Goal: Task Accomplishment & Management: Manage account settings

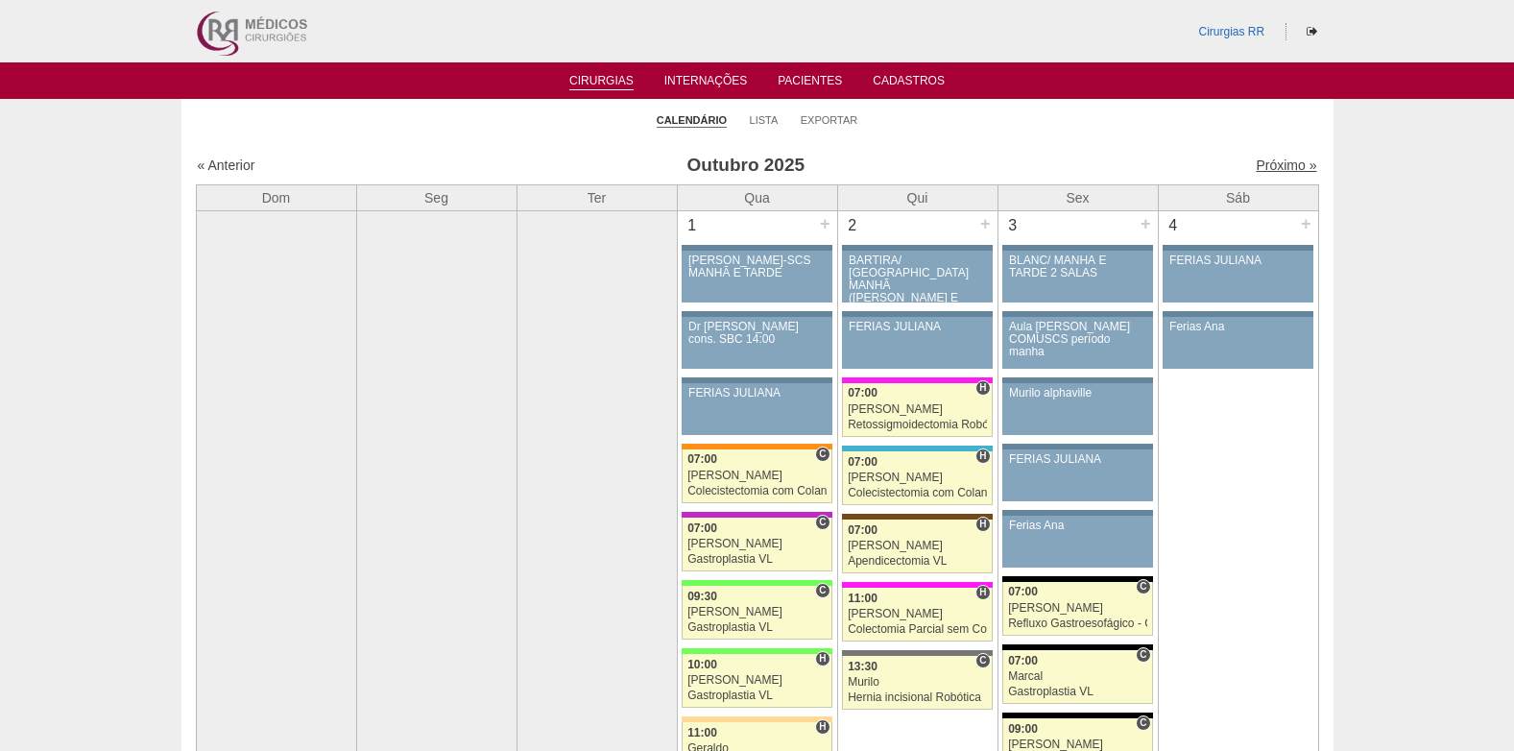
click at [1272, 163] on link "Próximo »" at bounding box center [1286, 164] width 61 height 15
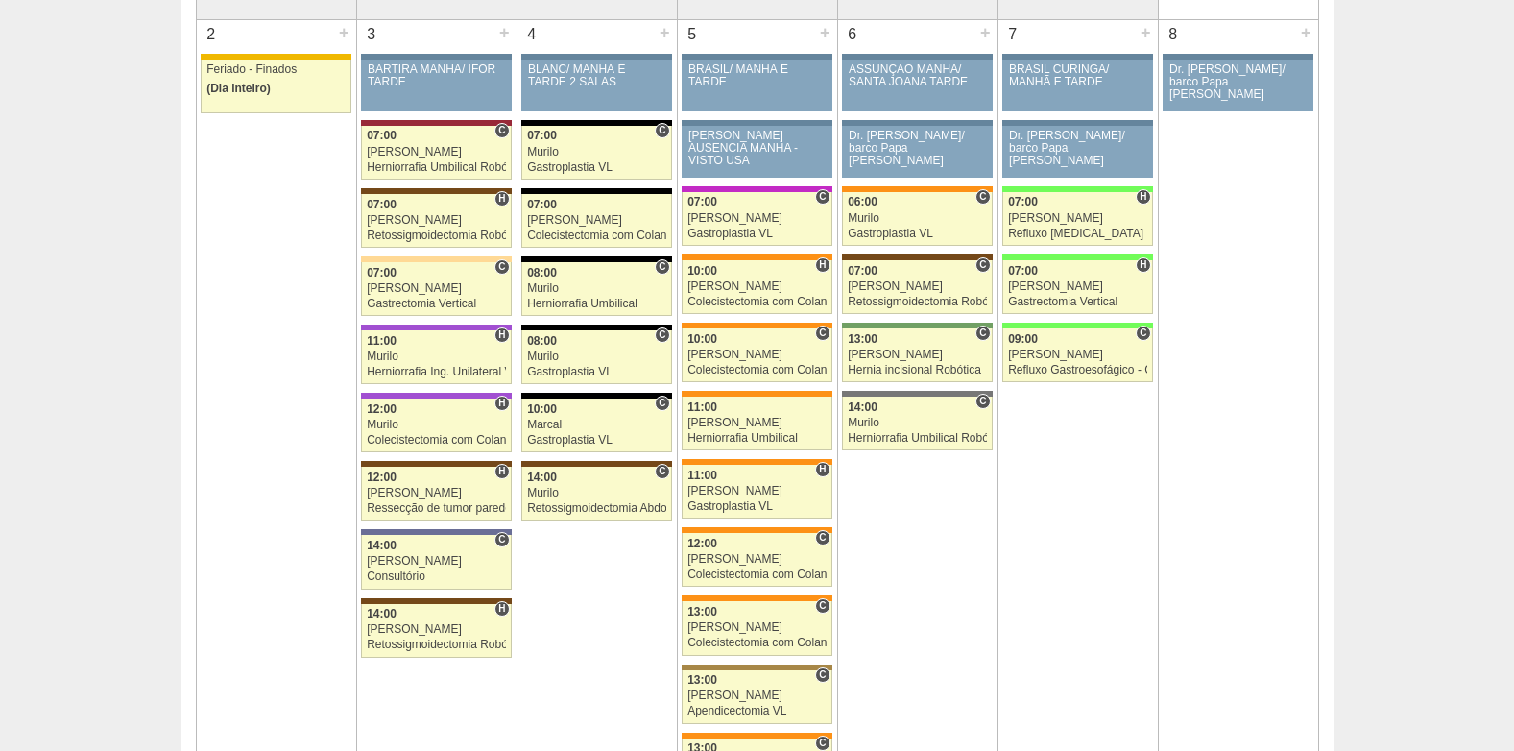
scroll to position [96, 0]
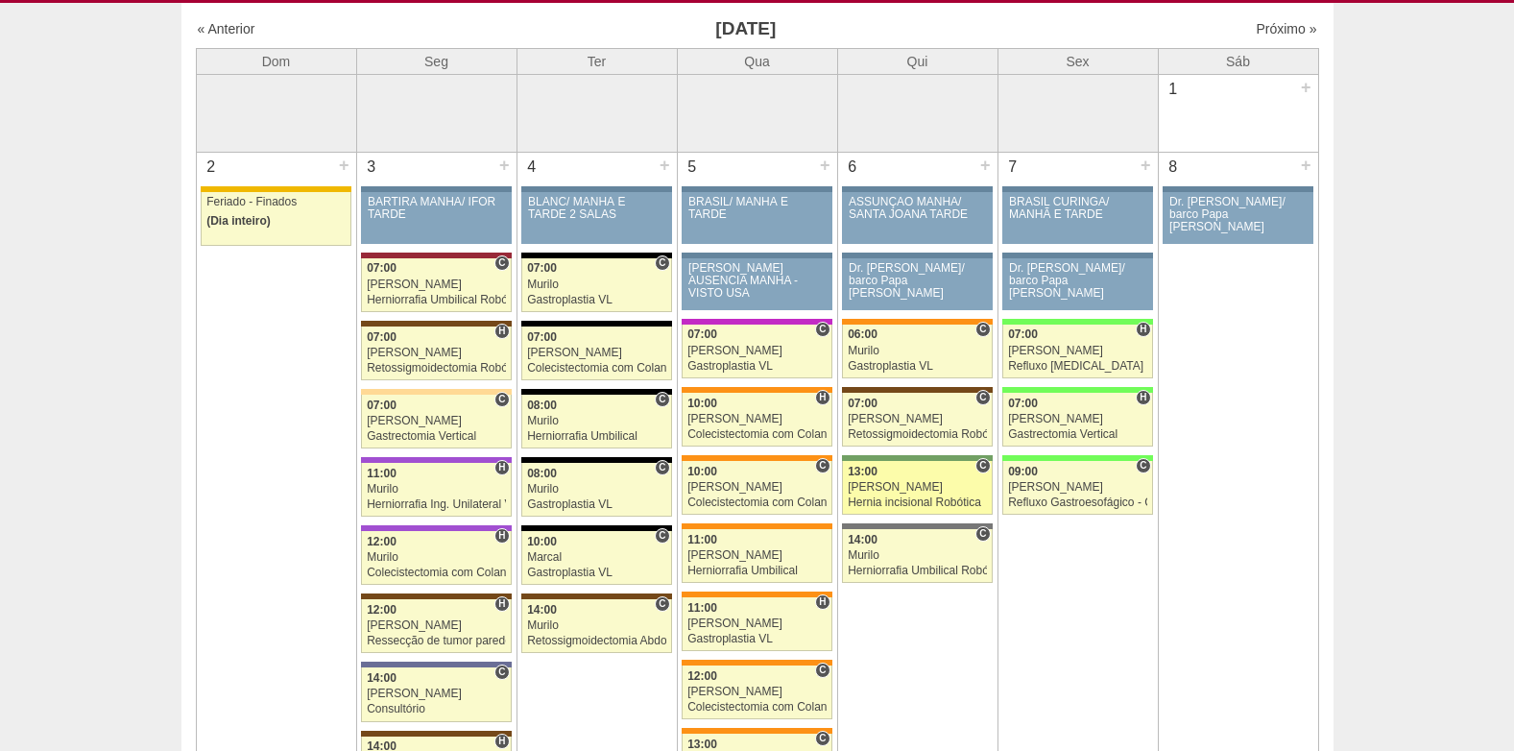
click at [940, 506] on div "Hernia incisional Robótica" at bounding box center [917, 503] width 139 height 12
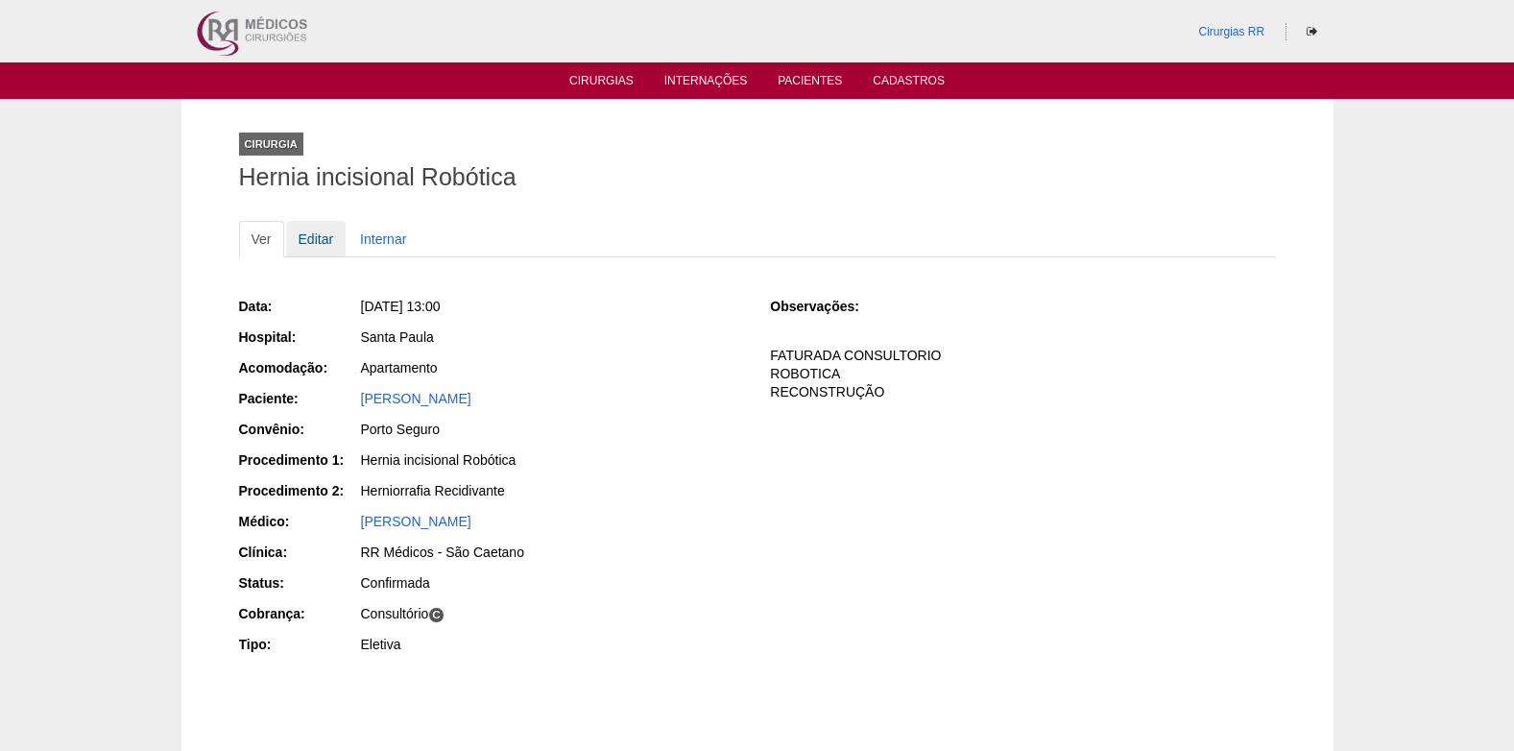
click at [330, 246] on link "Editar" at bounding box center [316, 239] width 61 height 36
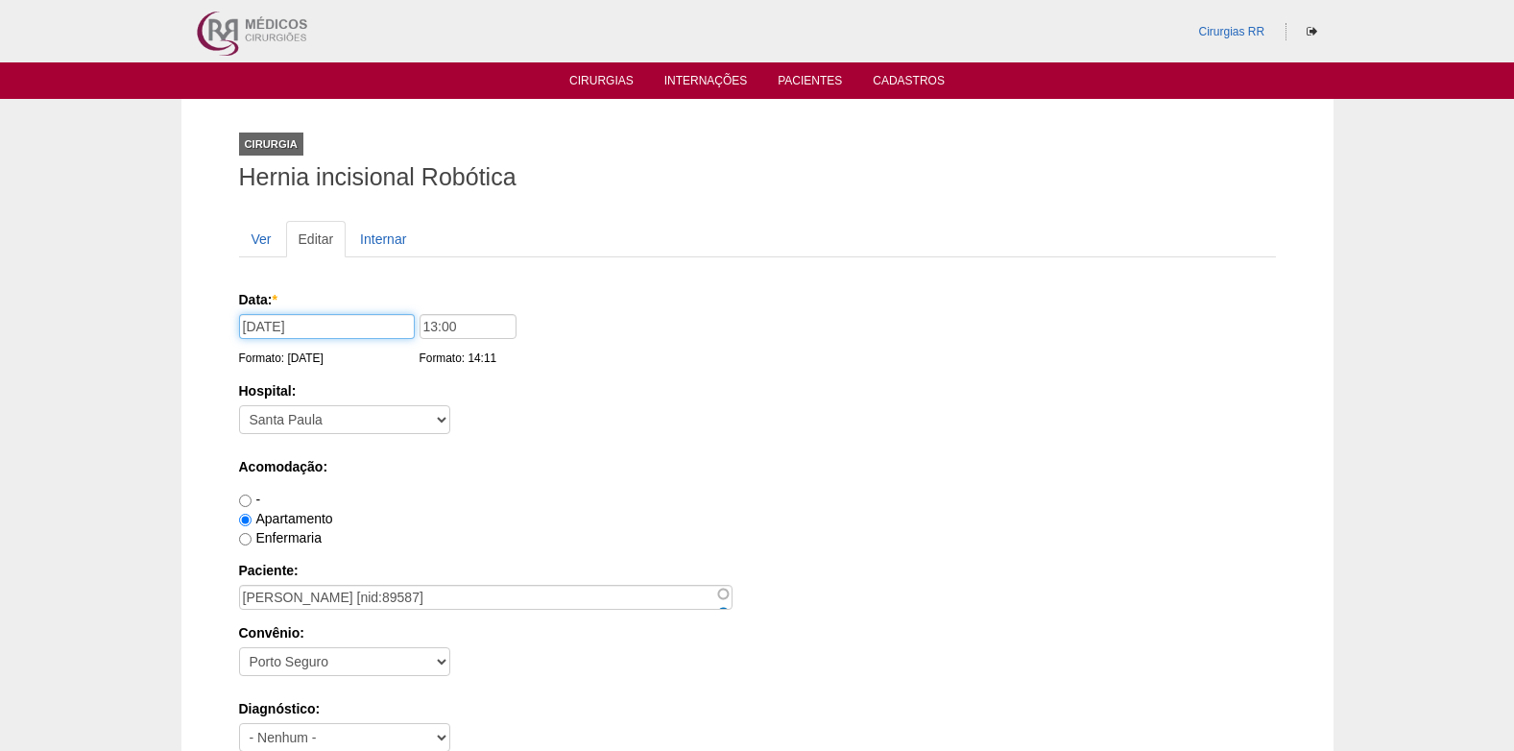
click at [343, 331] on input "06/11/2025" at bounding box center [327, 326] width 176 height 25
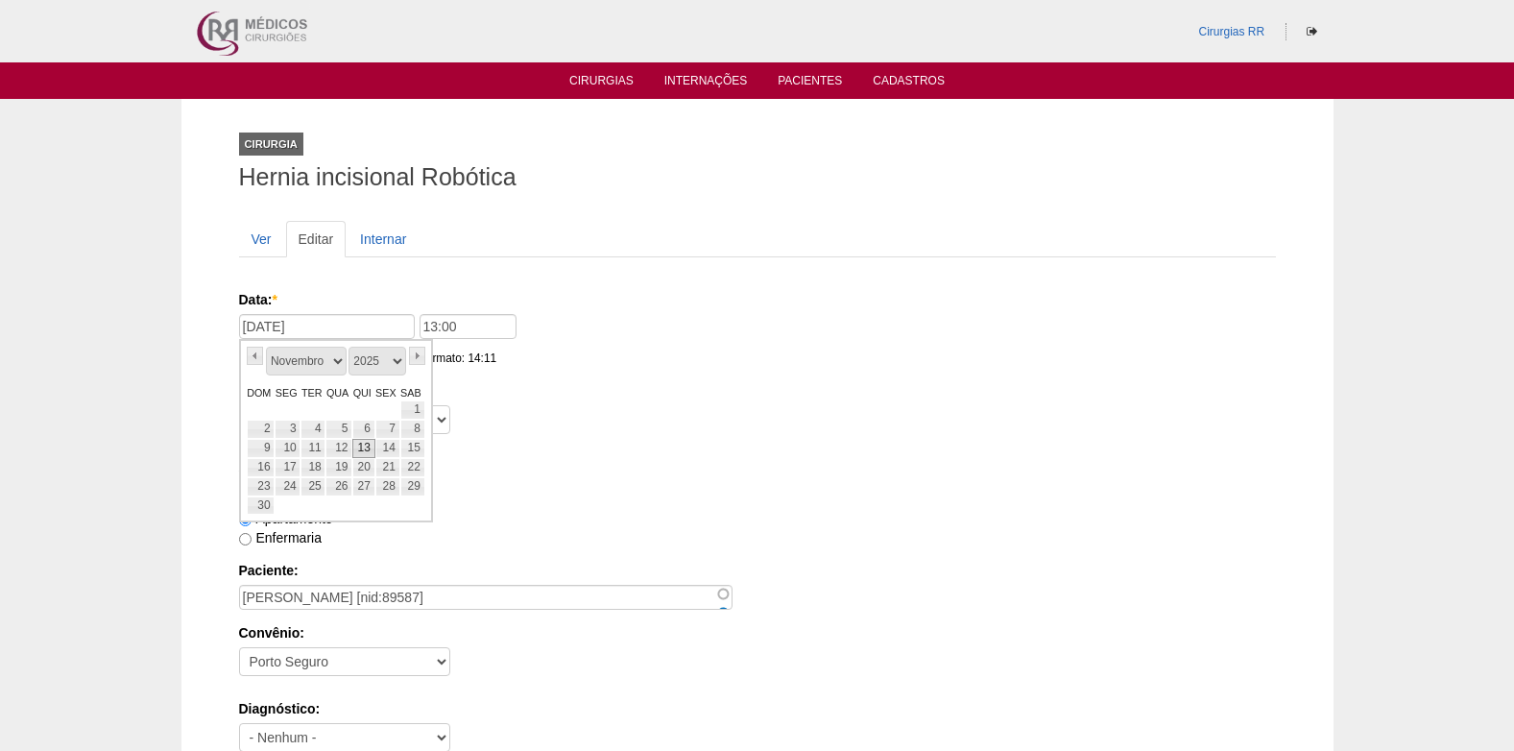
click at [369, 451] on link "13" at bounding box center [363, 448] width 22 height 19
type input "13/11/2025"
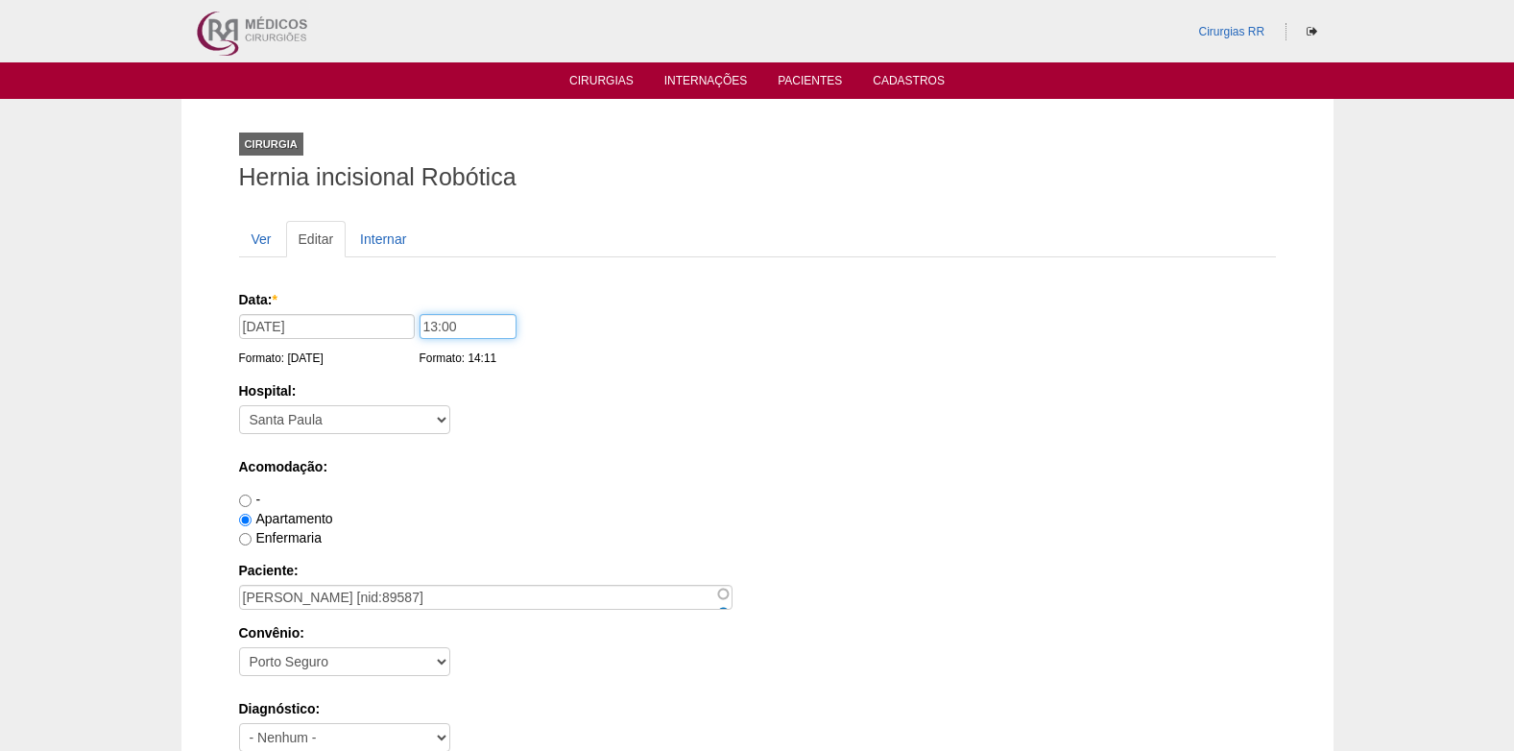
click at [498, 323] on input "13:00" at bounding box center [468, 326] width 97 height 25
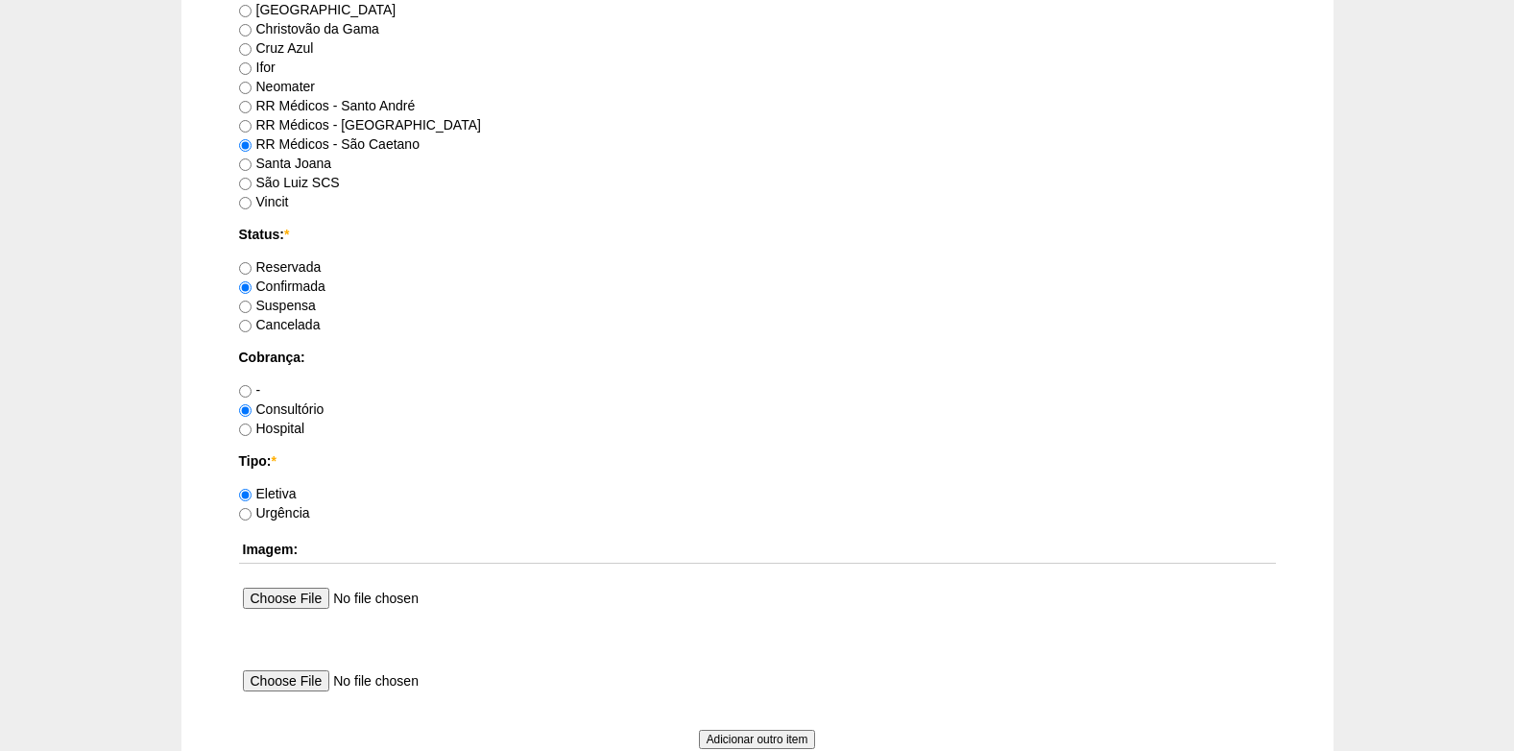
scroll to position [1244, 0]
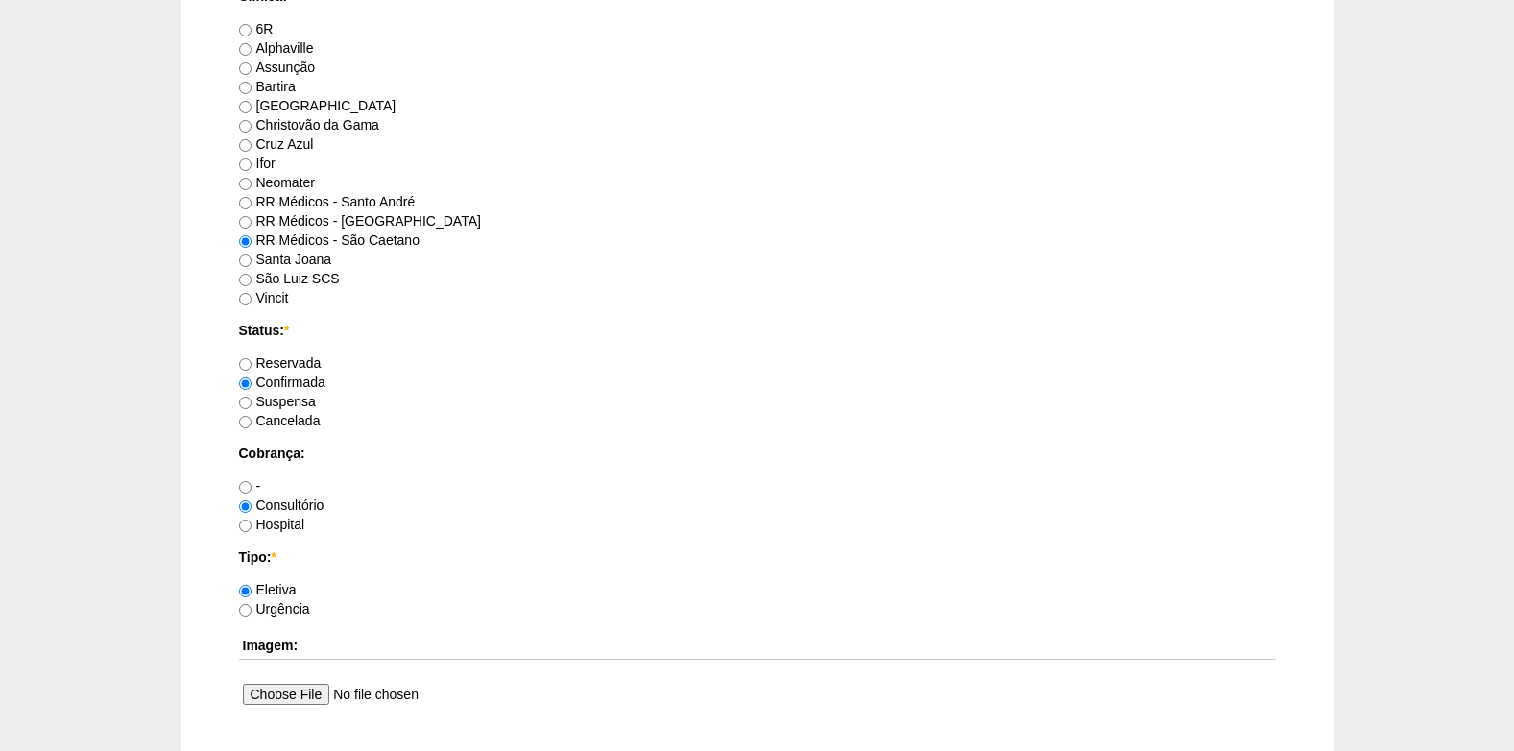
type input "13:30"
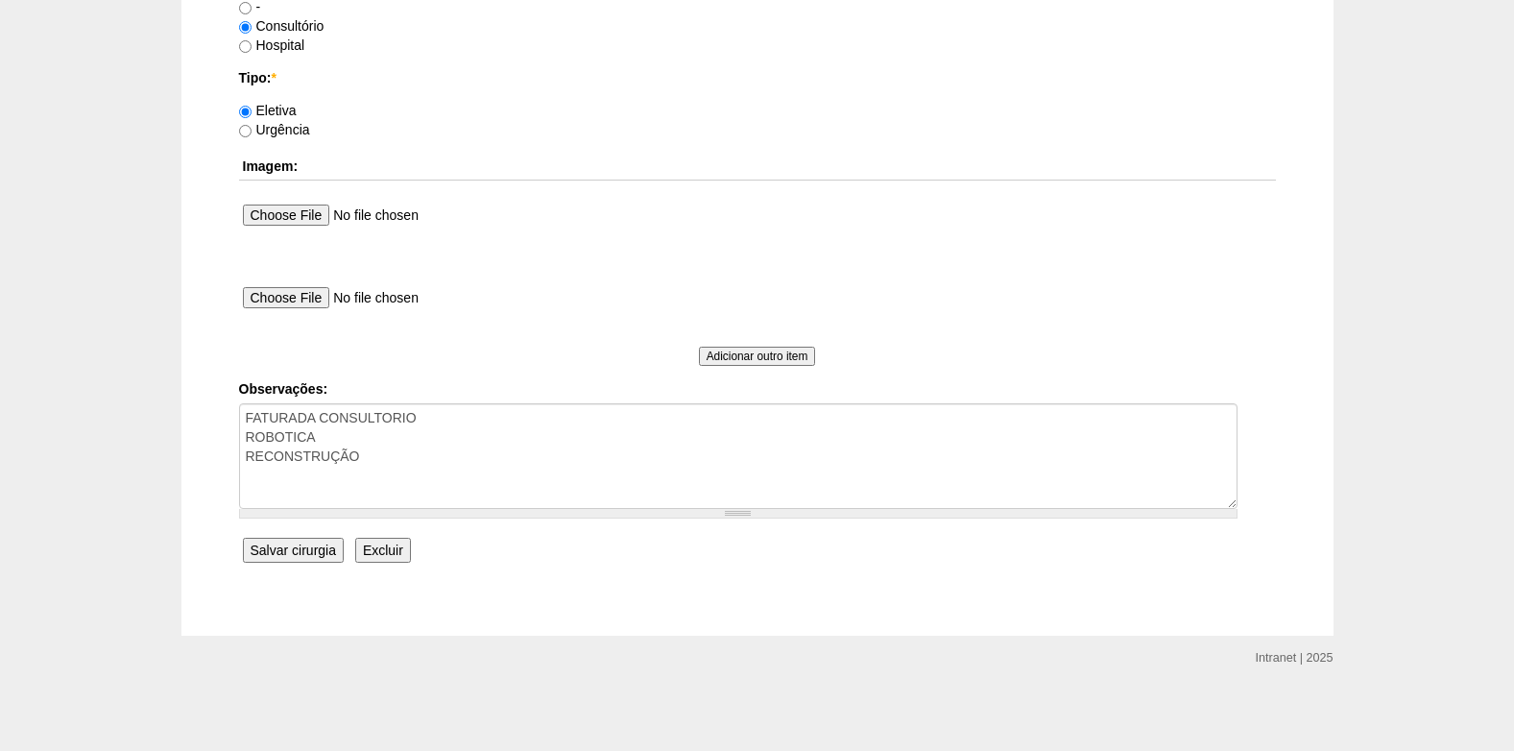
scroll to position [1724, 0]
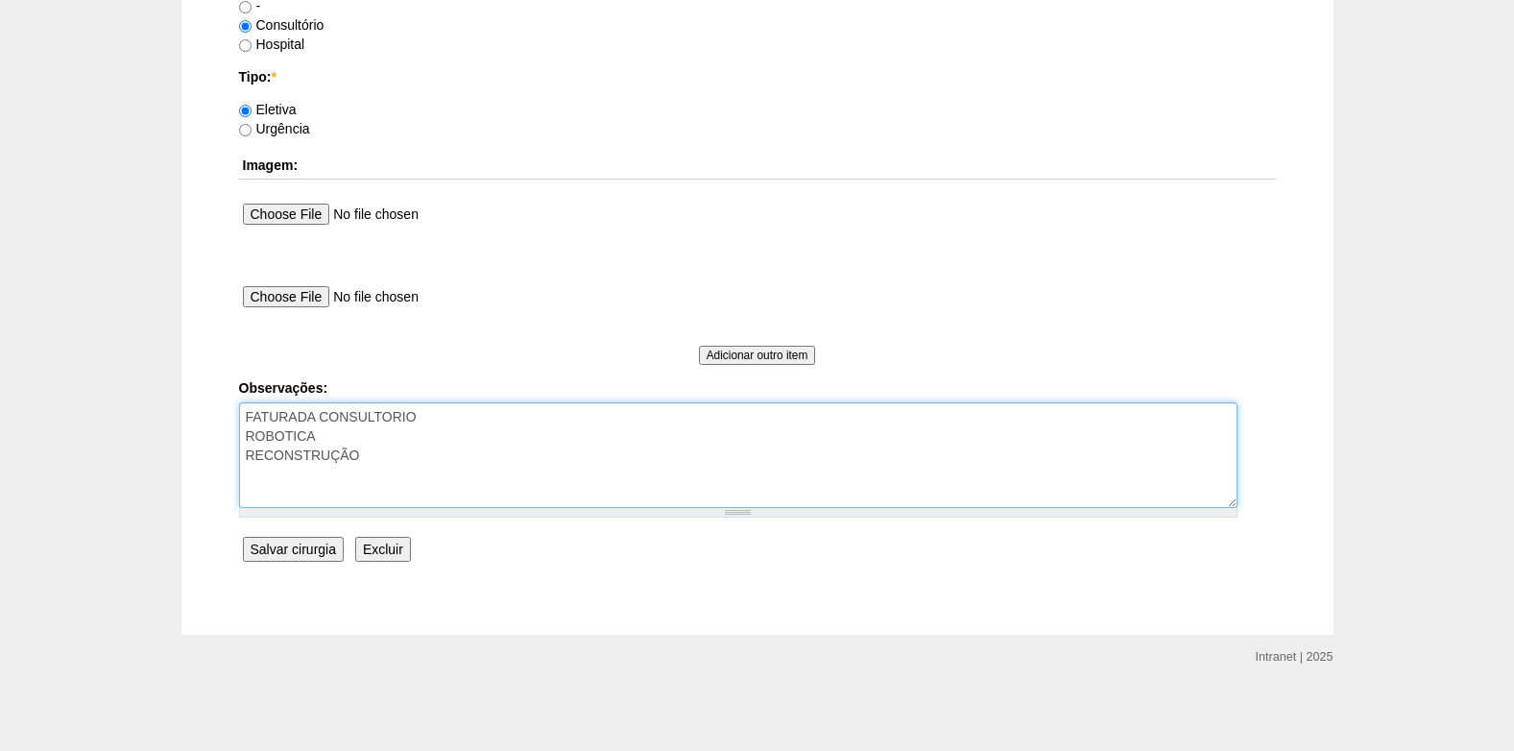
click at [400, 434] on textarea "FATURADA CONSULTORIO ROBOTICA RECONSTRUÇÃO" at bounding box center [738, 455] width 999 height 106
drag, startPoint x: 425, startPoint y: 421, endPoint x: 238, endPoint y: 418, distance: 187.3
click at [239, 418] on textarea "FATURADA CONSULTORIO ROBOTICA RECONSTRUÇÃO" at bounding box center [738, 455] width 999 height 106
click at [345, 422] on textarea "FATURADA CONSULTORIO ROBOTICA RECONSTRUÇÃO" at bounding box center [738, 455] width 999 height 106
click at [367, 448] on textarea "FATURADA CONSULTORIO ROBOTICA RECONSTRUÇÃO" at bounding box center [738, 455] width 999 height 106
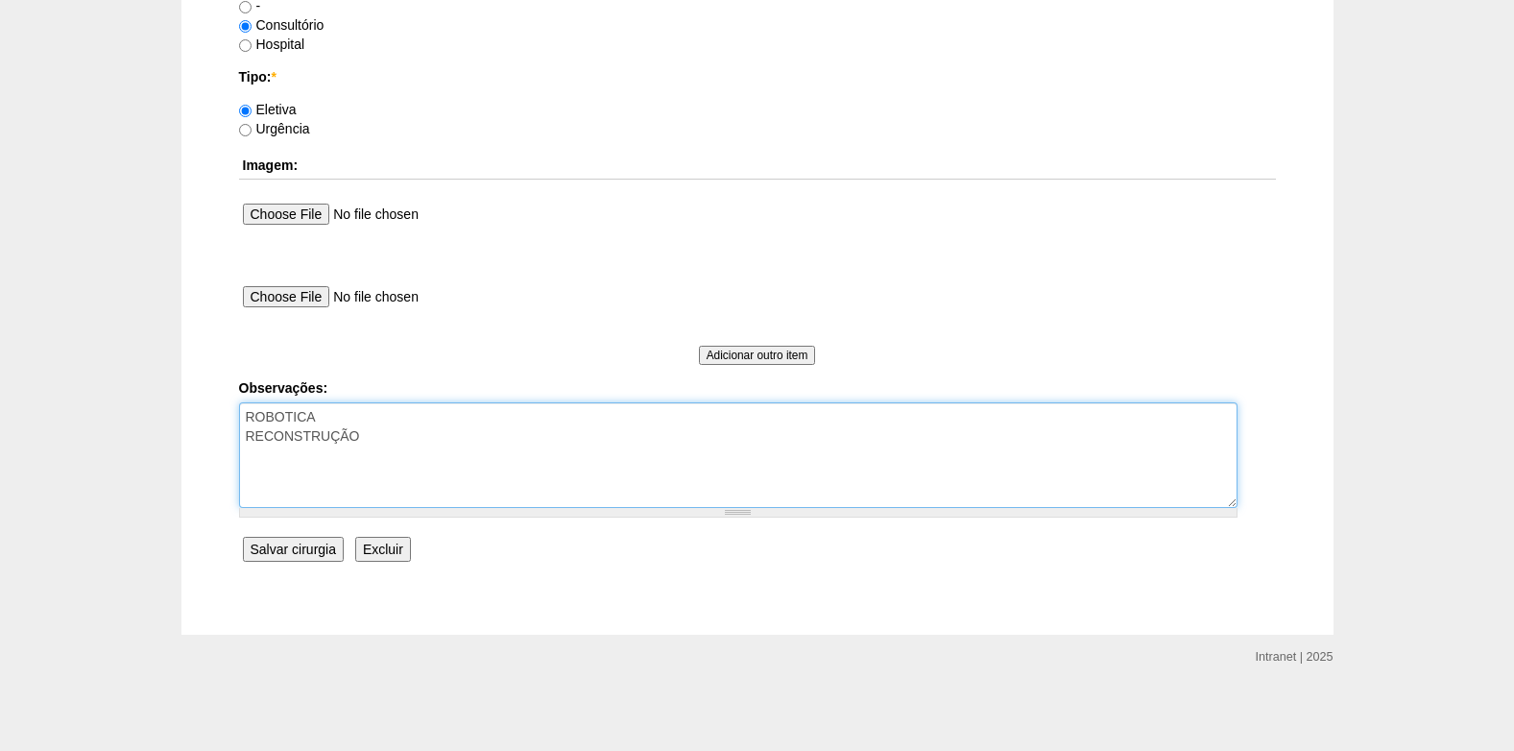
paste textarea "FATURADA CONSULTORIO"
type textarea "ROBOTICA RECONSTRUÇÃO FATURADA CONSULTORIO AUTORIZADO VENCE 16/11"
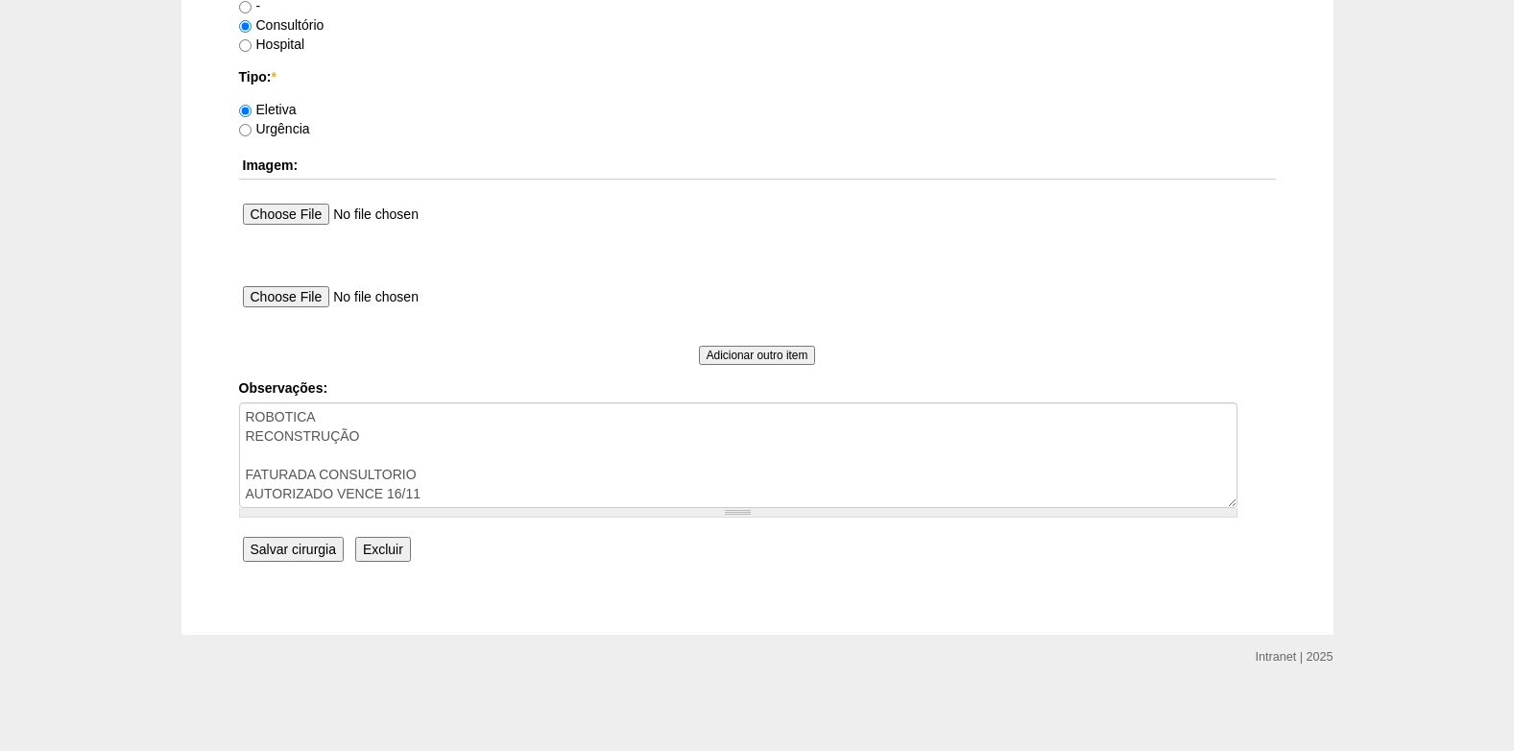
click at [301, 542] on input "Salvar cirurgia" at bounding box center [293, 549] width 101 height 25
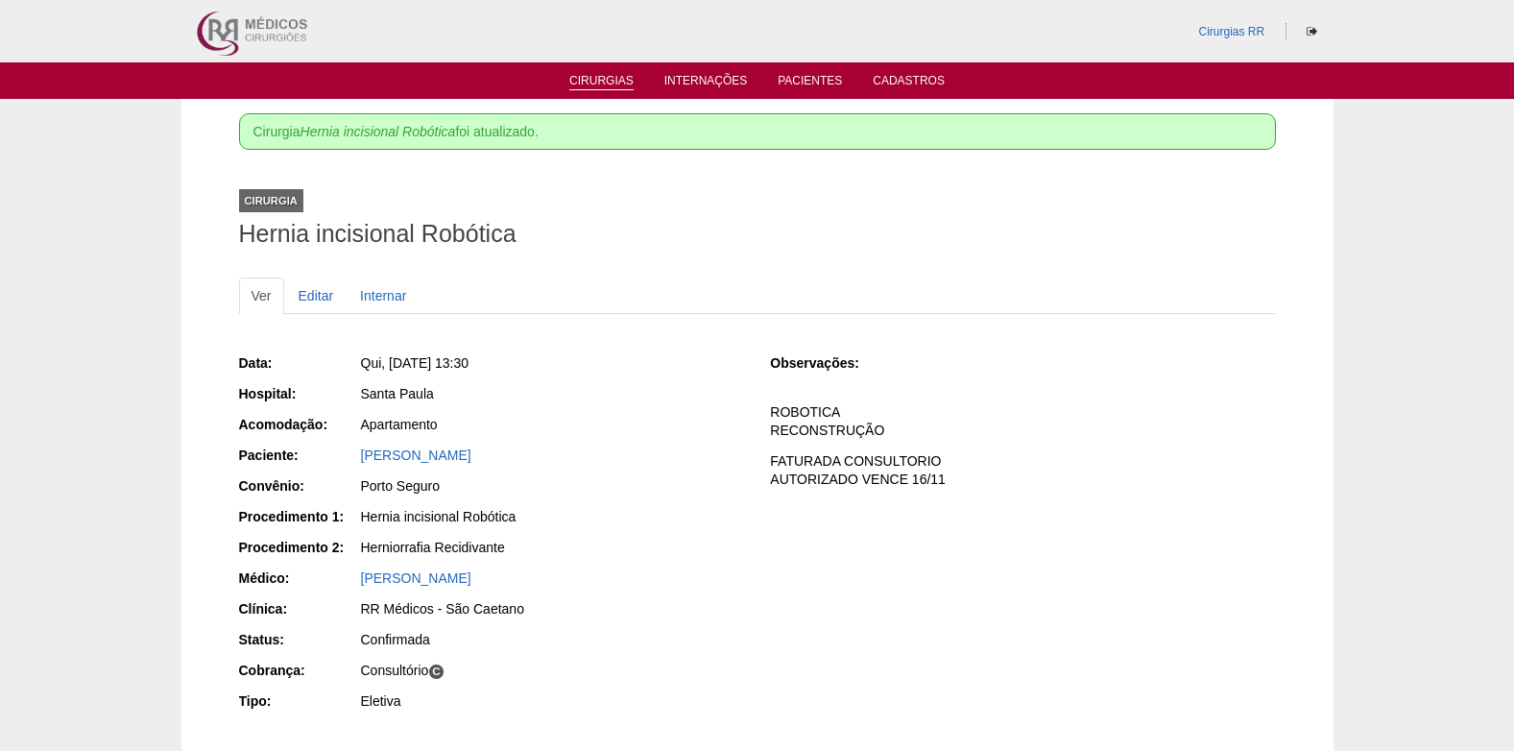
click at [624, 83] on link "Cirurgias" at bounding box center [601, 82] width 64 height 16
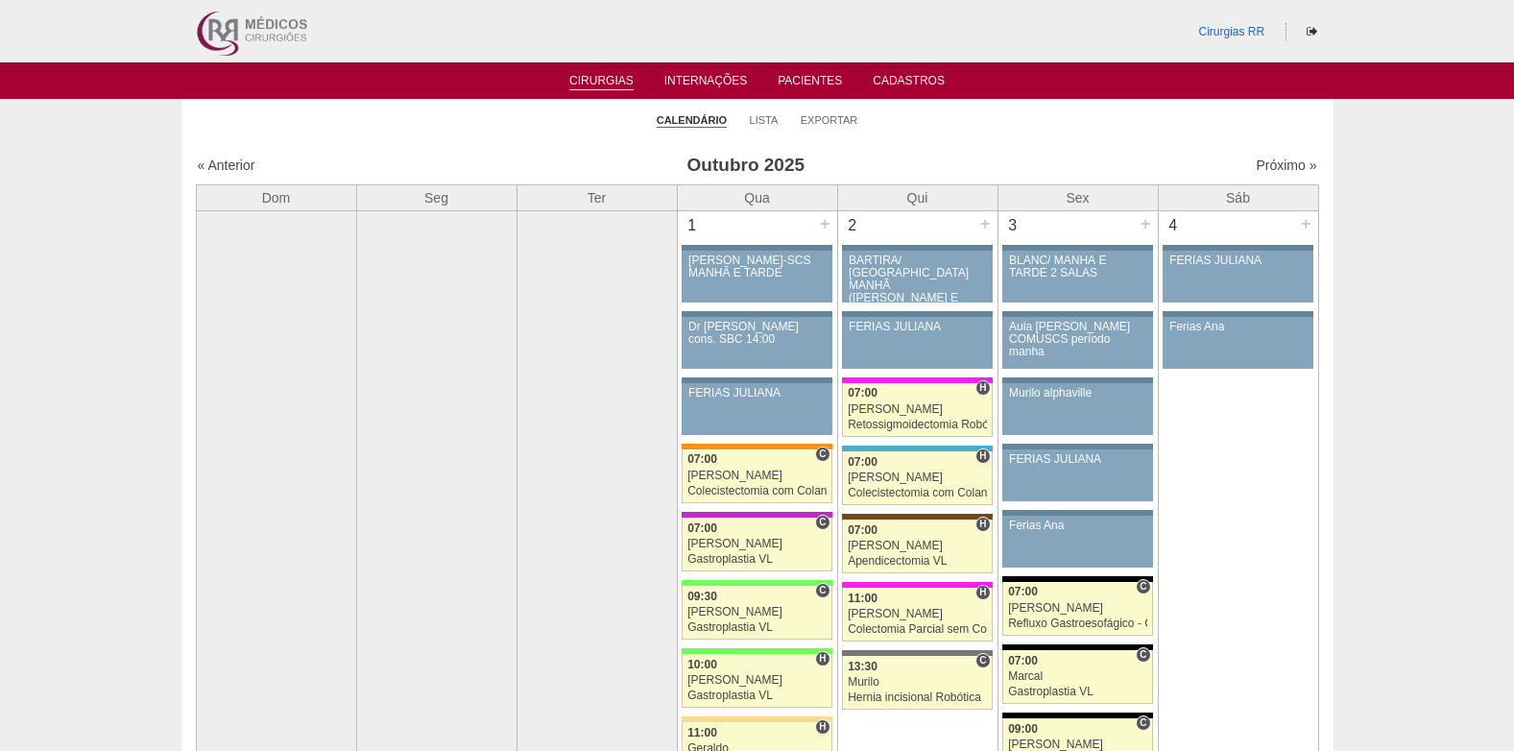
click at [1273, 162] on link "Próximo »" at bounding box center [1286, 164] width 61 height 15
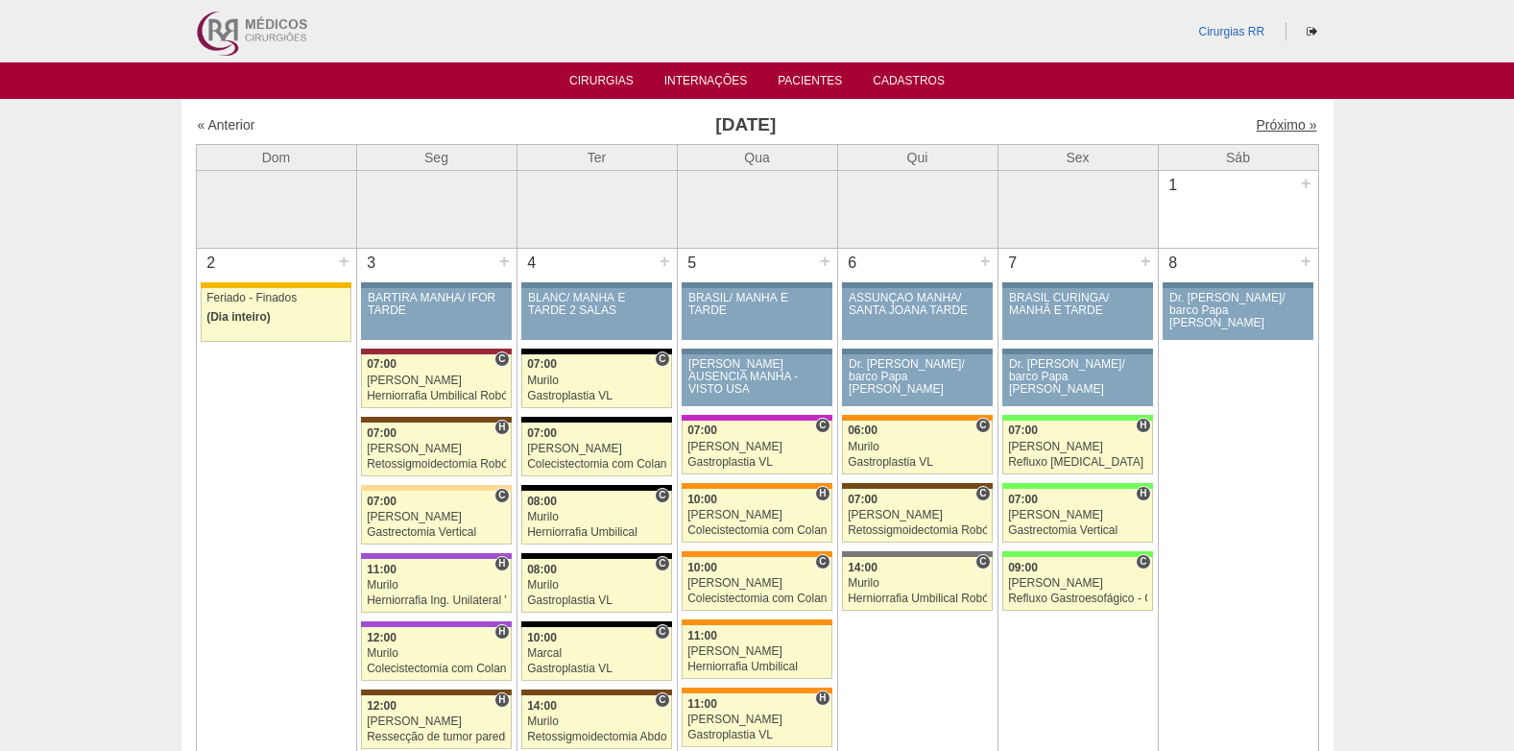
click at [1281, 122] on link "Próximo »" at bounding box center [1286, 124] width 61 height 15
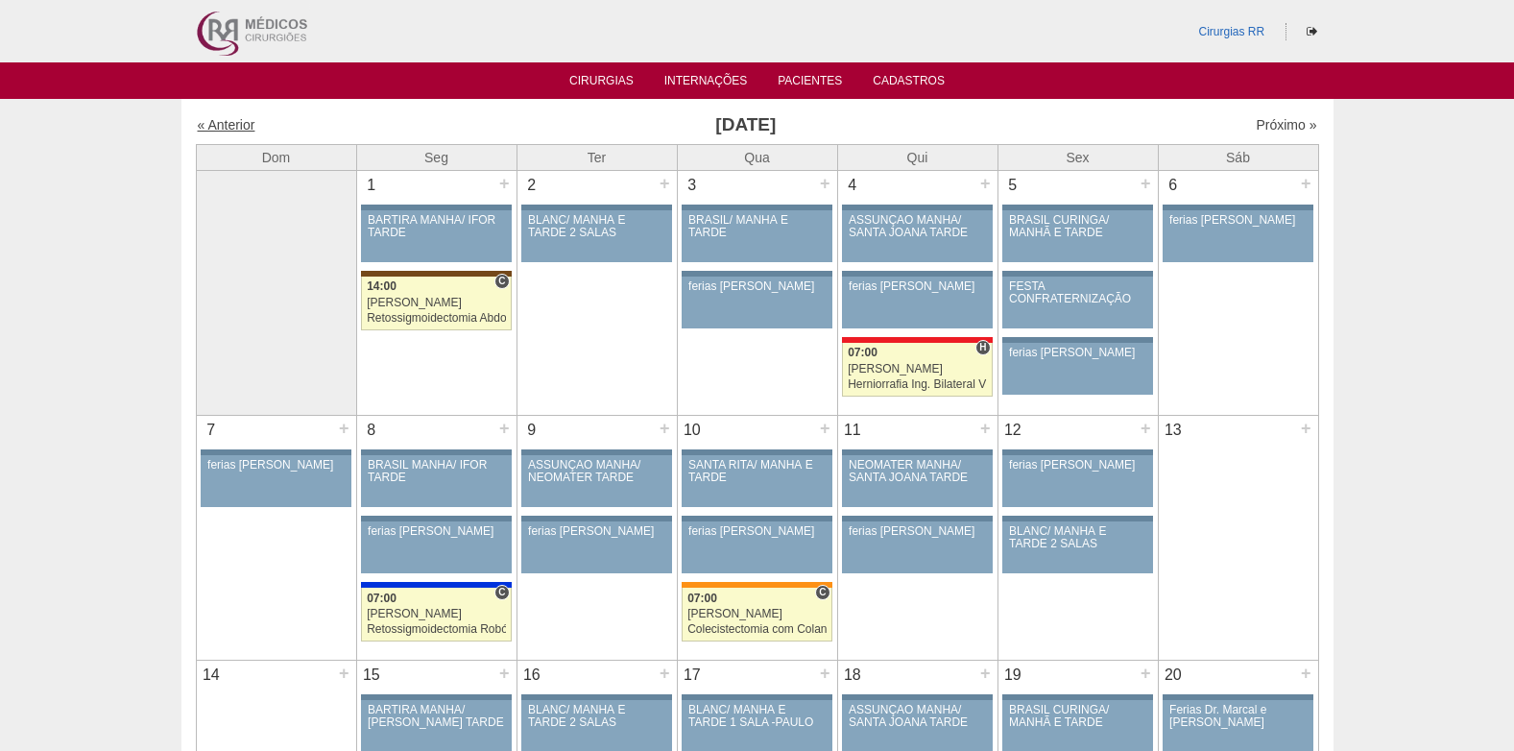
click at [240, 121] on link "« Anterior" at bounding box center [227, 124] width 58 height 15
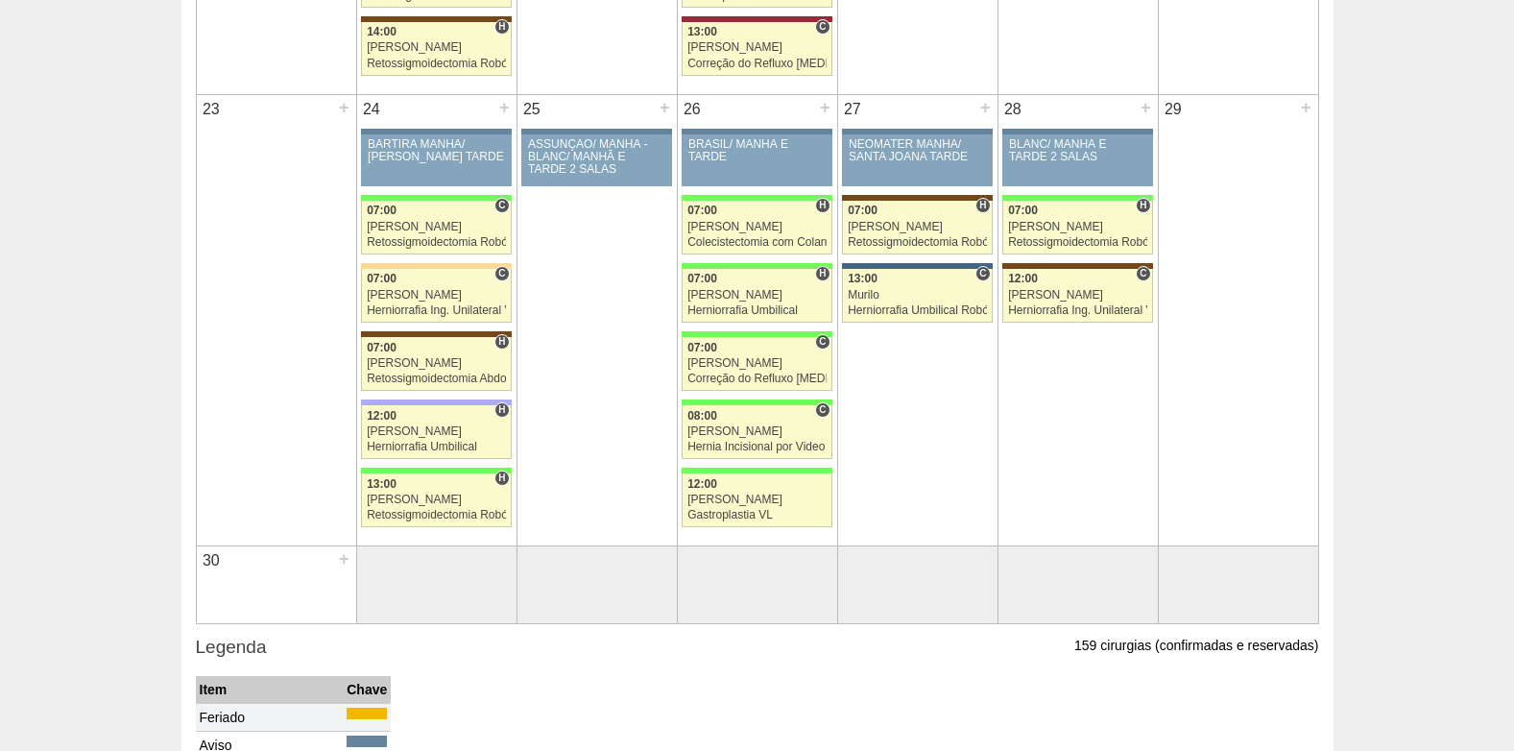
scroll to position [2017, 0]
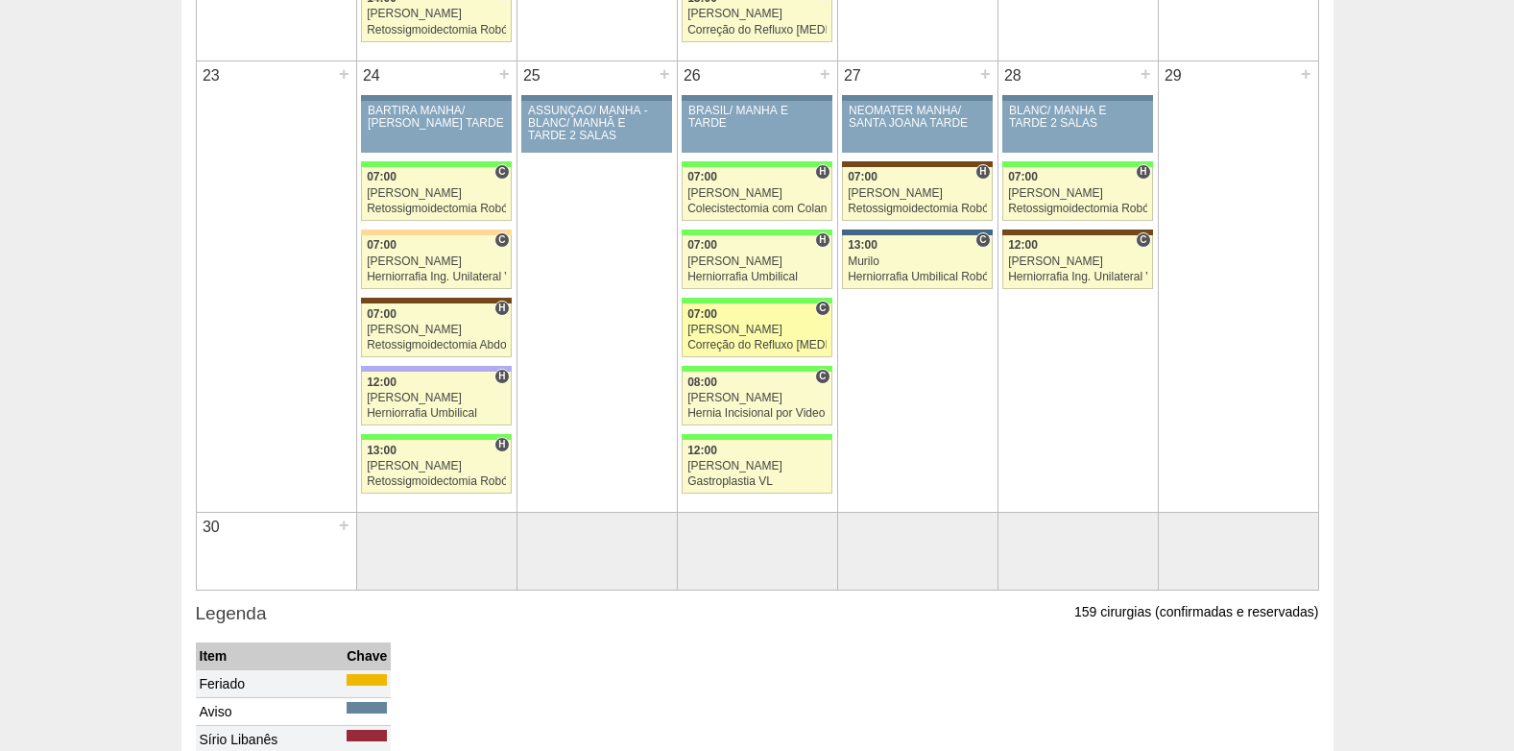
click at [756, 327] on div "[PERSON_NAME]" at bounding box center [757, 330] width 139 height 12
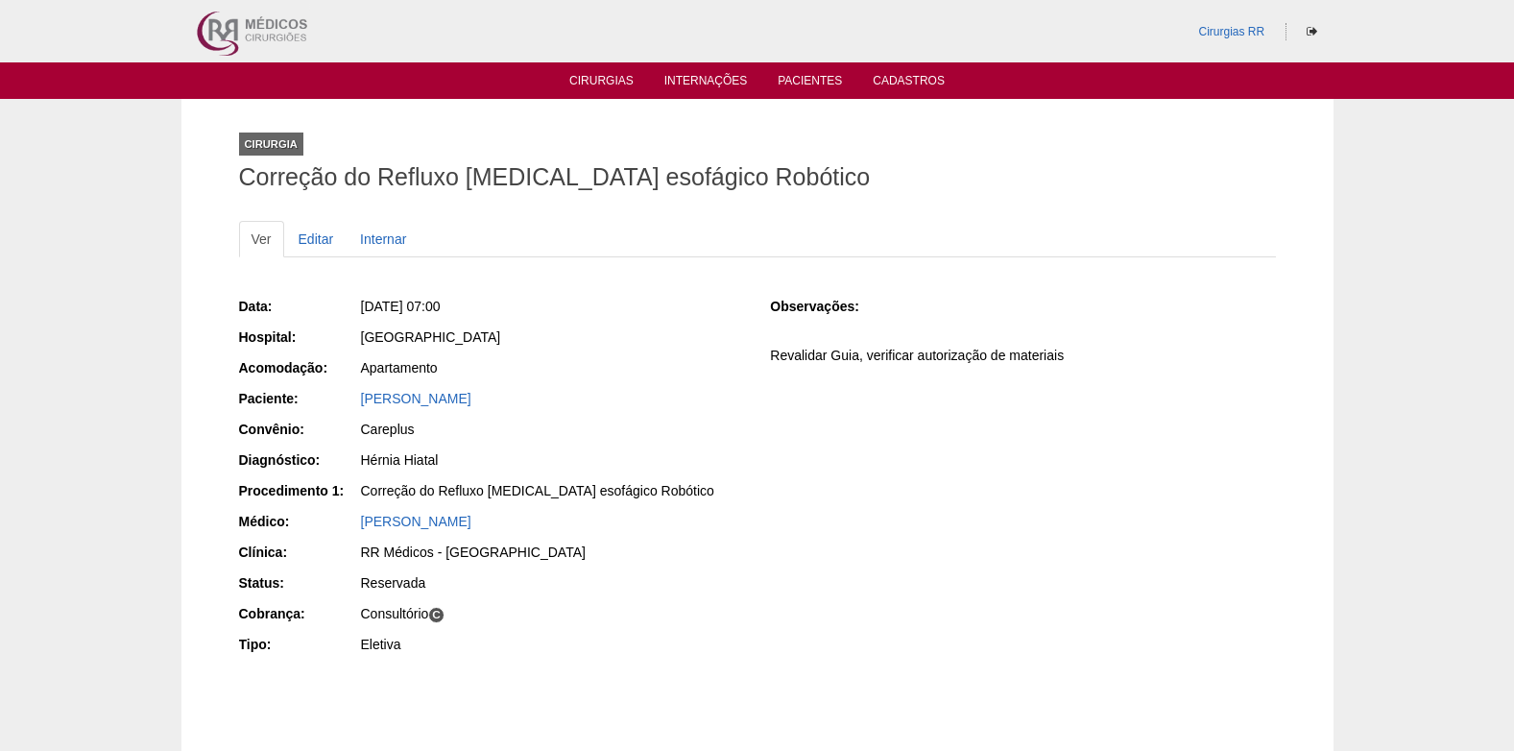
drag, startPoint x: 351, startPoint y: 408, endPoint x: 540, endPoint y: 404, distance: 188.3
click at [540, 404] on div "Paciente: Wilson Inguelbert Fornazieri" at bounding box center [491, 401] width 505 height 24
copy link "Wilson Inguelbert Fornazieri"
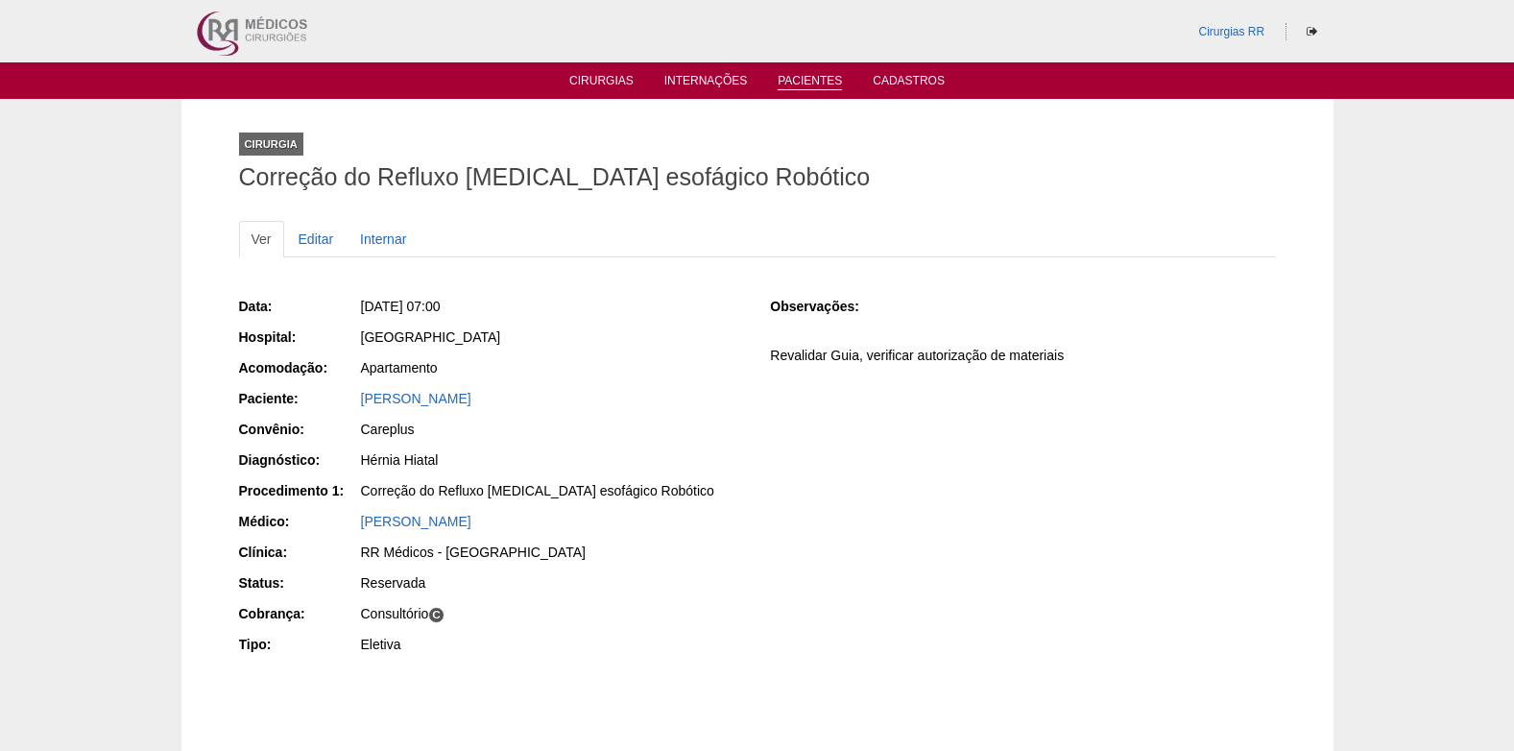
click at [821, 85] on link "Pacientes" at bounding box center [810, 82] width 64 height 16
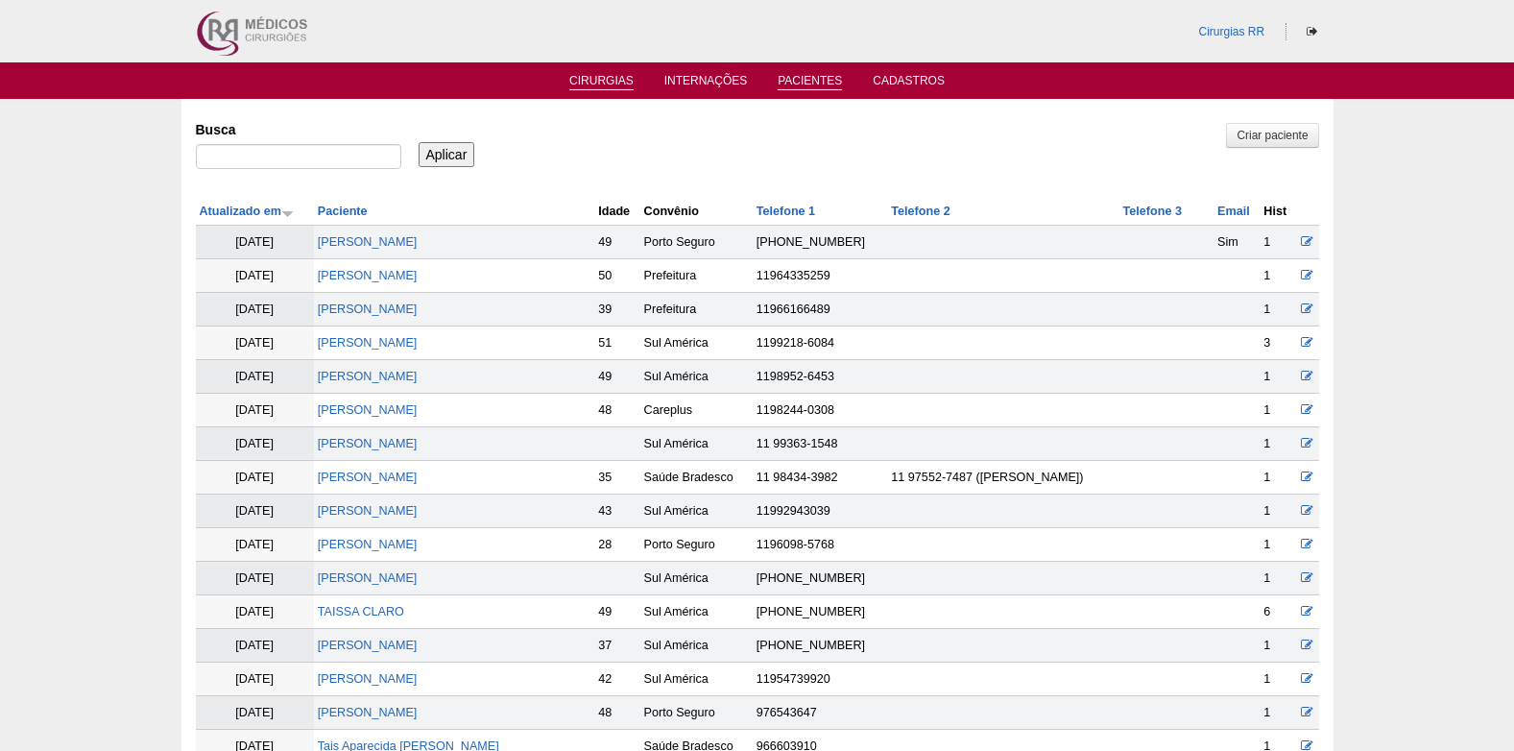
click at [594, 82] on link "Cirurgias" at bounding box center [601, 82] width 64 height 16
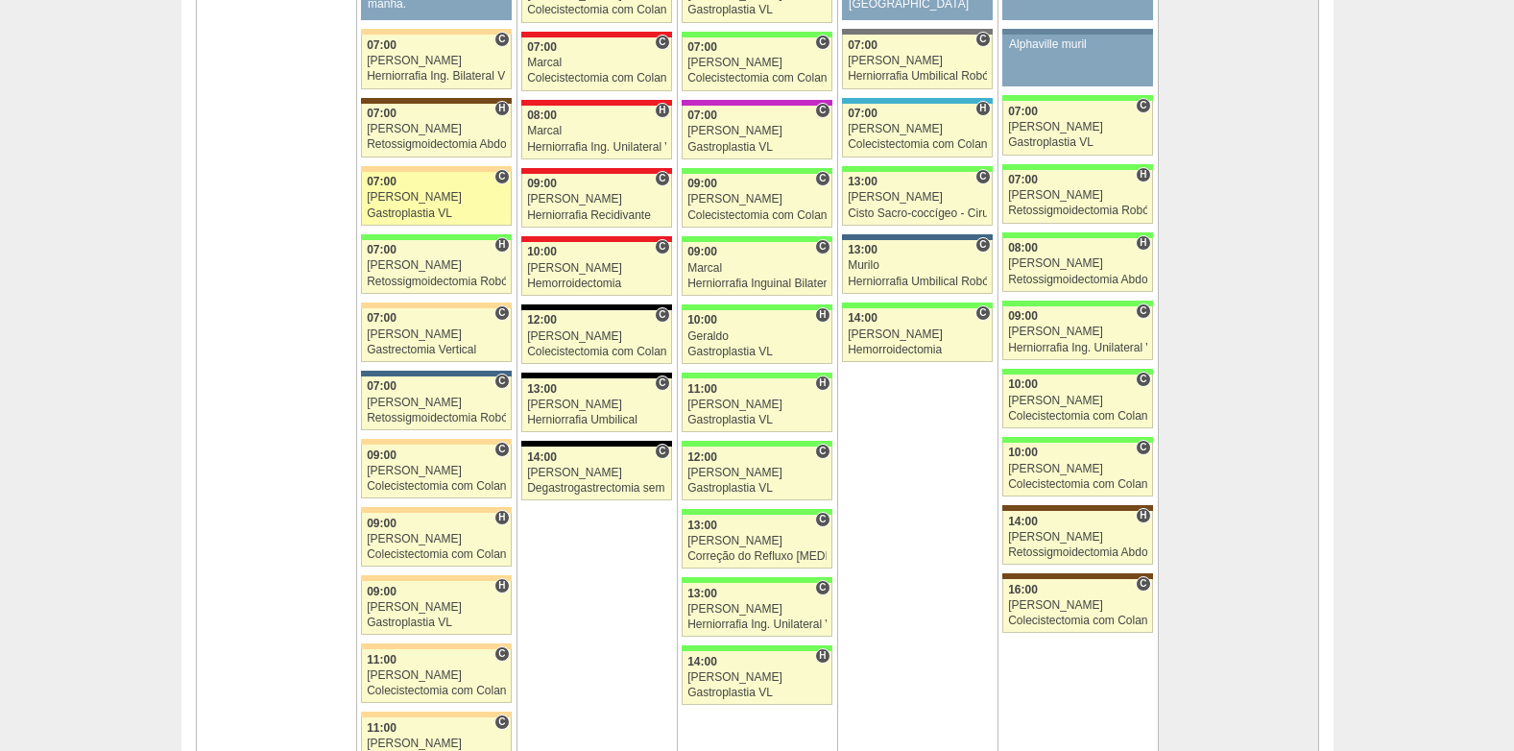
scroll to position [4130, 0]
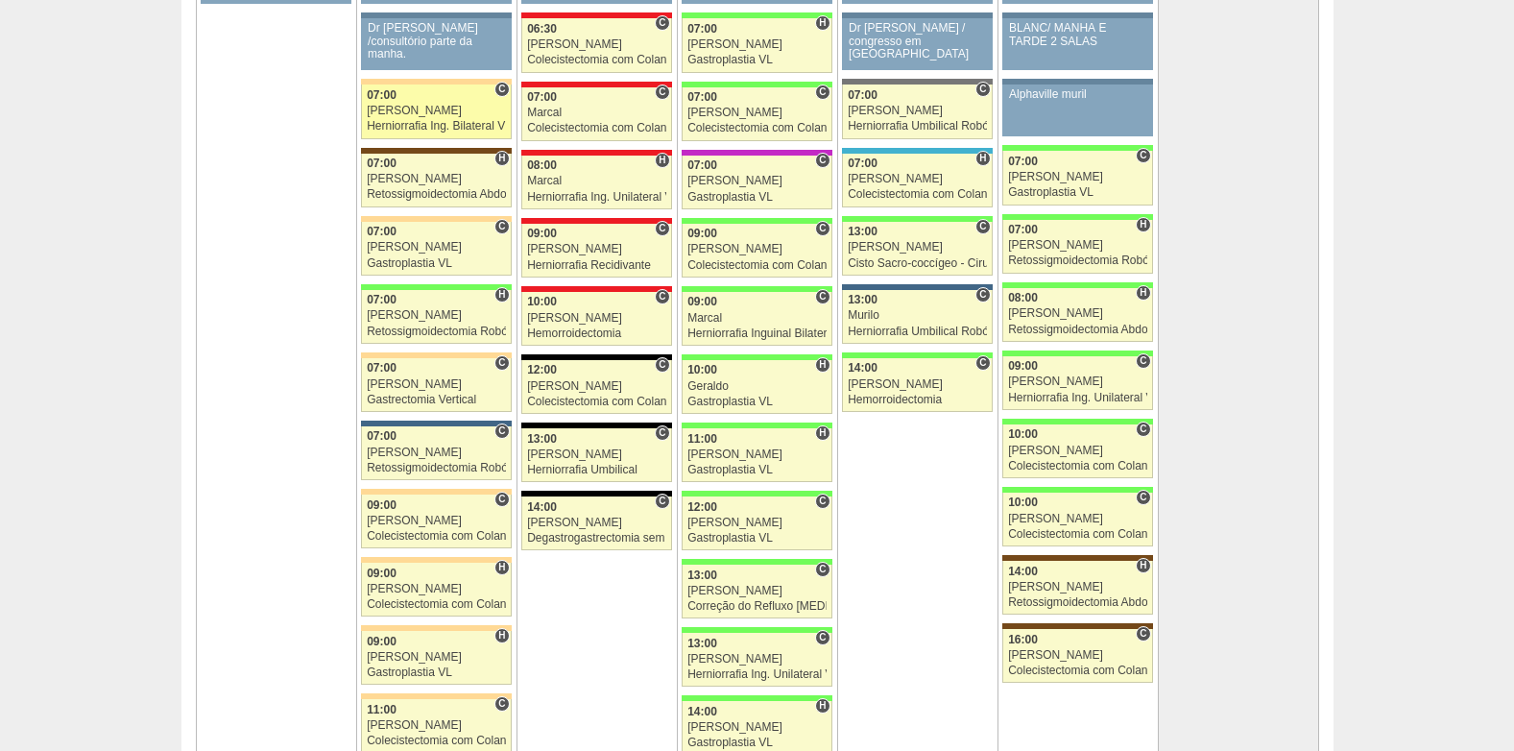
click at [448, 115] on div "Nathan" at bounding box center [436, 111] width 139 height 12
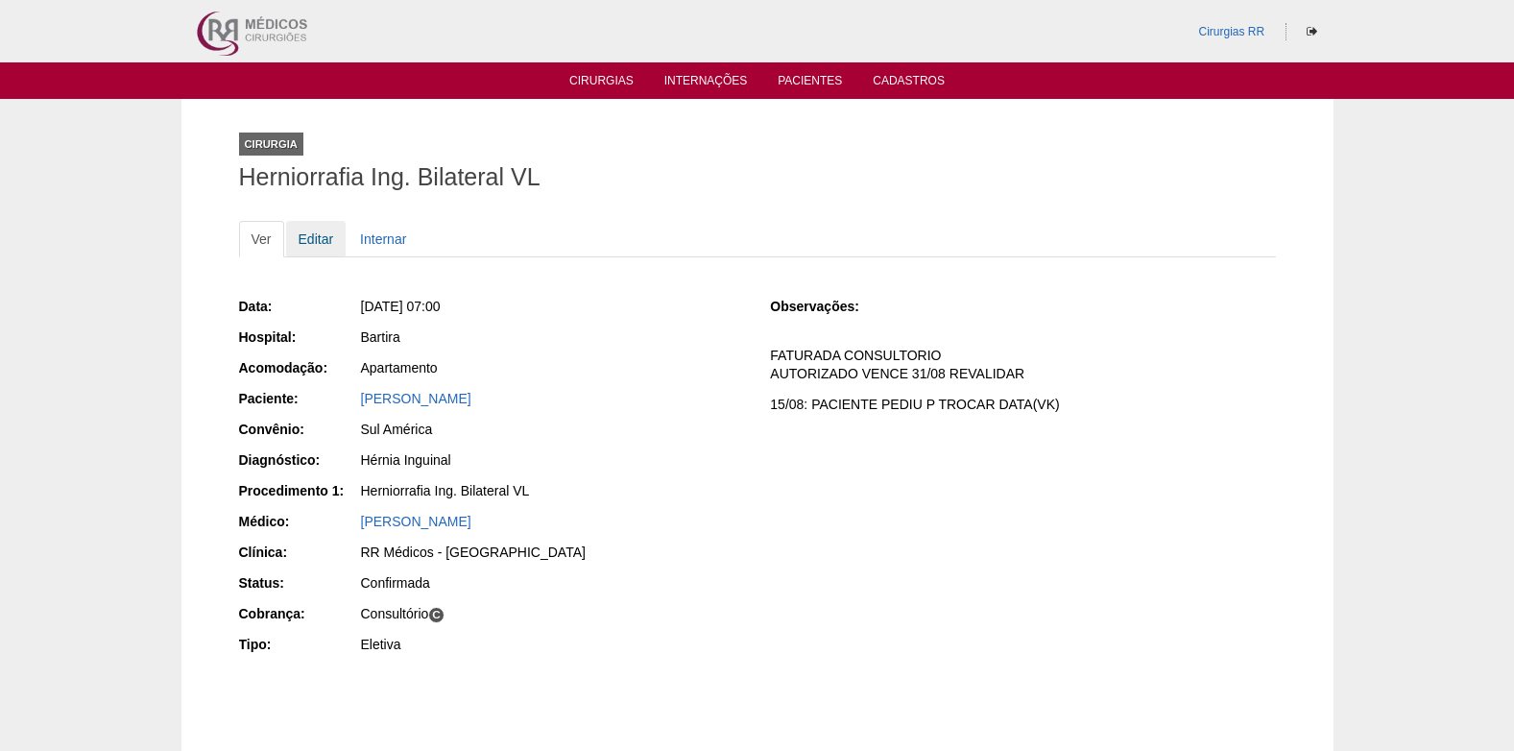
click at [302, 238] on link "Editar" at bounding box center [316, 239] width 61 height 36
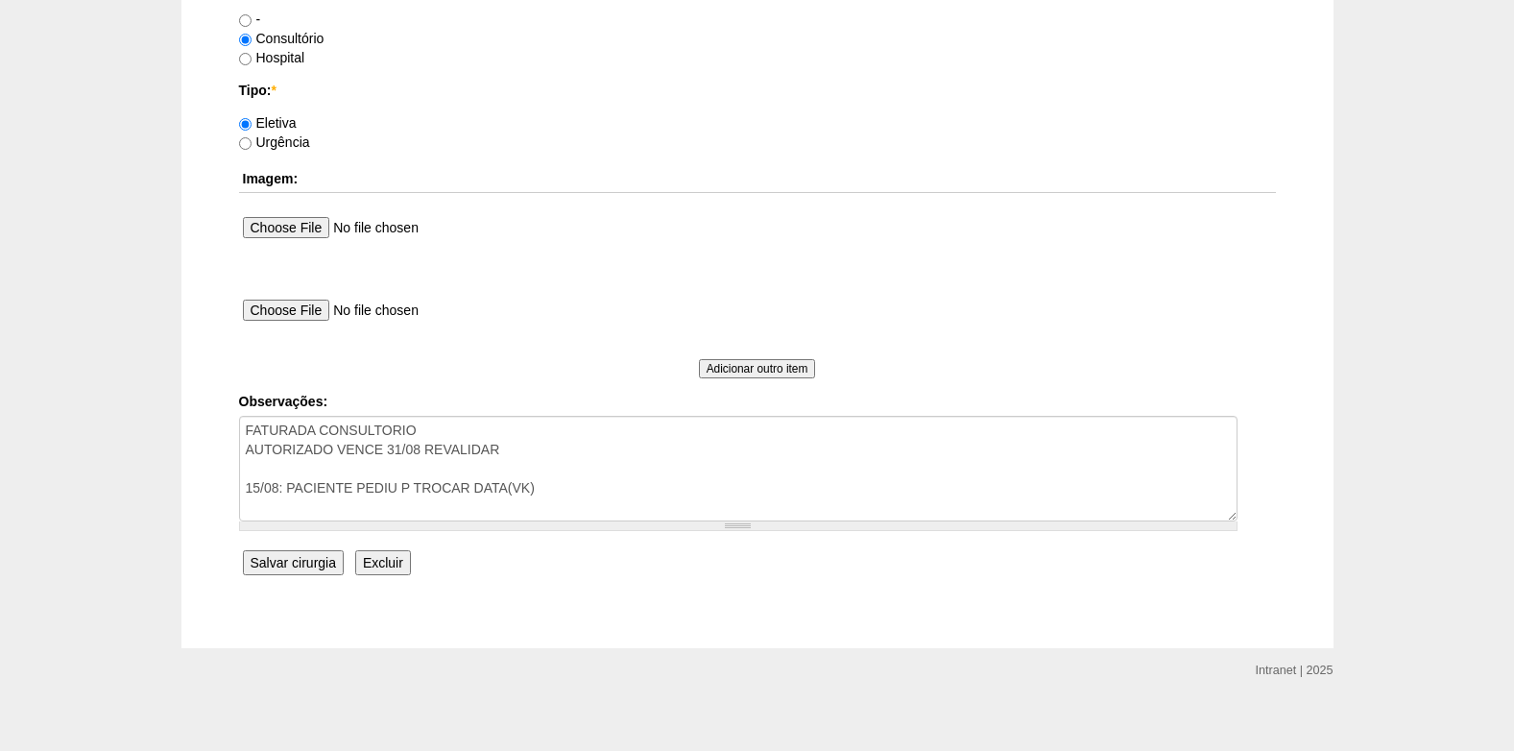
scroll to position [1724, 0]
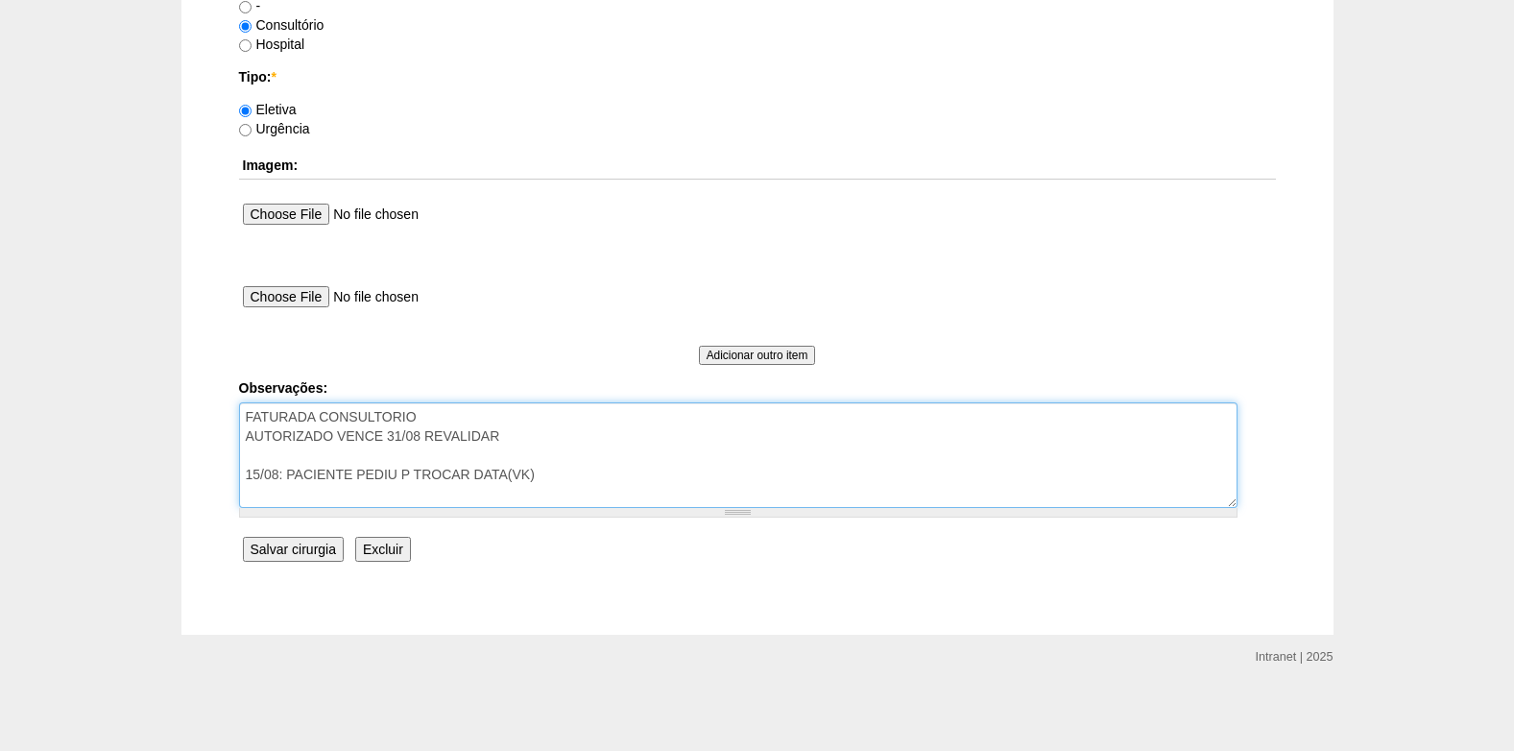
drag, startPoint x: 523, startPoint y: 444, endPoint x: 391, endPoint y: 435, distance: 132.8
click at [391, 435] on textarea "FATURADA CONSULTORIO AUTORIZADO VENCE 31/08 REVALIDAR 15/08: PACIENTE PEDIU P T…" at bounding box center [738, 455] width 999 height 106
drag, startPoint x: 561, startPoint y: 477, endPoint x: 220, endPoint y: 475, distance: 340.9
type textarea "FATURADA CONSULTORIO AUTORIZADO VENCE 09/11"
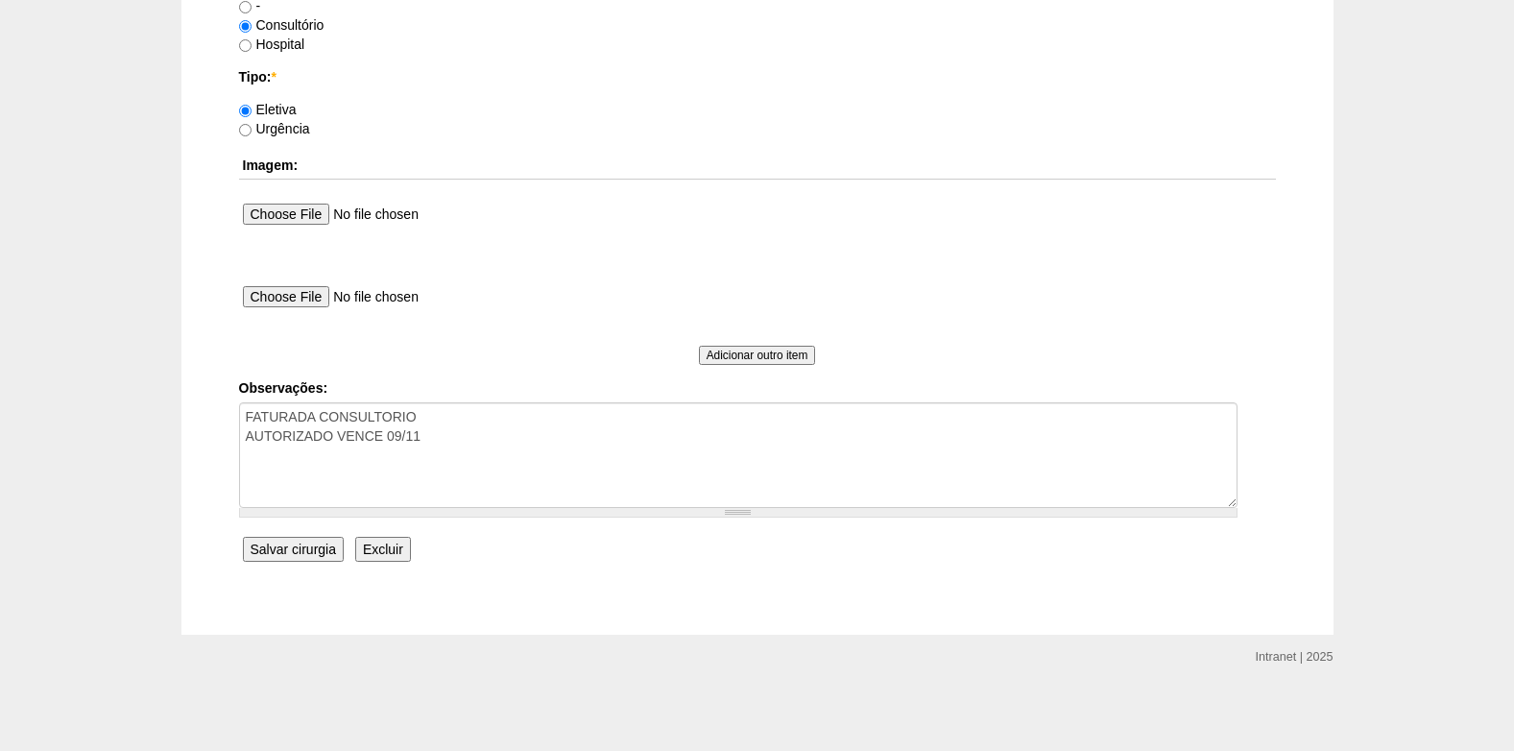
click at [297, 549] on input "Salvar cirurgia" at bounding box center [293, 549] width 101 height 25
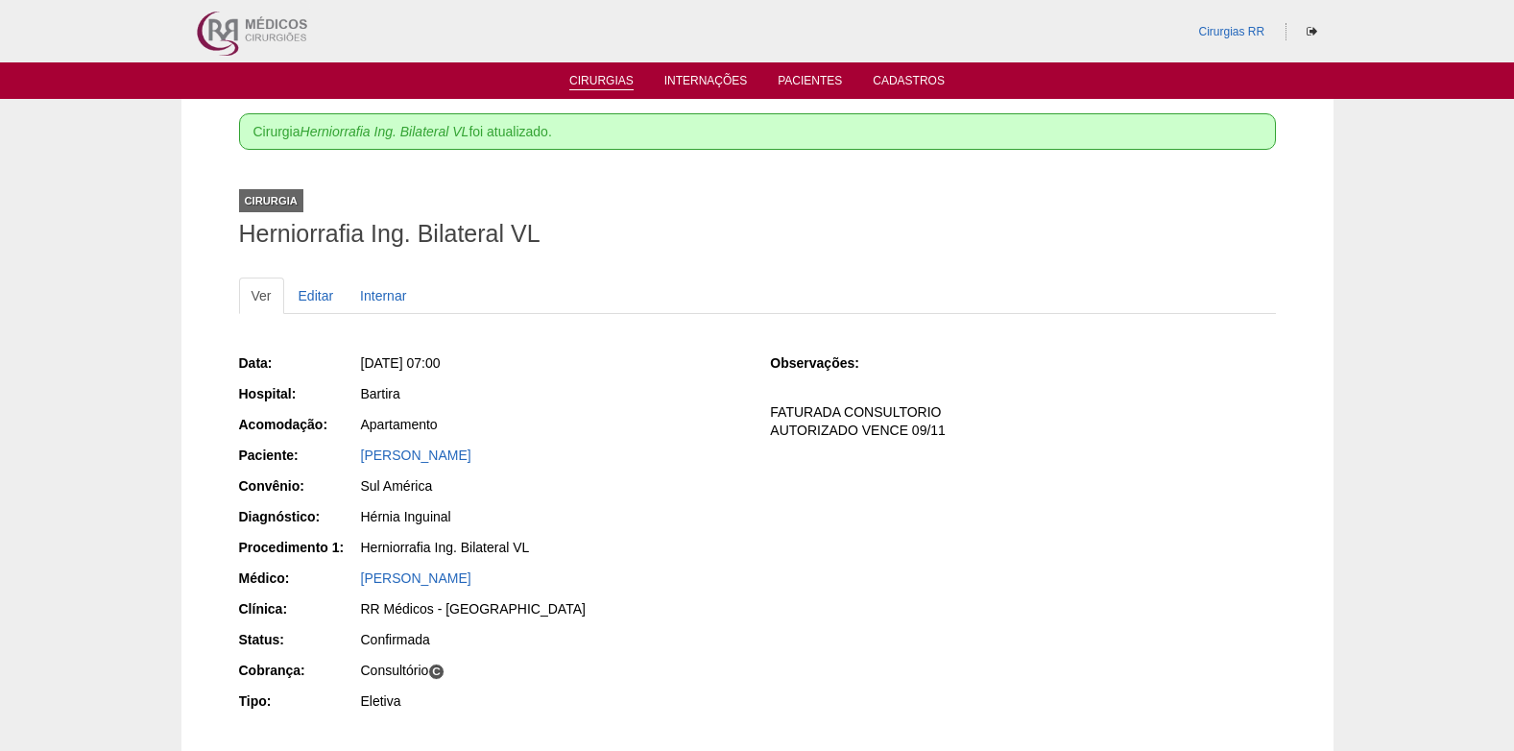
click at [582, 84] on link "Cirurgias" at bounding box center [601, 82] width 64 height 16
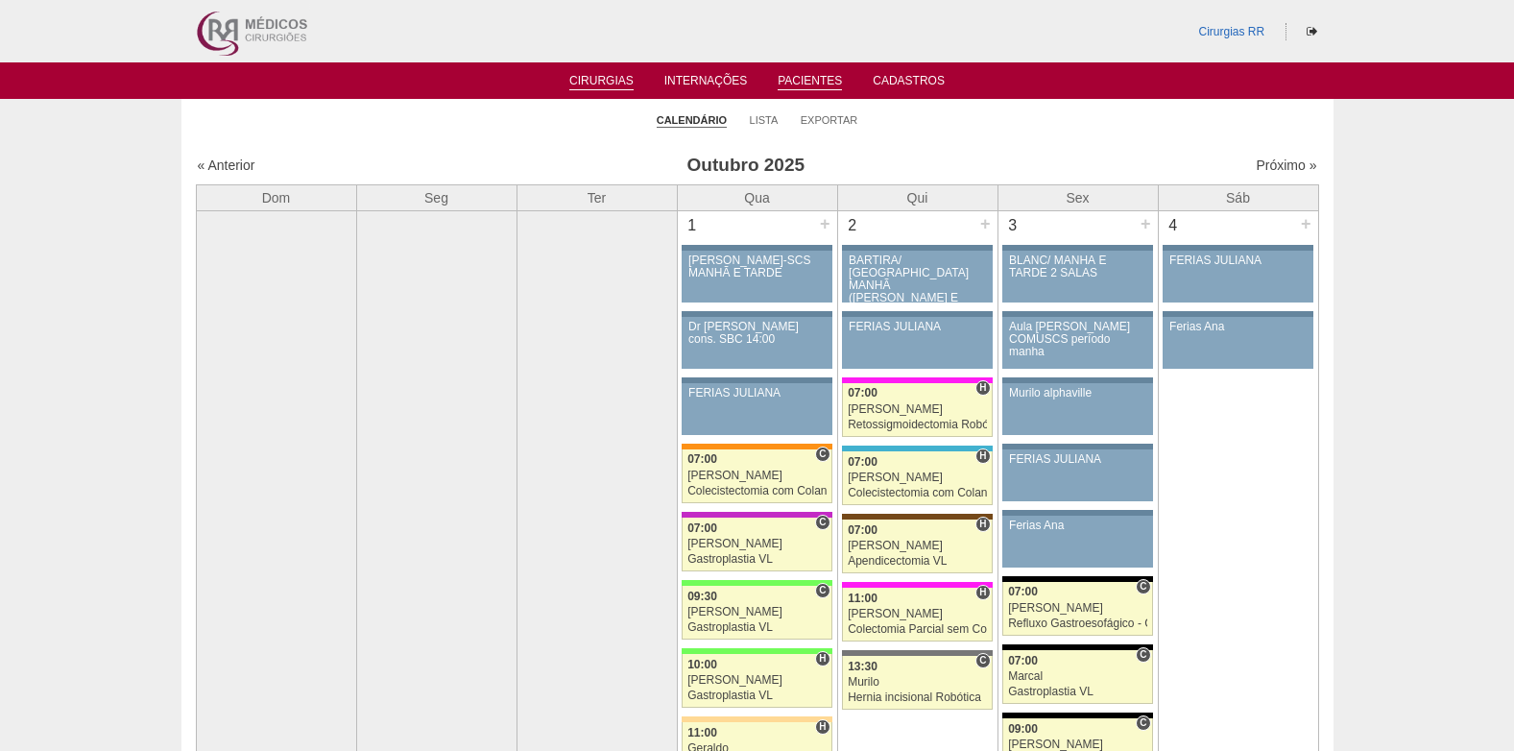
click at [812, 81] on link "Pacientes" at bounding box center [810, 82] width 64 height 16
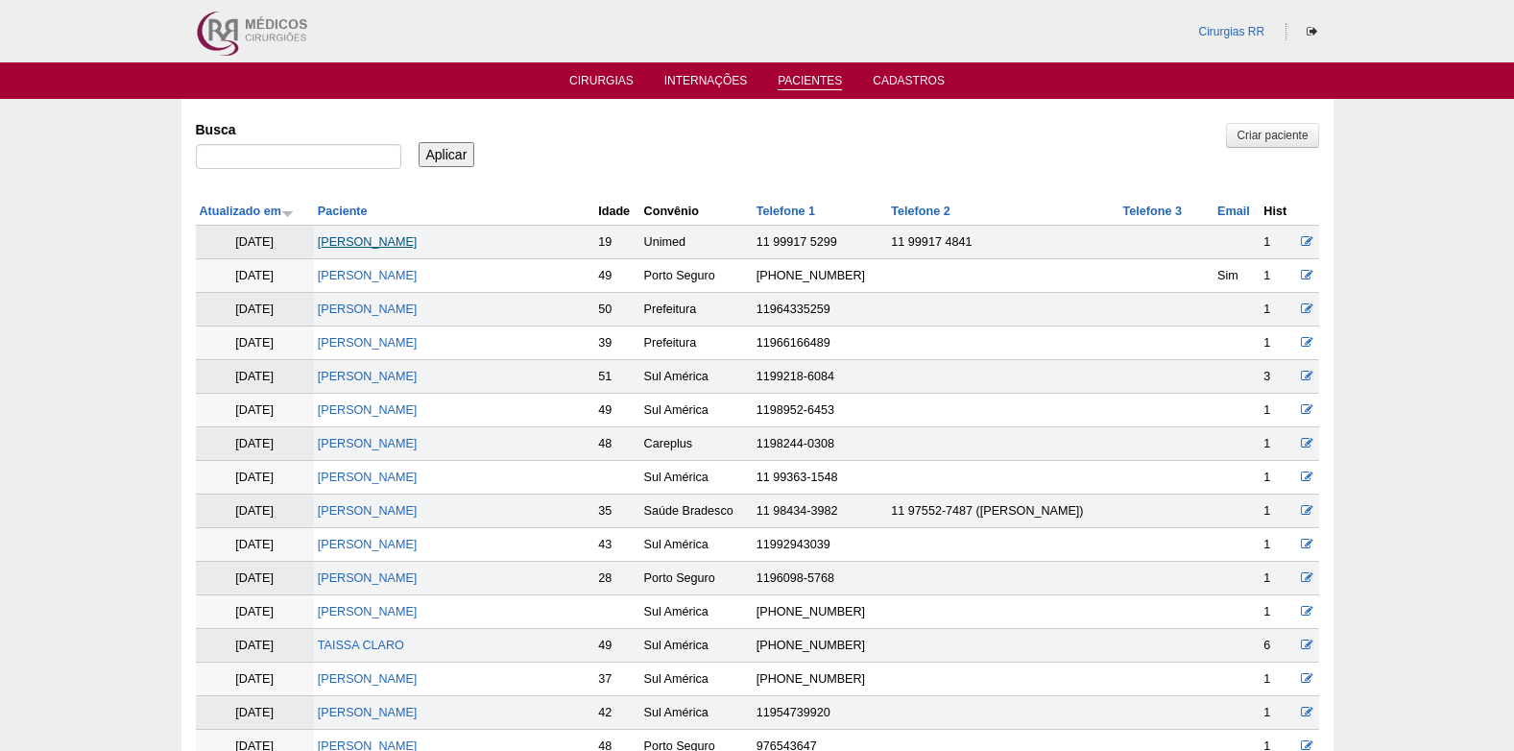
click at [364, 244] on link "[PERSON_NAME]" at bounding box center [368, 241] width 100 height 13
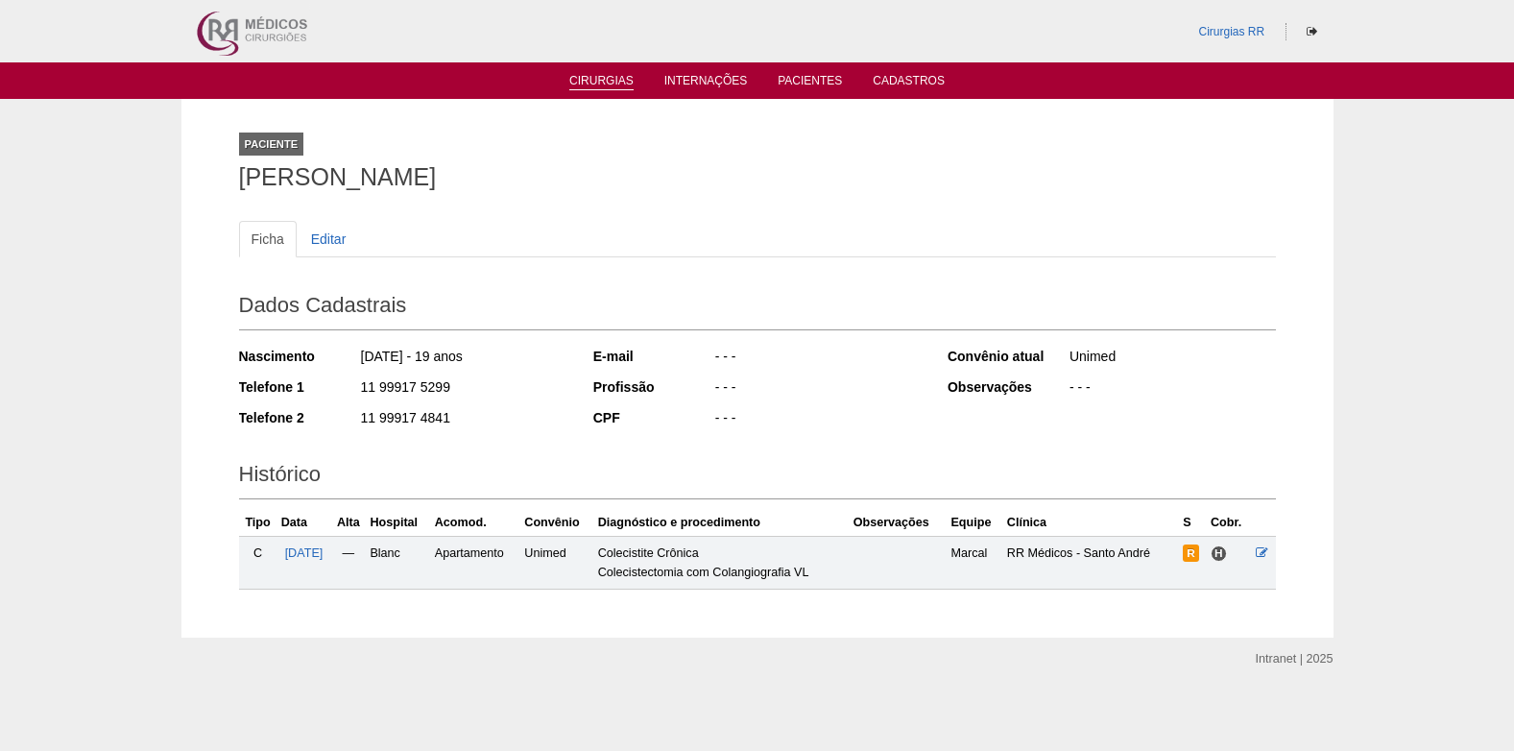
click at [599, 86] on link "Cirurgias" at bounding box center [601, 82] width 64 height 16
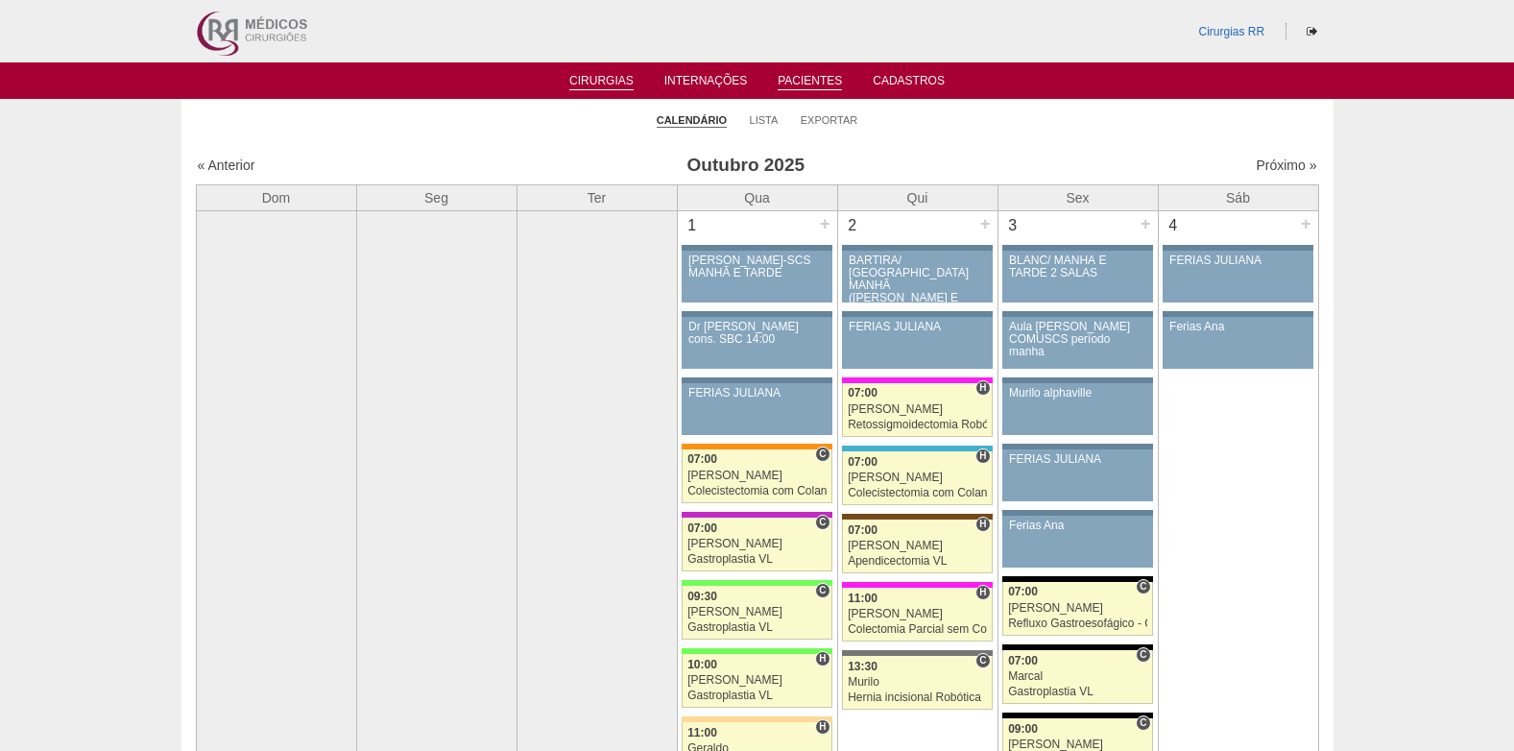
click at [811, 75] on link "Pacientes" at bounding box center [810, 82] width 64 height 16
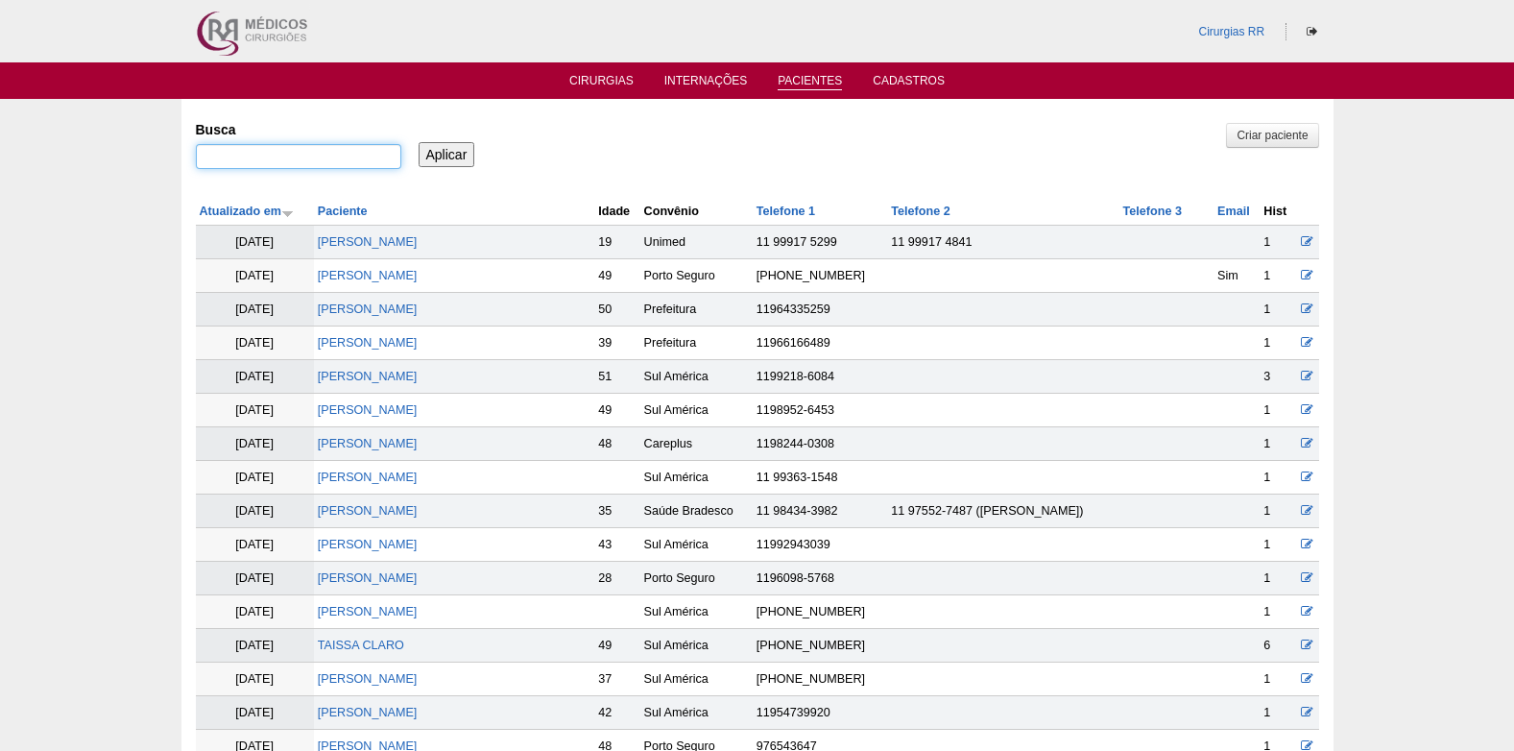
click at [338, 158] on input "Busca" at bounding box center [299, 156] width 206 height 25
type input "[DEMOGRAPHIC_DATA]"
click at [419, 142] on input "Aplicar" at bounding box center [447, 154] width 57 height 25
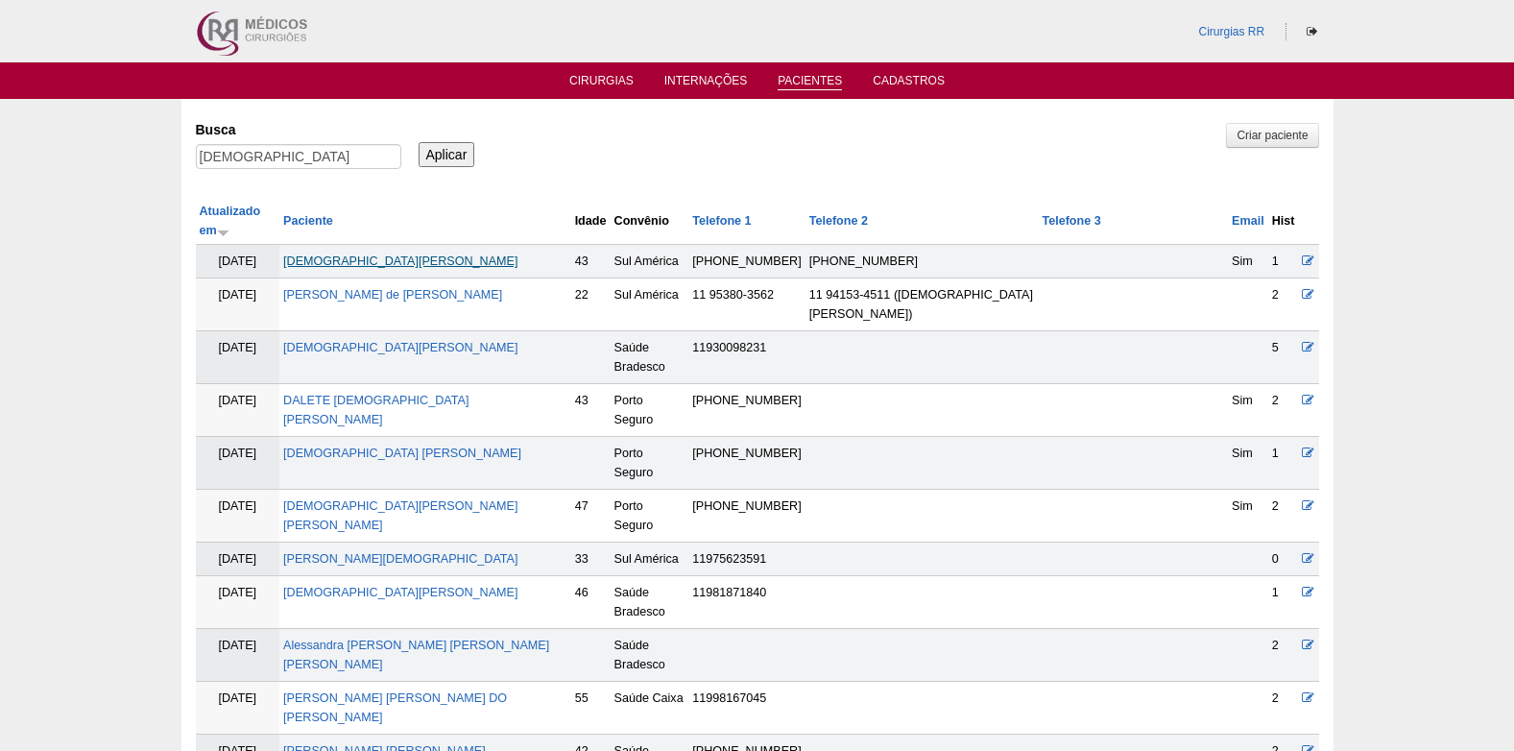
click at [418, 254] on link "[DEMOGRAPHIC_DATA][PERSON_NAME]" at bounding box center [400, 260] width 234 height 13
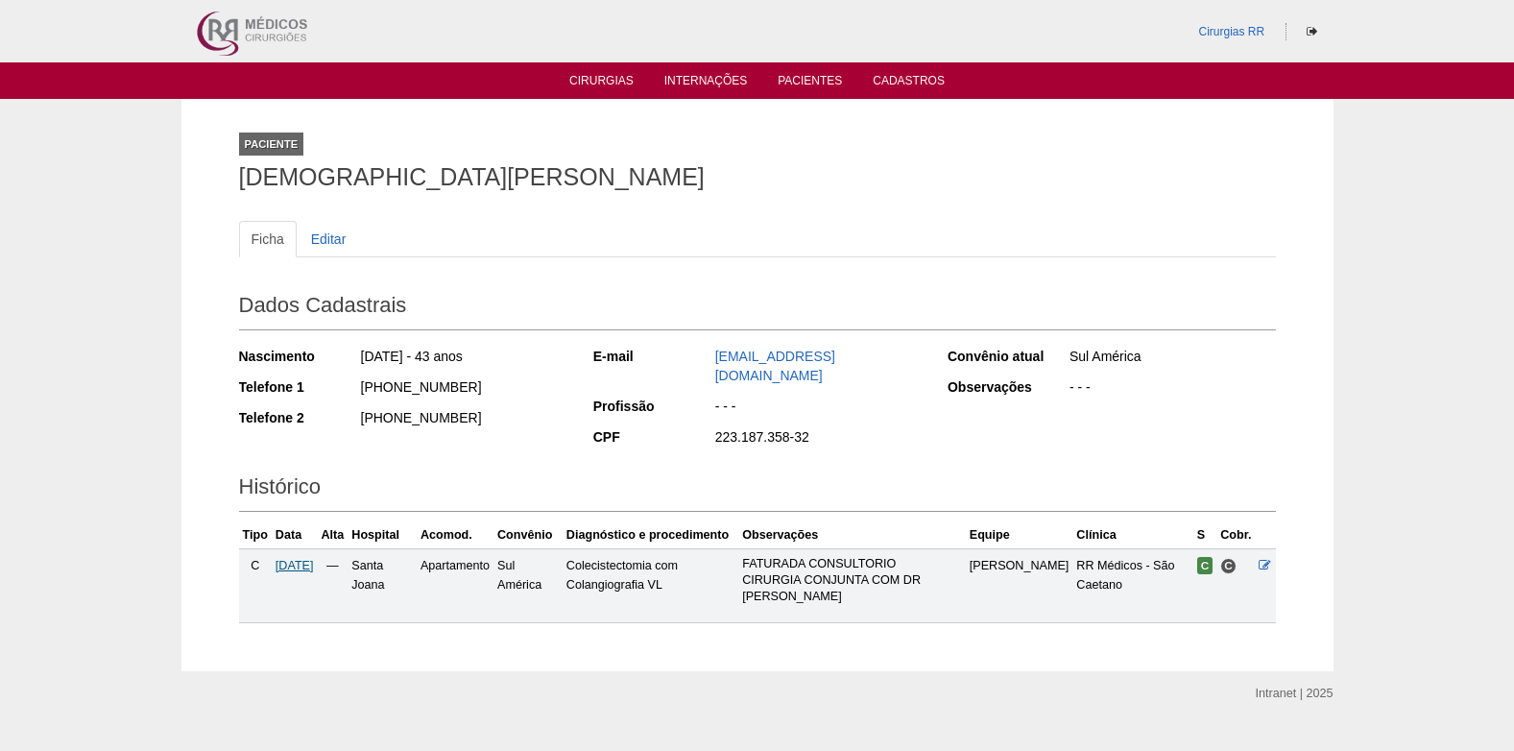
click at [314, 559] on span "[DATE]" at bounding box center [295, 565] width 38 height 13
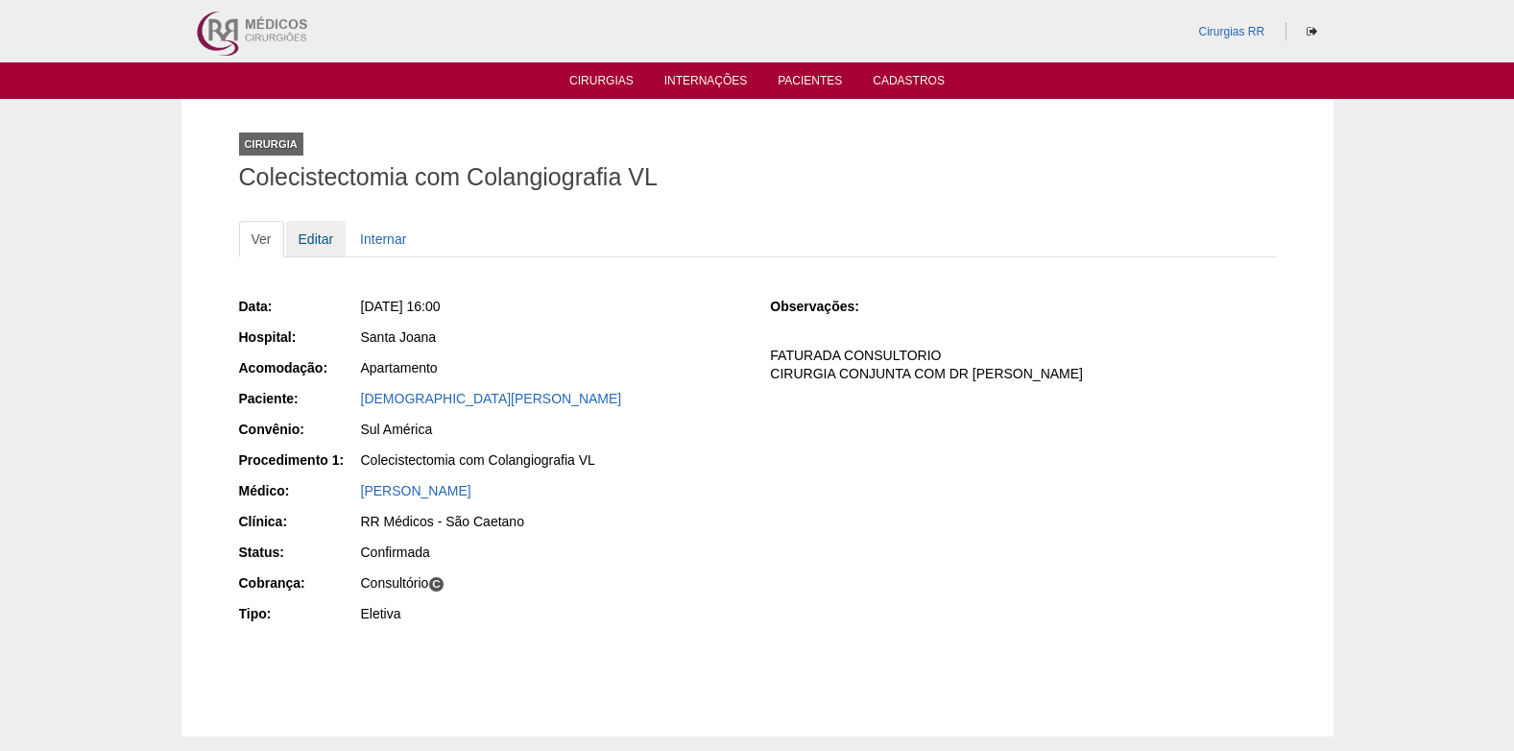
click at [317, 247] on link "Editar" at bounding box center [316, 239] width 61 height 36
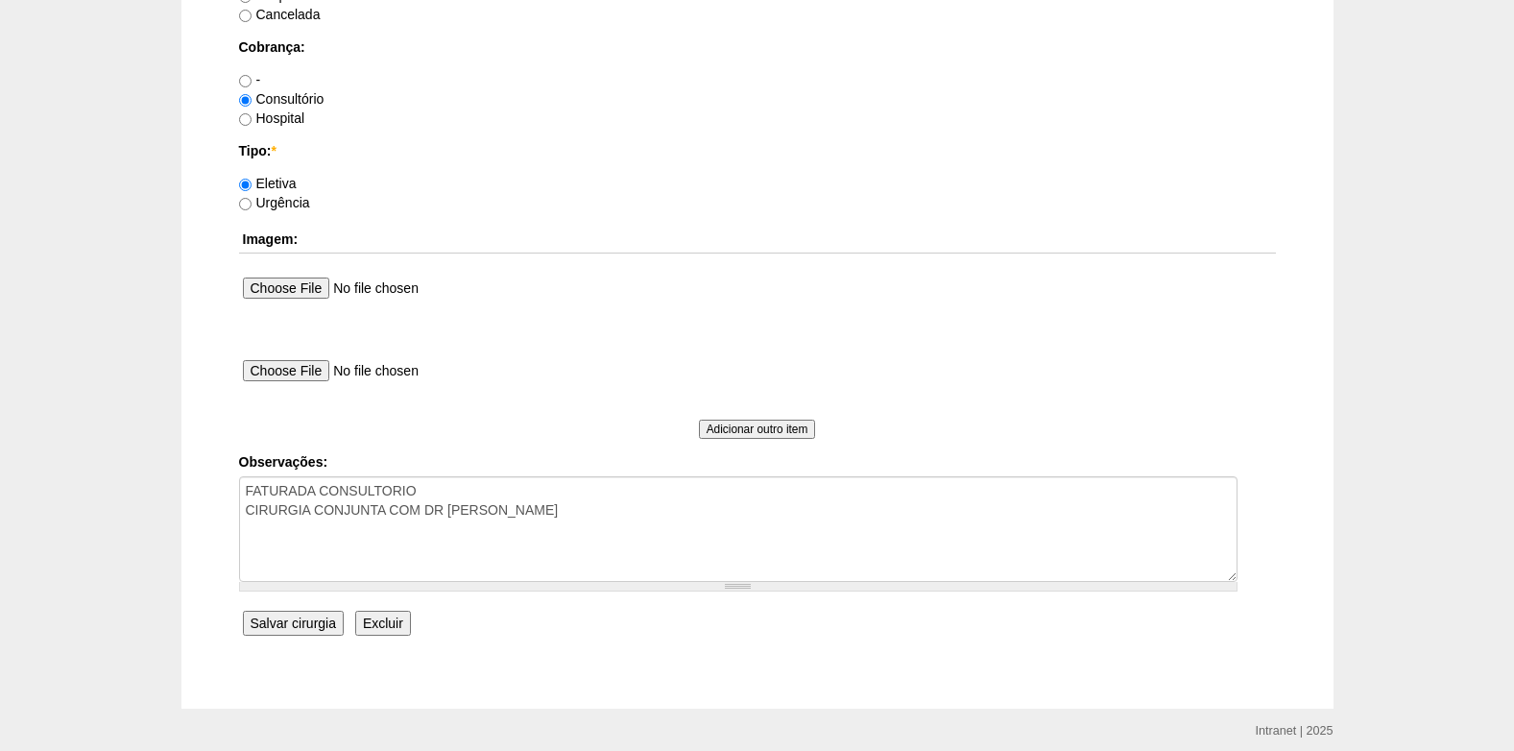
scroll to position [1724, 0]
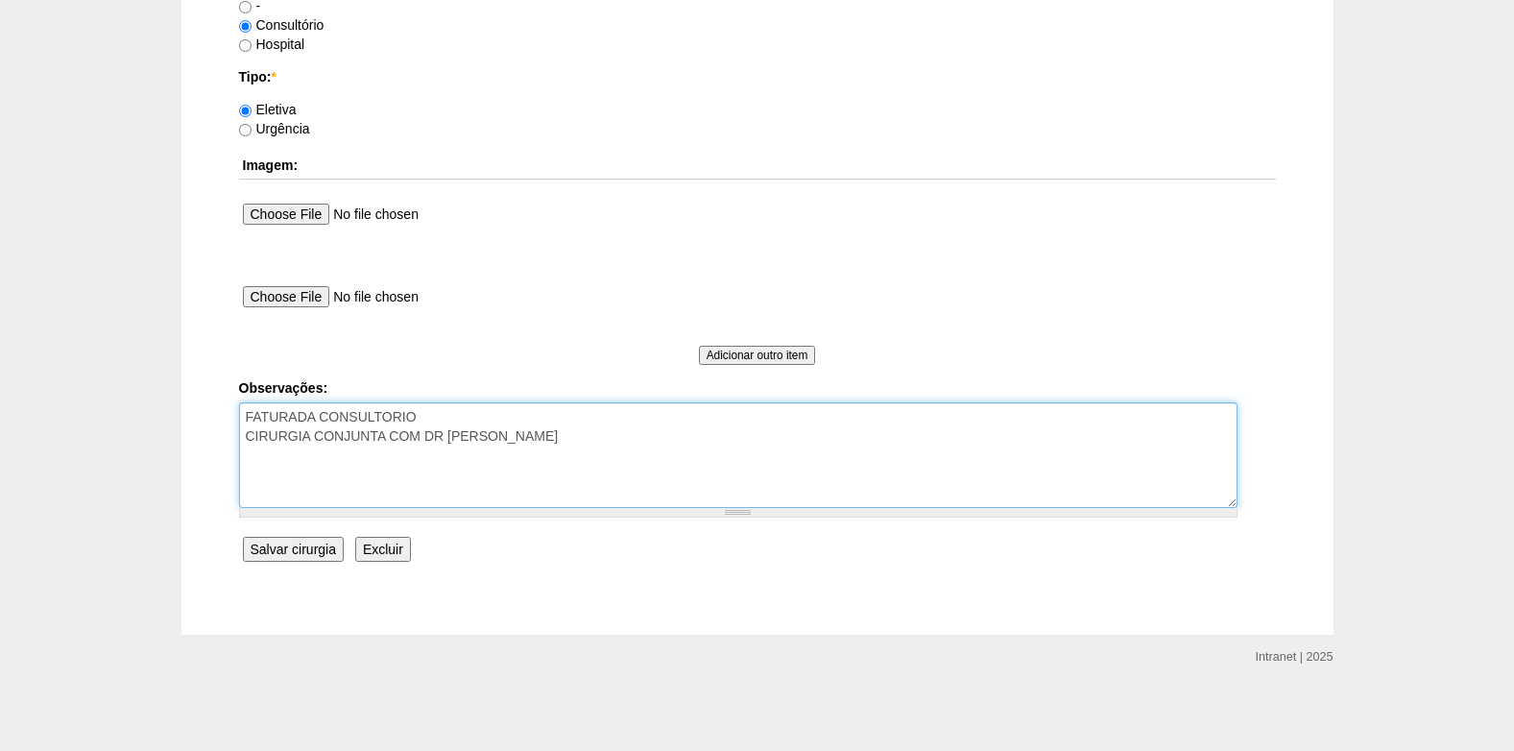
click at [443, 418] on textarea "FATURADA CONSULTORIO CIRURGIA CONJUNTA COM DR MAURICI" at bounding box center [738, 455] width 999 height 106
drag, startPoint x: 443, startPoint y: 418, endPoint x: 245, endPoint y: 419, distance: 197.8
click at [245, 419] on textarea "FATURADA CONSULTORIO CIRURGIA CONJUNTA COM DR MAURICI" at bounding box center [738, 455] width 999 height 106
click at [243, 444] on textarea "FATURADA CONSULTORIO CIRURGIA CONJUNTA COM DR MAURICI" at bounding box center [738, 455] width 999 height 106
click at [535, 419] on textarea "FATURADA CONSULTORIO CIRURGIA CONJUNTA COM DR MAURICI" at bounding box center [738, 455] width 999 height 106
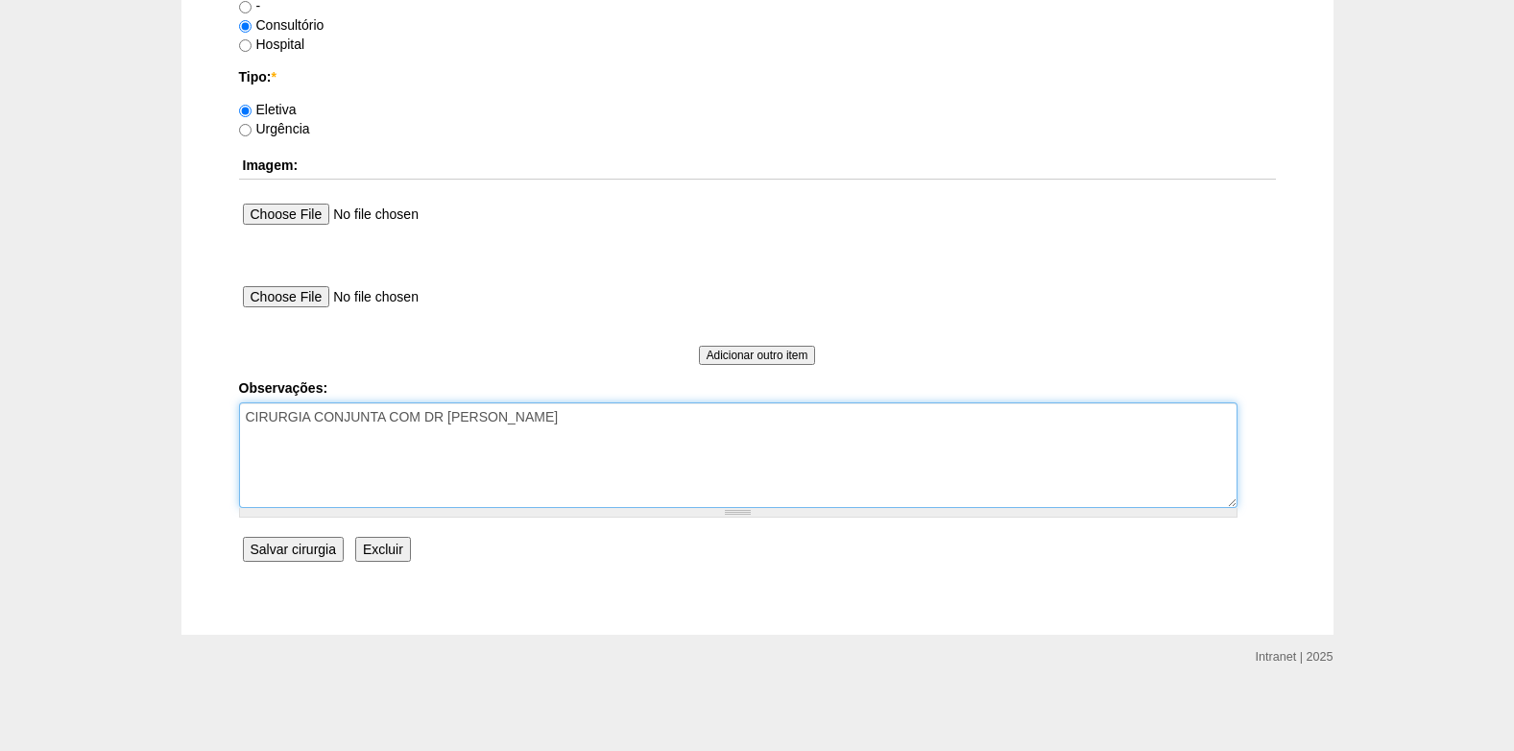
paste textarea "FATURADA CONSULTORIO"
type textarea "CIRURGIA CONJUNTA COM DR MAURICI FATURADA CONSULTORIO AUTORIZADO VENCE 13/11"
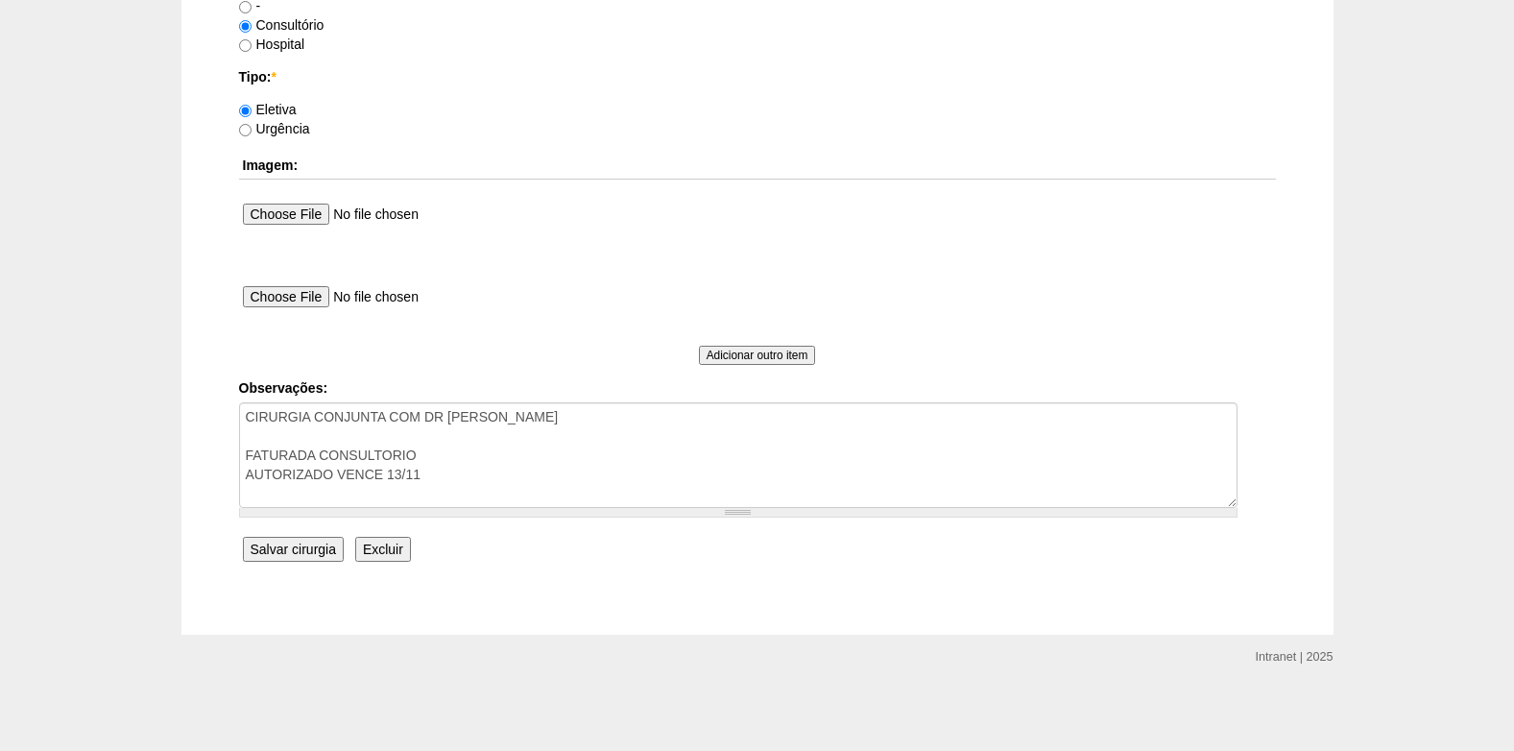
click at [273, 542] on input "Salvar cirurgia" at bounding box center [293, 549] width 101 height 25
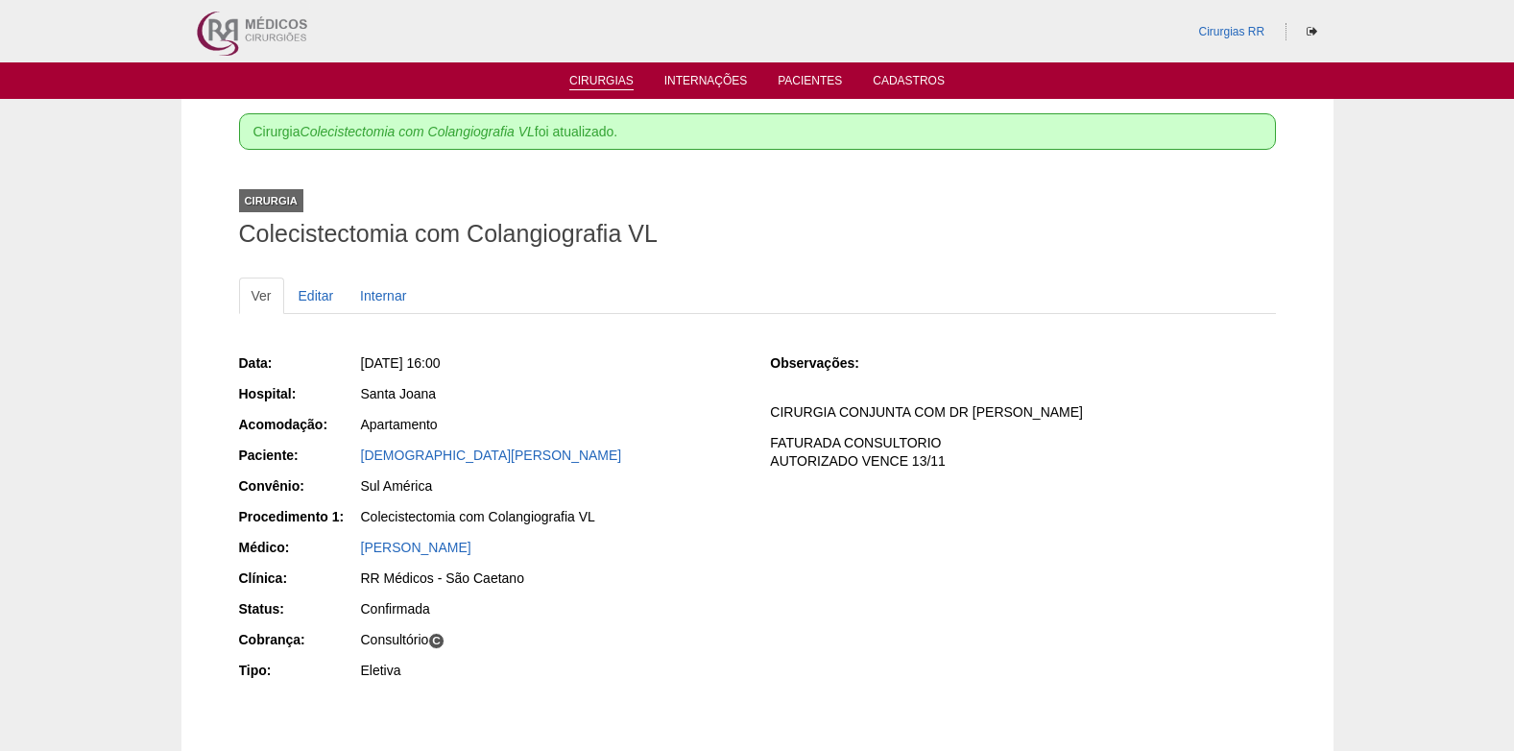
click at [618, 77] on link "Cirurgias" at bounding box center [601, 82] width 64 height 16
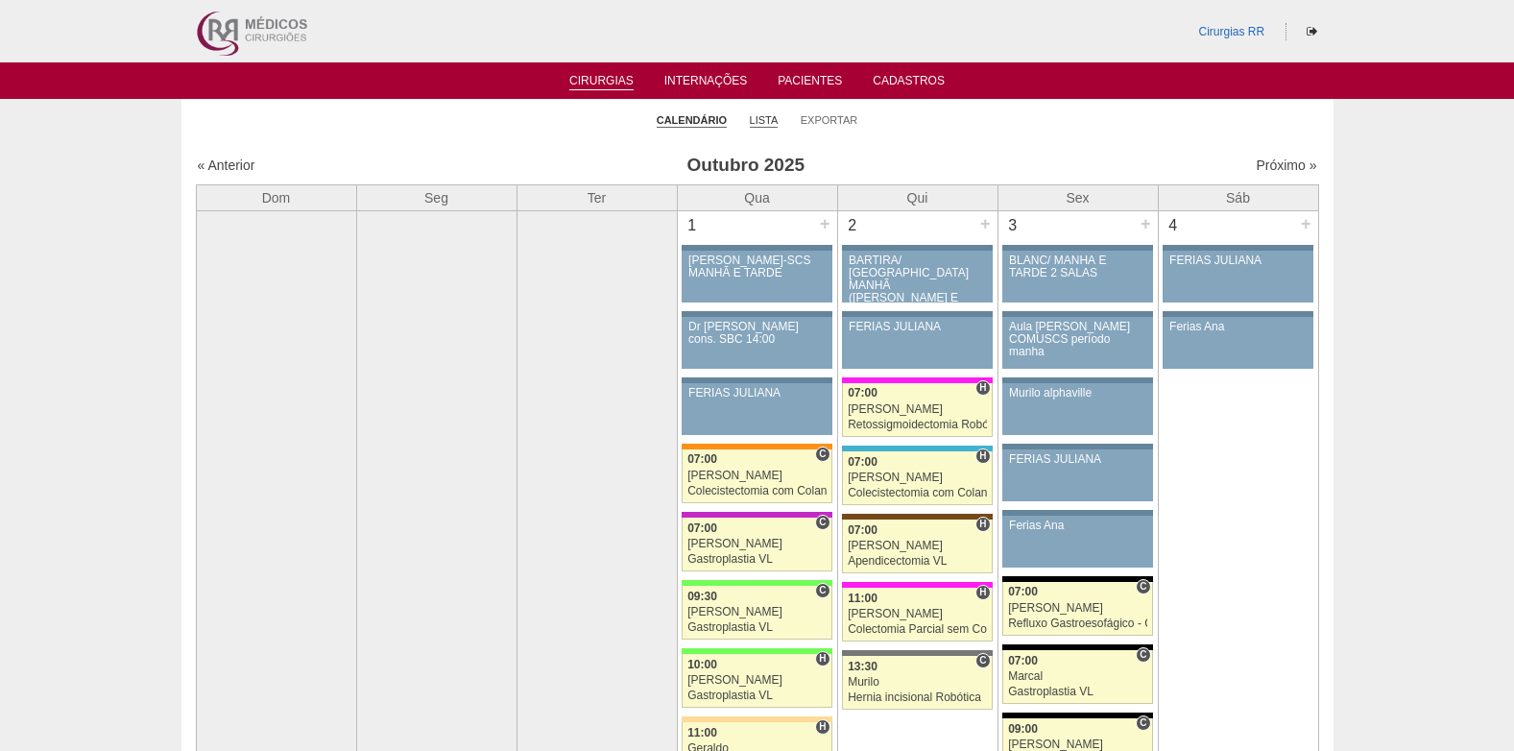
click at [756, 124] on link "Lista" at bounding box center [764, 120] width 29 height 14
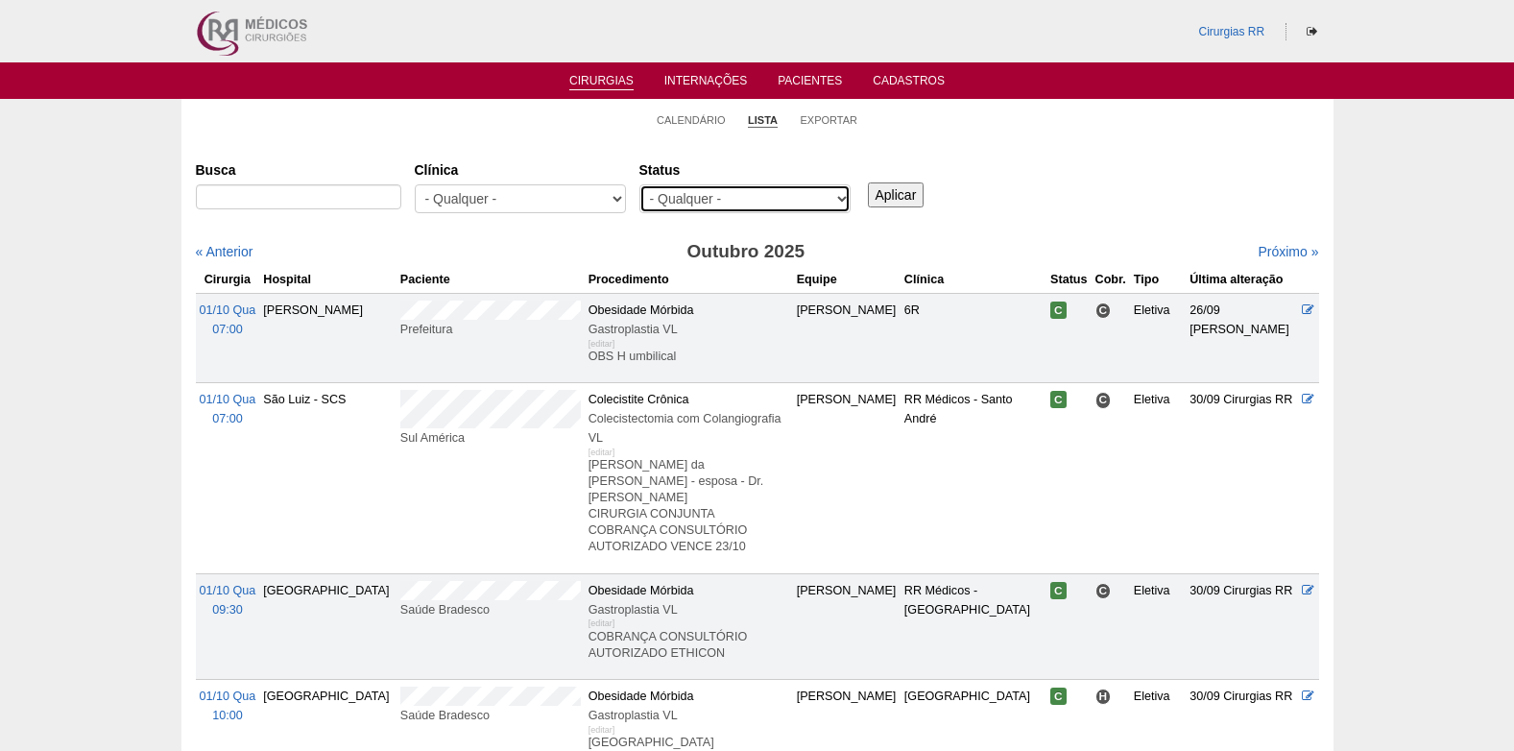
click at [748, 191] on select "- Qualquer - Reservada Confirmada Suspensa Cancelada" at bounding box center [745, 198] width 211 height 29
select select "resr"
click at [640, 184] on select "- Qualquer - Reservada Confirmada Suspensa Cancelada" at bounding box center [745, 198] width 211 height 29
click at [896, 196] on input "Aplicar" at bounding box center [896, 194] width 57 height 25
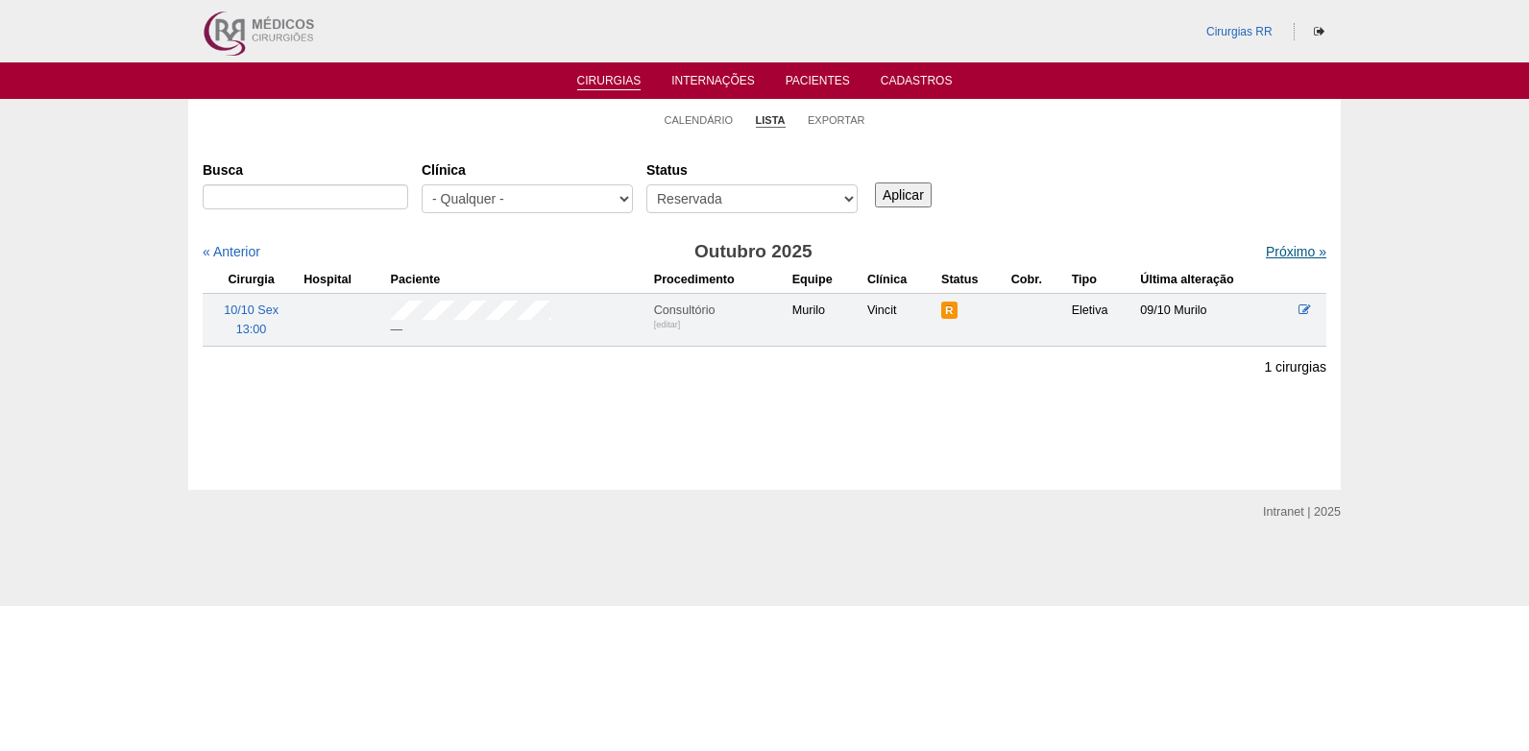
click at [1266, 252] on link "Próximo »" at bounding box center [1296, 251] width 61 height 15
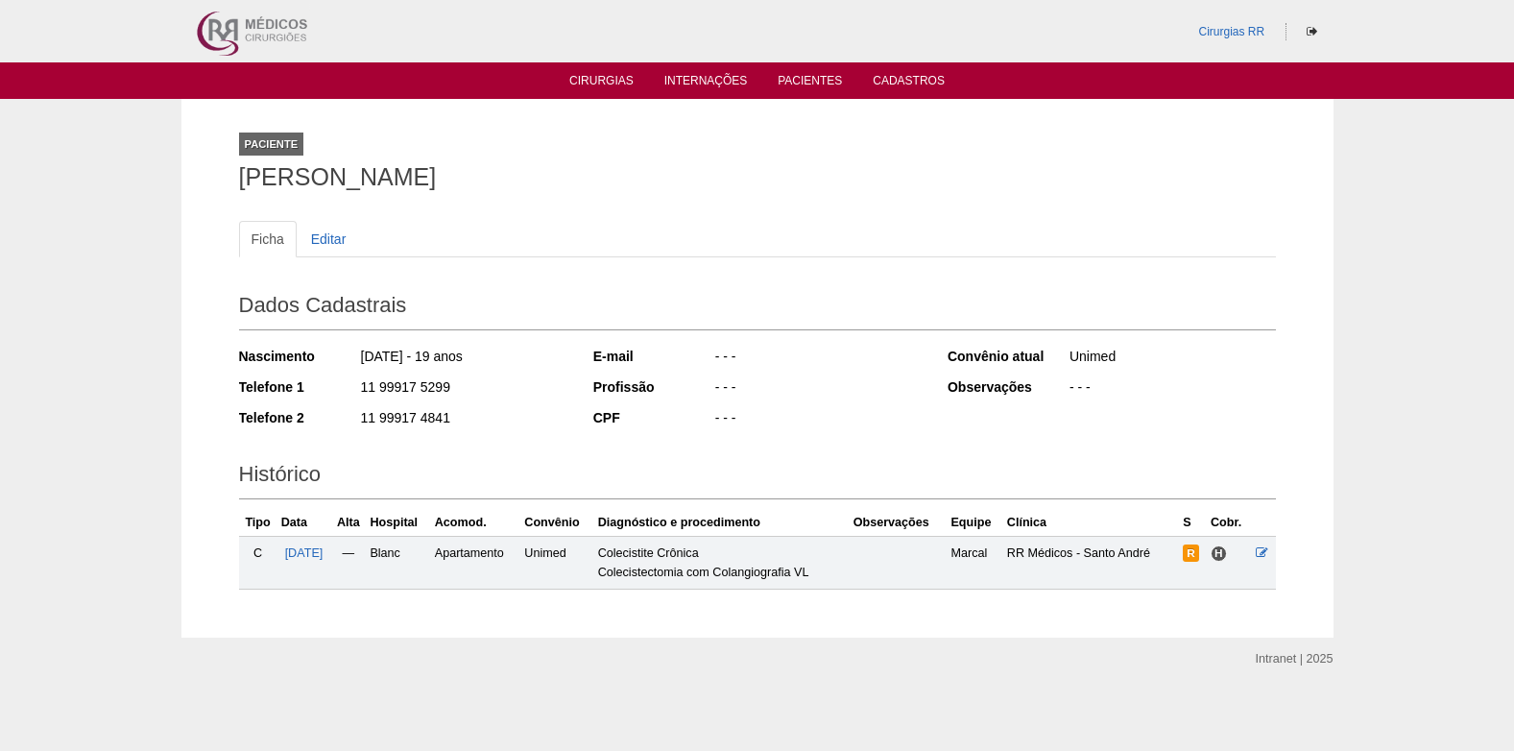
drag, startPoint x: 243, startPoint y: 176, endPoint x: 543, endPoint y: 189, distance: 299.9
click at [543, 189] on h1 "[PERSON_NAME]" at bounding box center [757, 177] width 1037 height 24
copy h1 "[PERSON_NAME]"
click at [301, 553] on span "04/11/2025" at bounding box center [304, 552] width 38 height 13
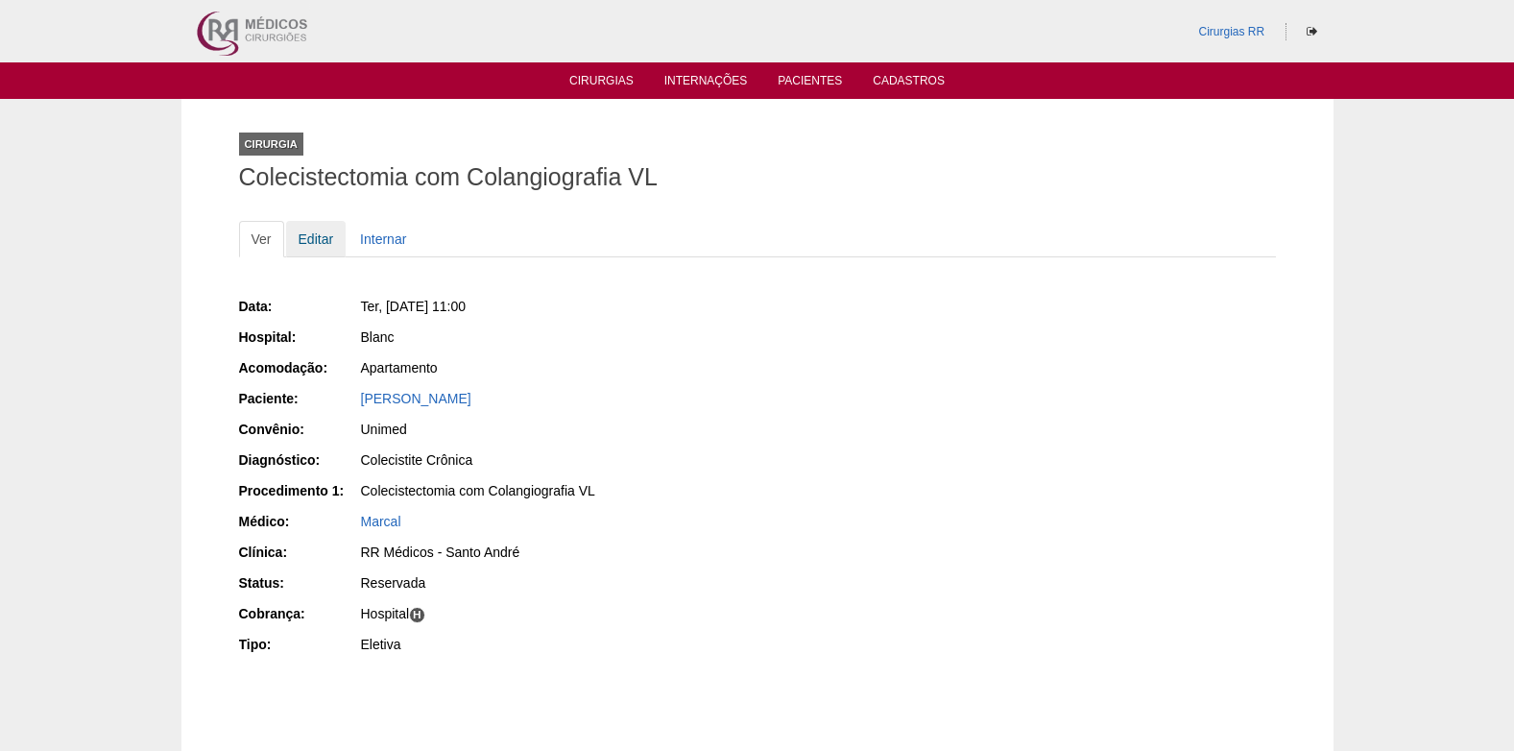
click at [324, 227] on link "Editar" at bounding box center [316, 239] width 61 height 36
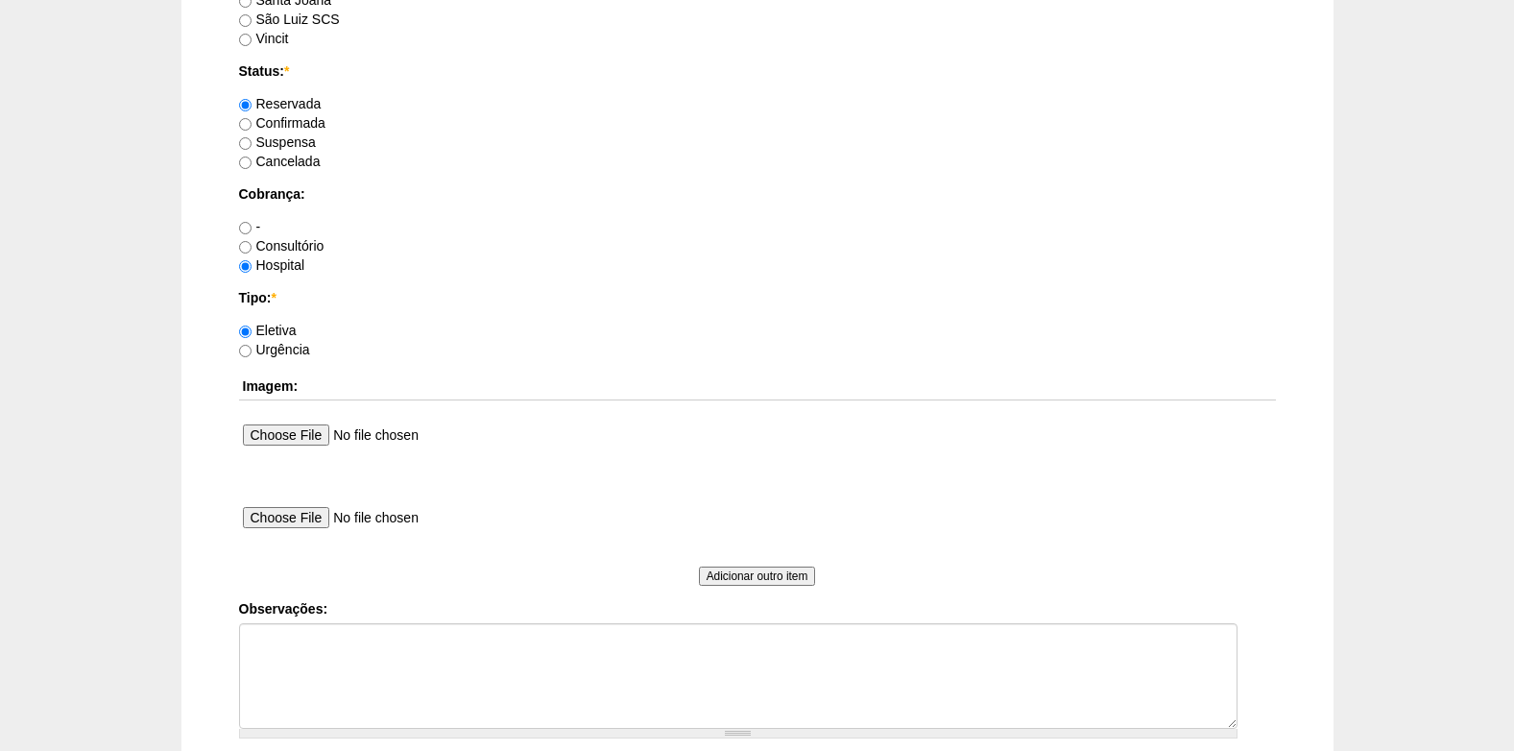
scroll to position [1537, 0]
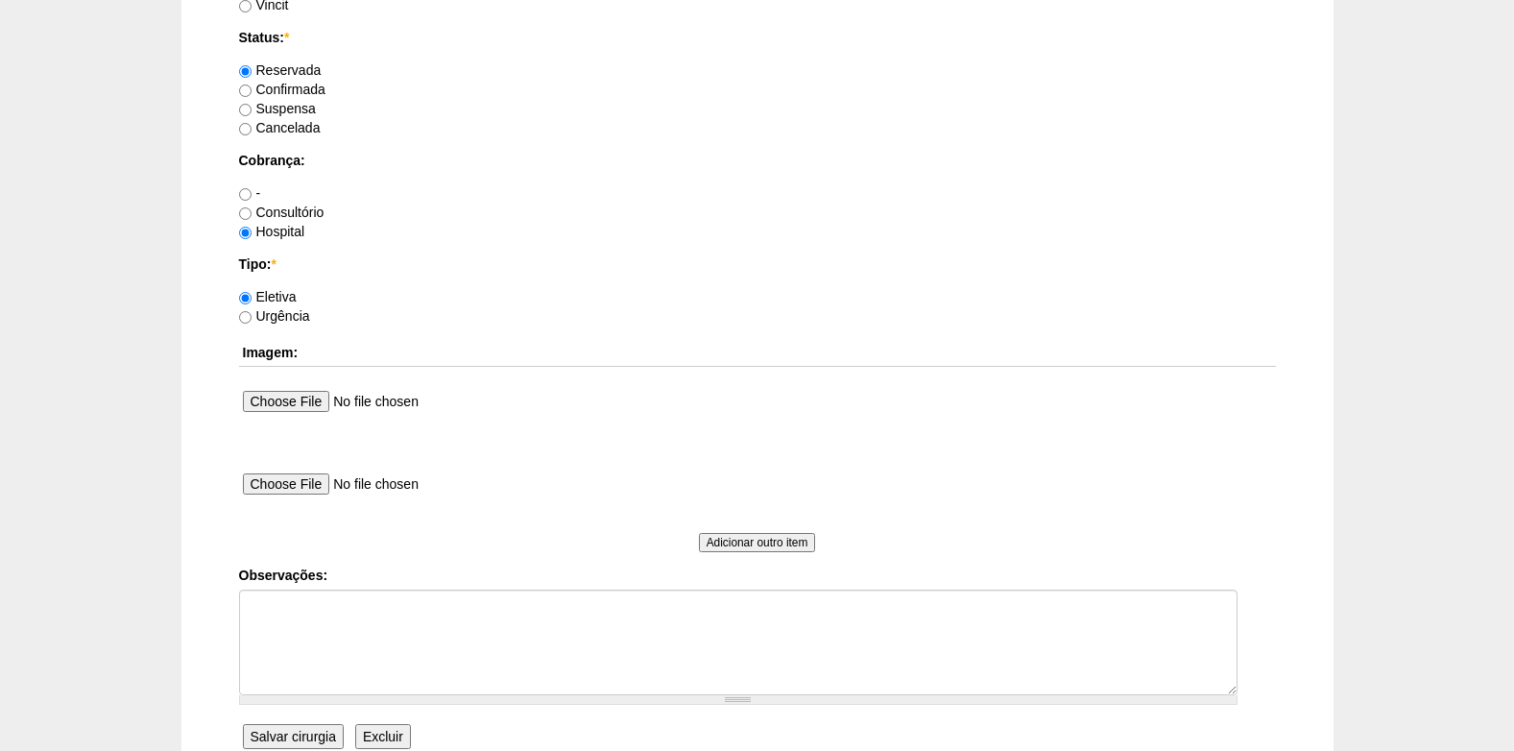
click at [259, 89] on label "Confirmada" at bounding box center [282, 89] width 86 height 15
click at [252, 89] on input "Confirmada" at bounding box center [245, 91] width 12 height 12
radio input "true"
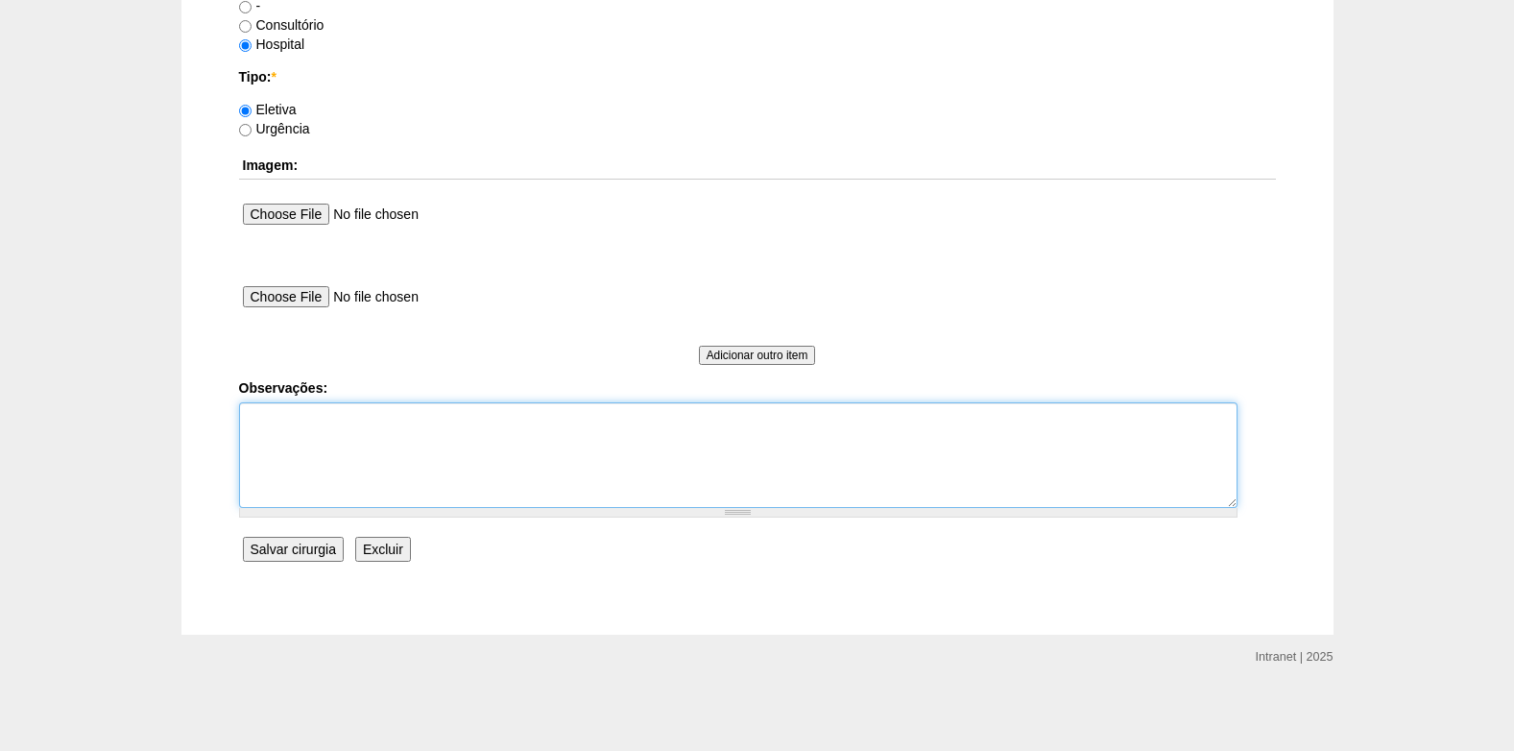
click at [399, 448] on textarea "Observações:" at bounding box center [738, 455] width 999 height 106
type textarea "c"
type textarea "P"
drag, startPoint x: 471, startPoint y: 454, endPoint x: 225, endPoint y: 448, distance: 245.9
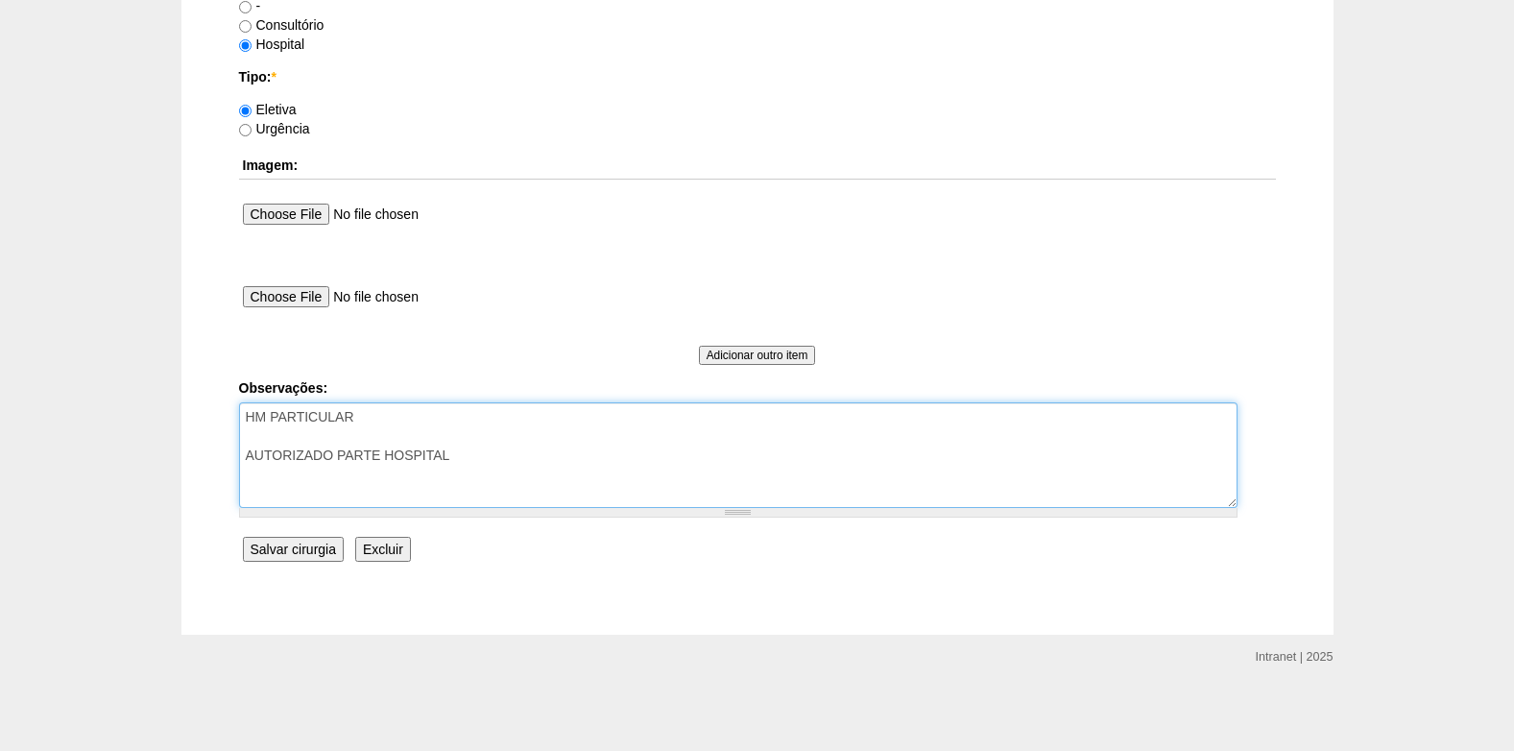
click at [484, 460] on textarea "HM PARTICULAR AUTORIZADO PARTE HOSPITAL" at bounding box center [738, 455] width 999 height 106
click at [376, 431] on textarea "HM PARTICULAR AUTORIZADO PARTE HOSPITALAR" at bounding box center [738, 455] width 999 height 106
type textarea "HM PARTICULAR COBRANÇA CONSULTÓRIO AUTORIZADO PARTE HOSPITALAR"
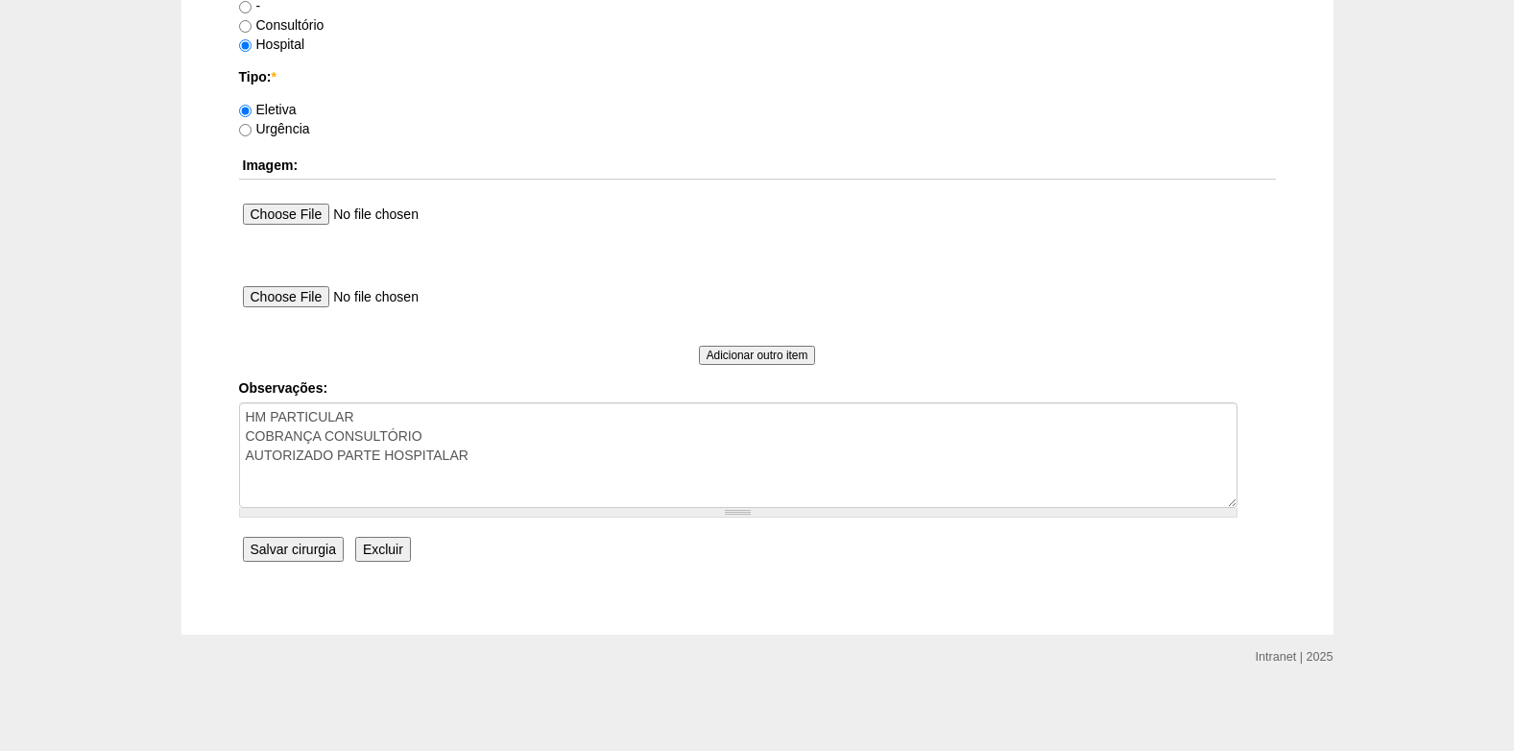
click at [311, 554] on input "Salvar cirurgia" at bounding box center [293, 549] width 101 height 25
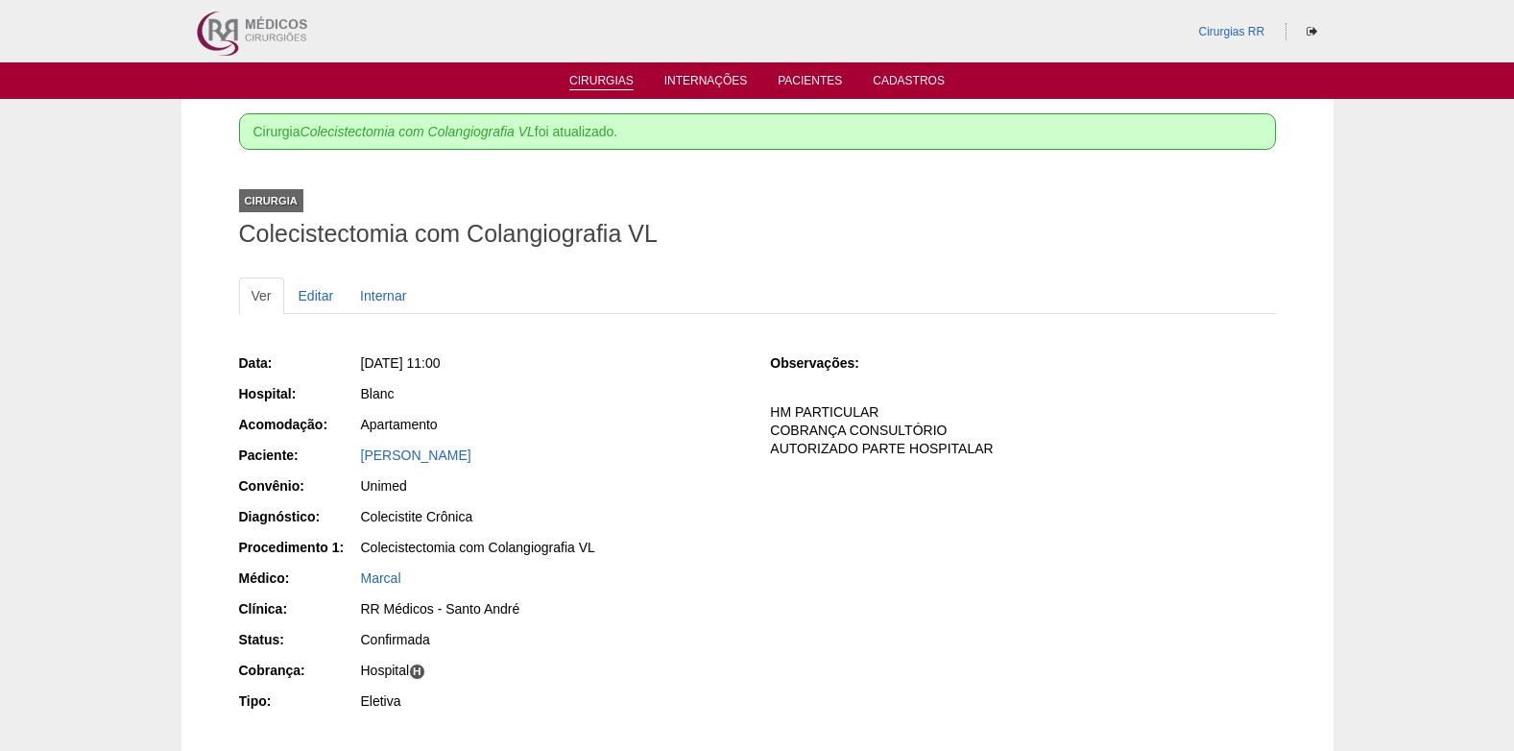
click at [600, 86] on link "Cirurgias" at bounding box center [601, 82] width 64 height 16
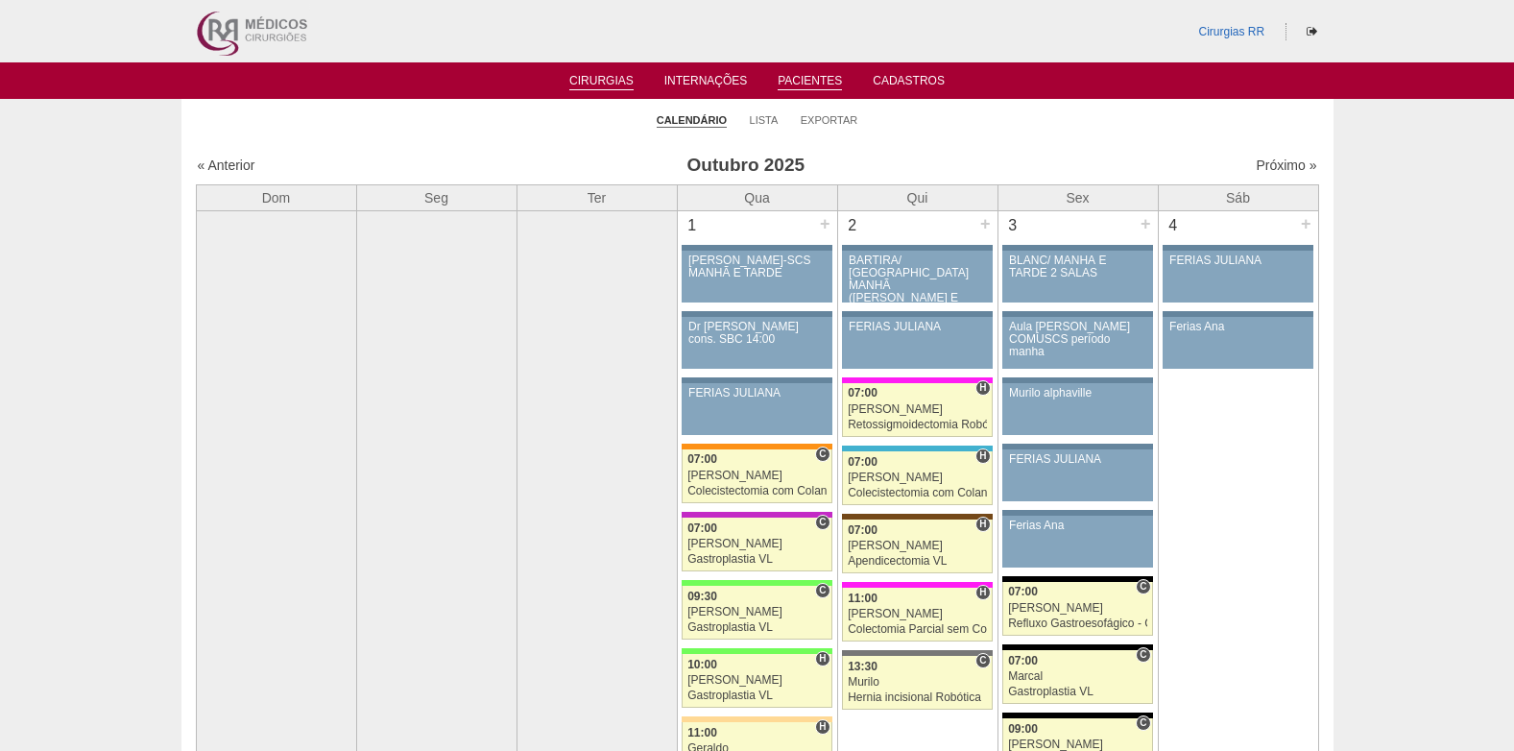
click at [826, 84] on link "Pacientes" at bounding box center [810, 82] width 64 height 16
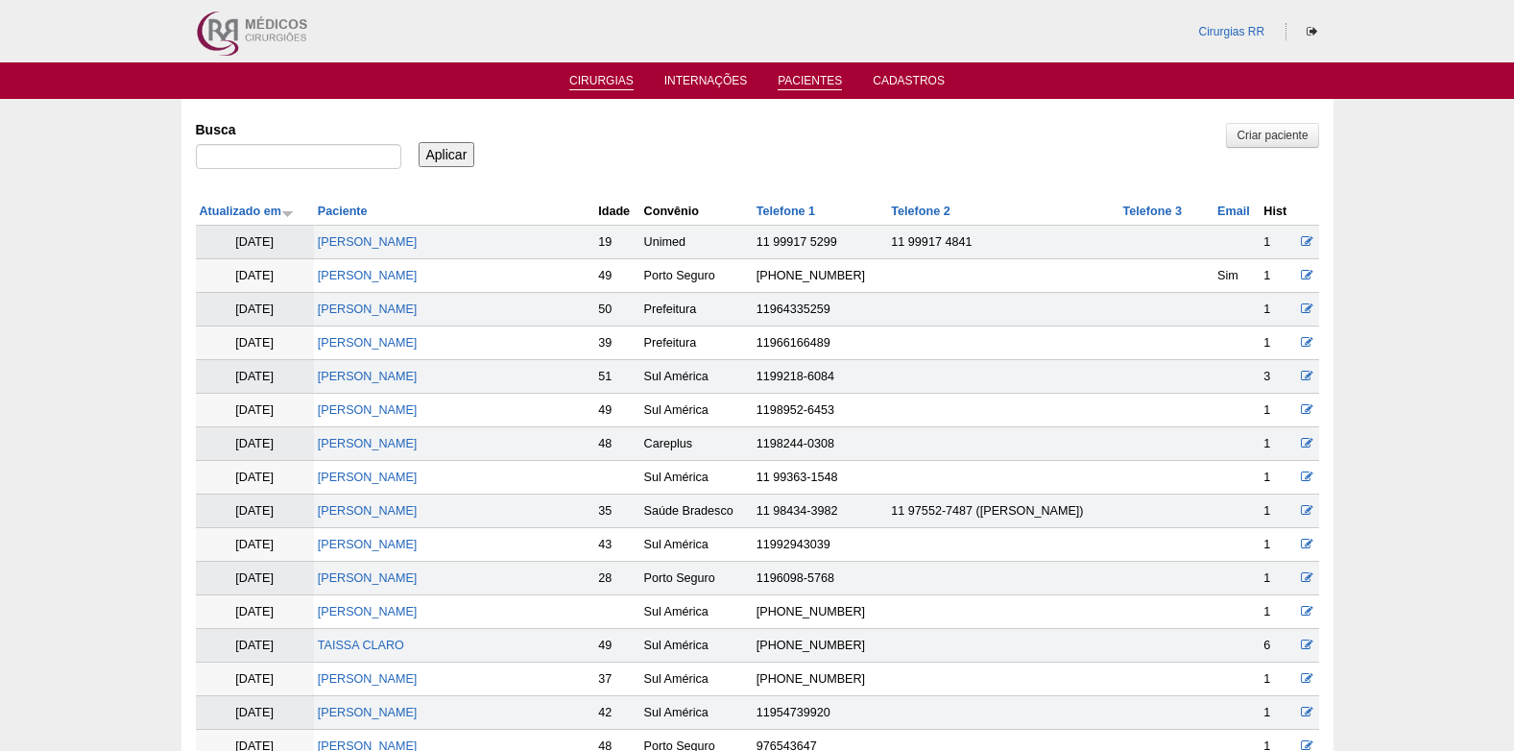
click at [586, 82] on link "Cirurgias" at bounding box center [601, 82] width 64 height 16
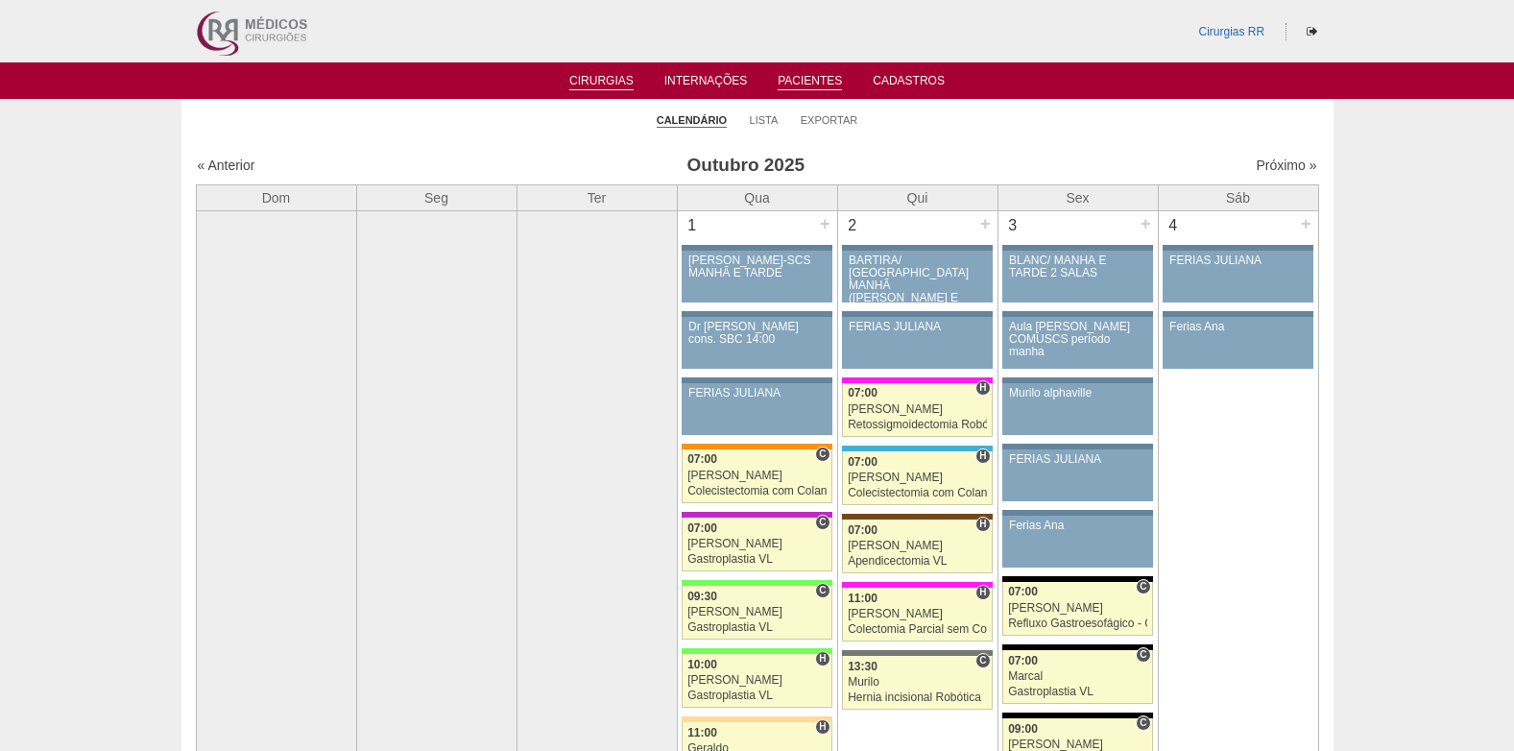
click at [800, 81] on link "Pacientes" at bounding box center [810, 82] width 64 height 16
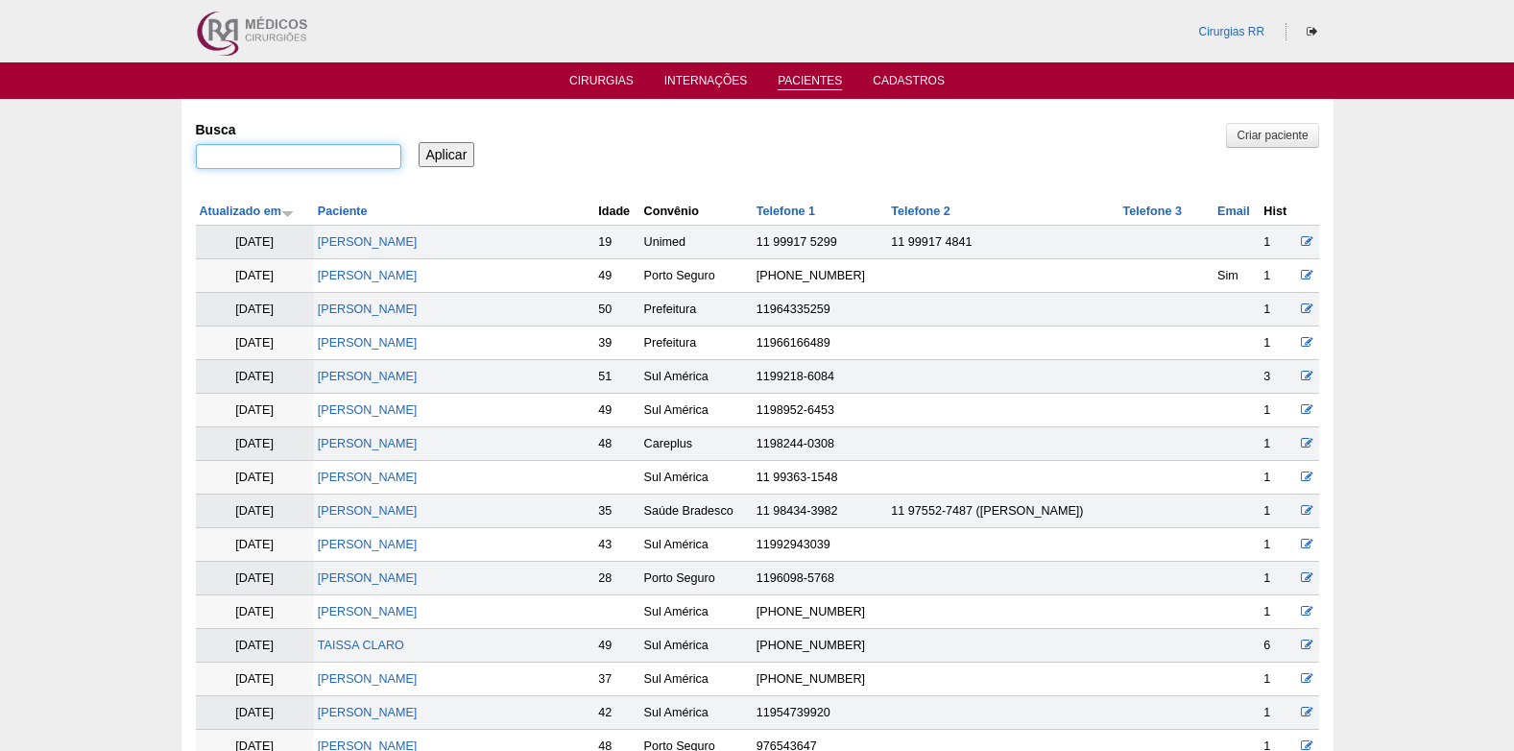
click at [308, 157] on input "Busca" at bounding box center [299, 156] width 206 height 25
paste input "[PERSON_NAME] [PERSON_NAME]"
type input "[PERSON_NAME] [PERSON_NAME]"
click at [442, 156] on input "Aplicar" at bounding box center [447, 154] width 57 height 25
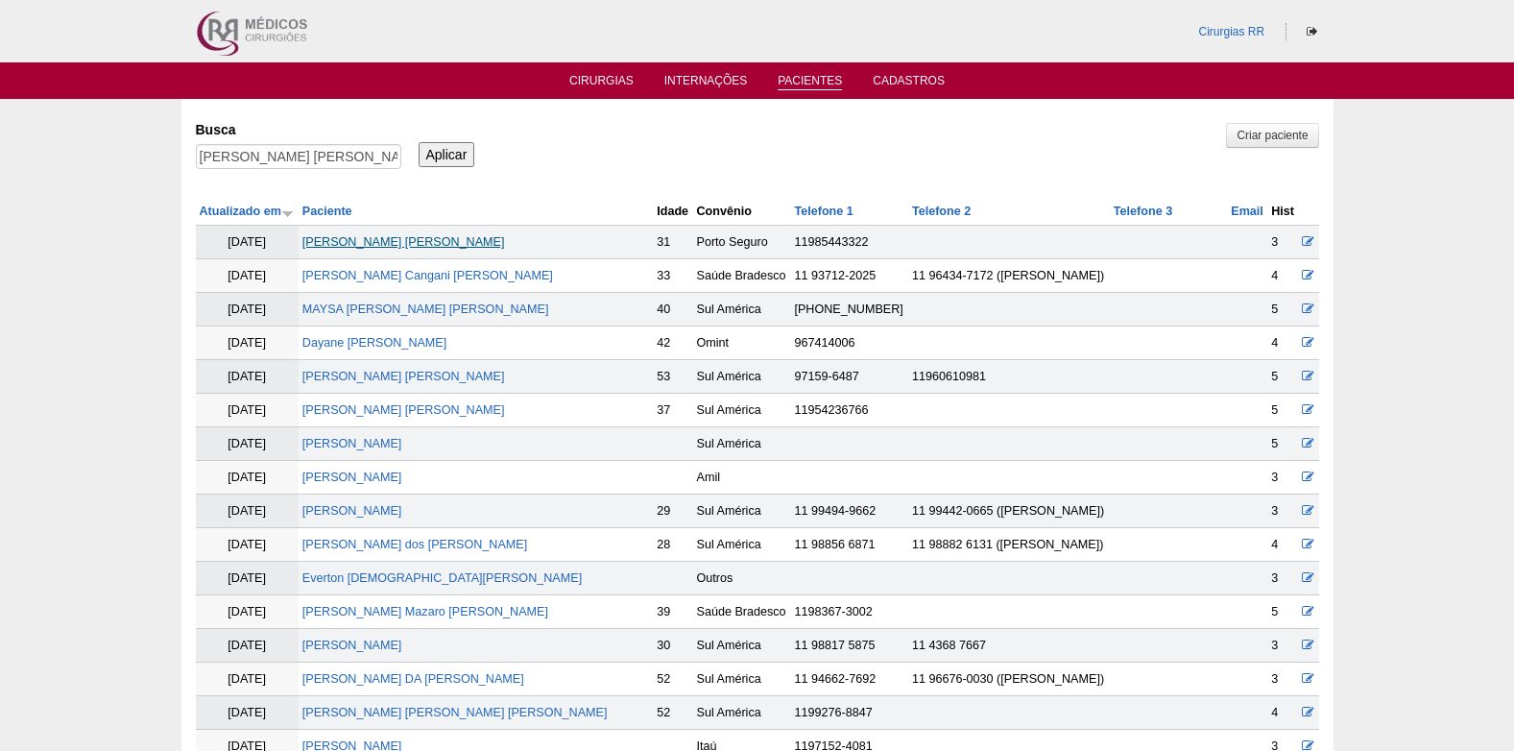
click at [421, 245] on link "[PERSON_NAME]" at bounding box center [404, 241] width 203 height 13
click at [598, 81] on link "Cirurgias" at bounding box center [601, 82] width 64 height 16
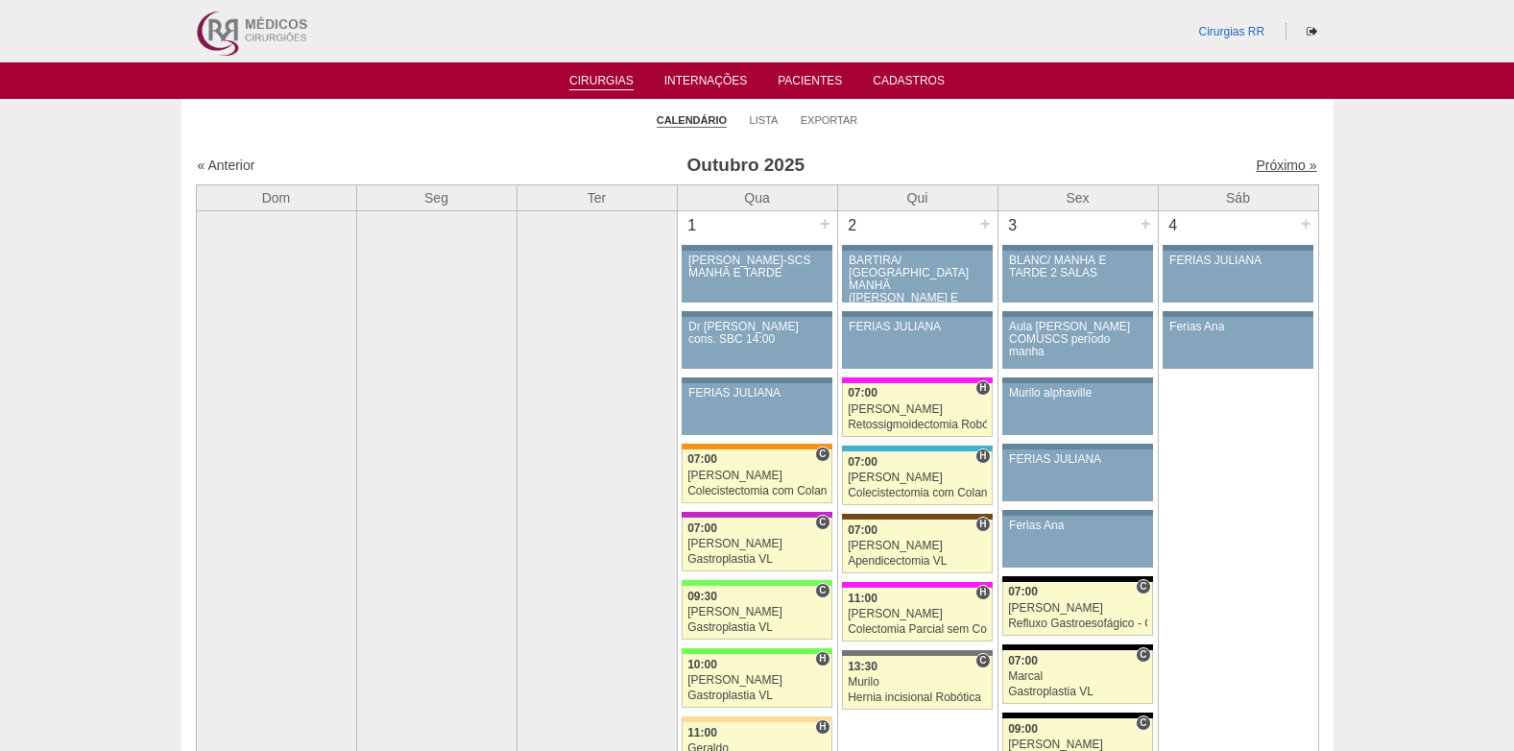
click at [1272, 166] on link "Próximo »" at bounding box center [1286, 164] width 61 height 15
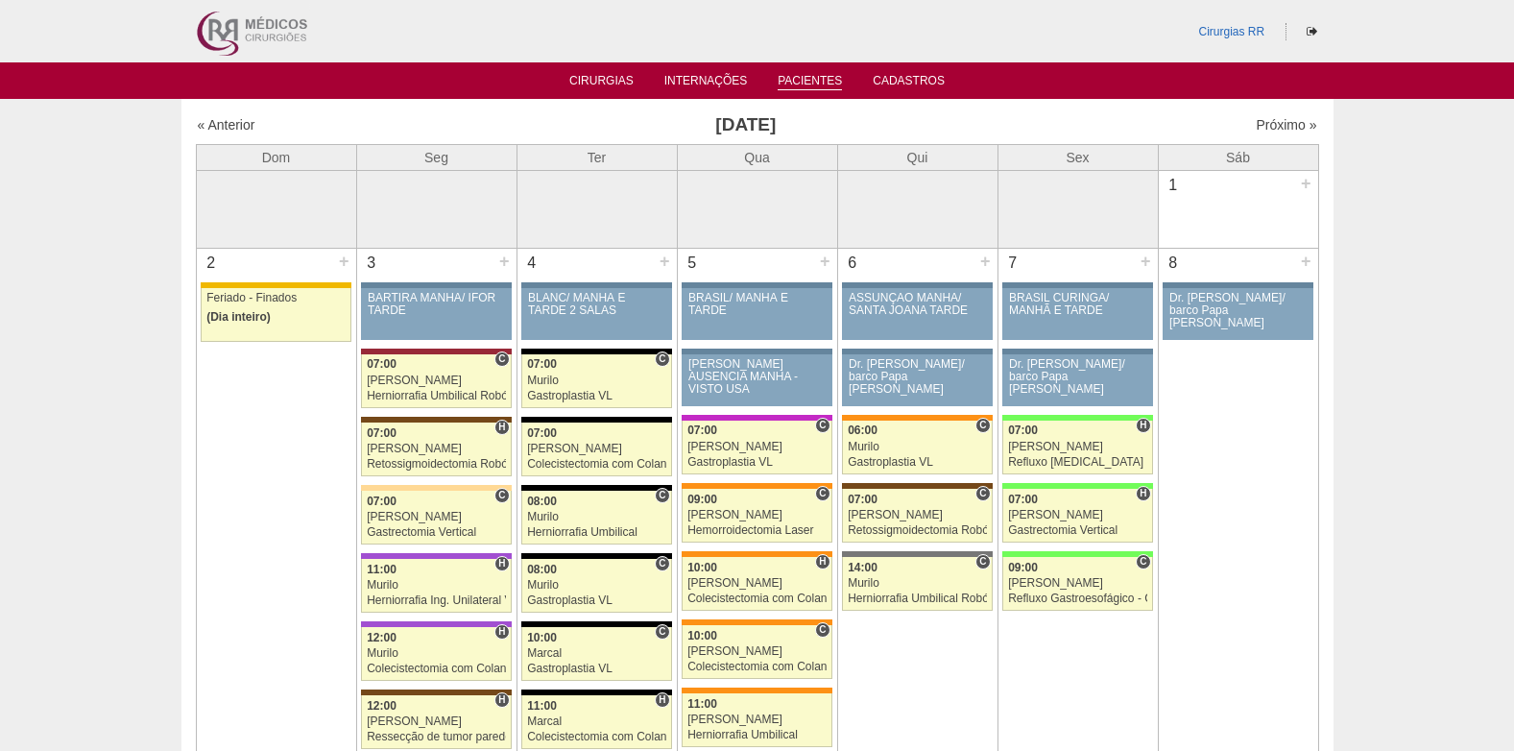
click at [814, 84] on link "Pacientes" at bounding box center [810, 82] width 64 height 16
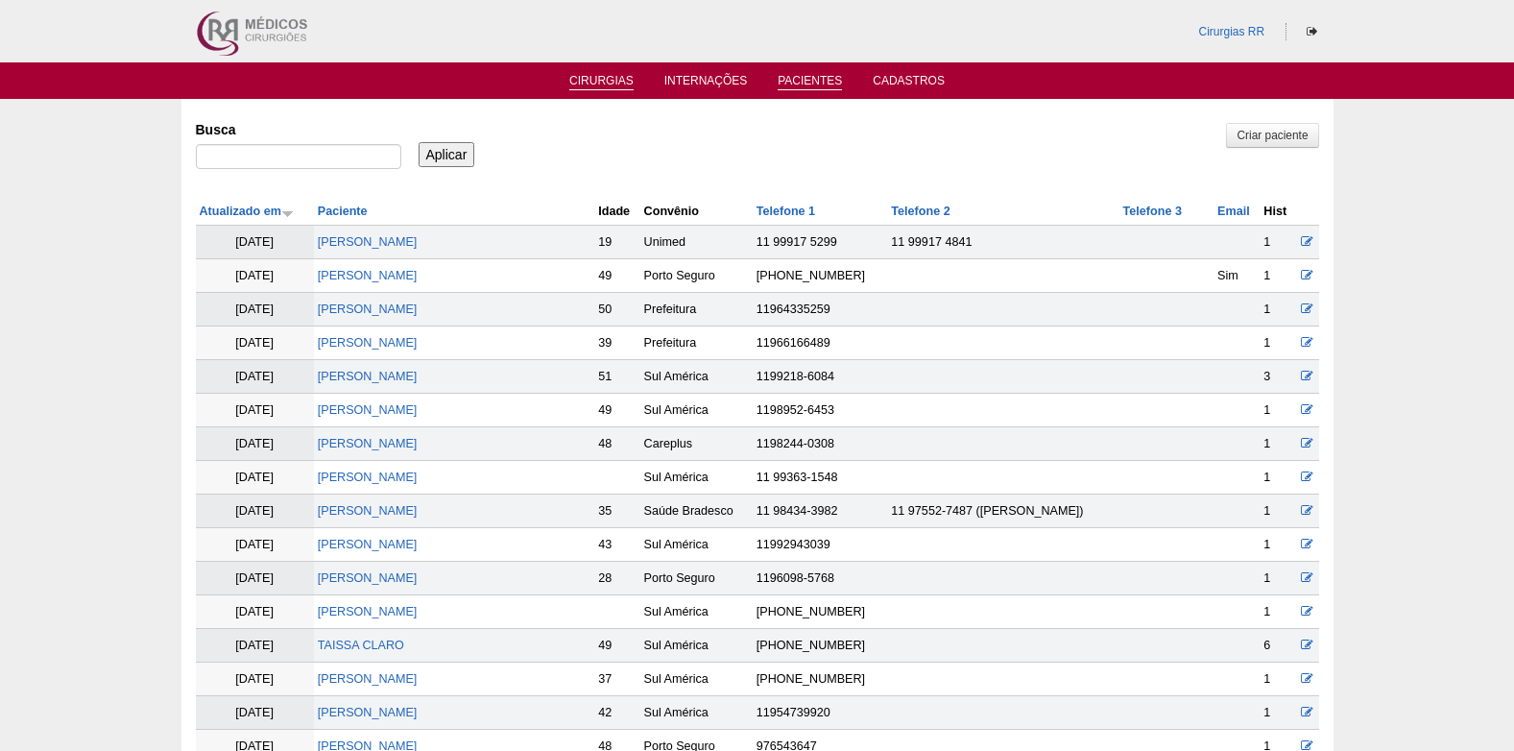
click at [586, 79] on link "Cirurgias" at bounding box center [601, 82] width 64 height 16
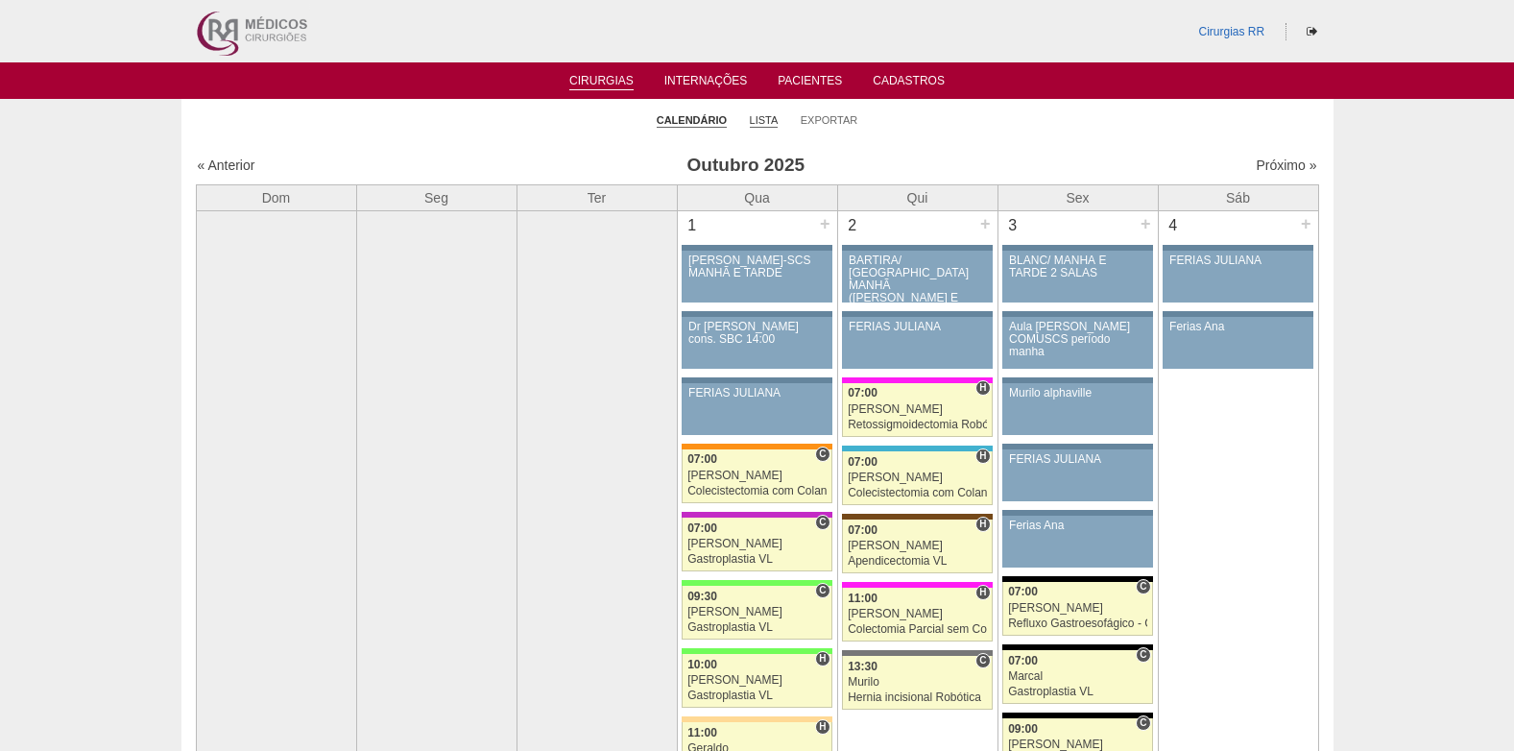
click at [756, 116] on link "Lista" at bounding box center [764, 120] width 29 height 14
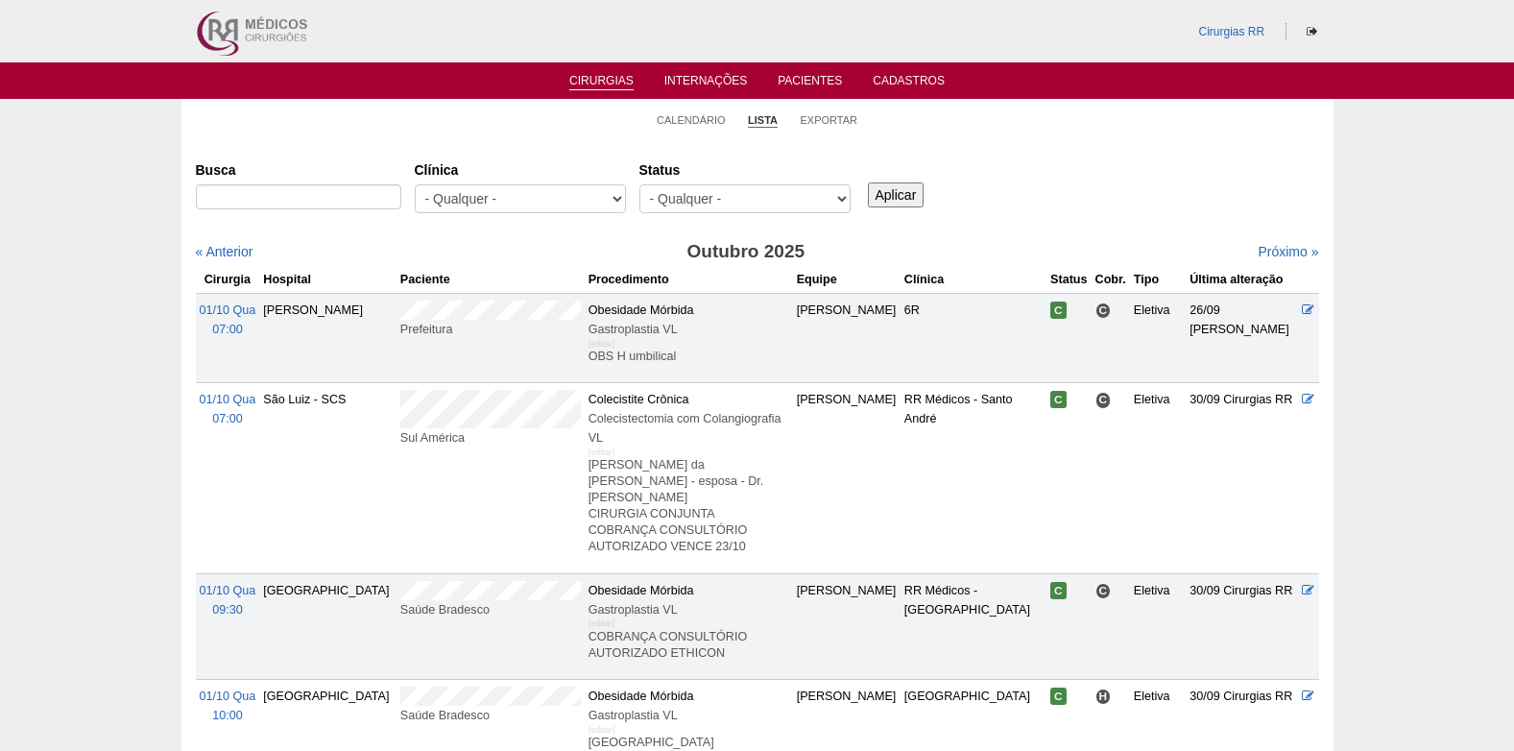
select select "resr"
click at [640, 184] on select "- Qualquer - Reservada Confirmada Suspensa Cancelada" at bounding box center [745, 198] width 211 height 29
click at [884, 192] on input "Aplicar" at bounding box center [896, 194] width 57 height 25
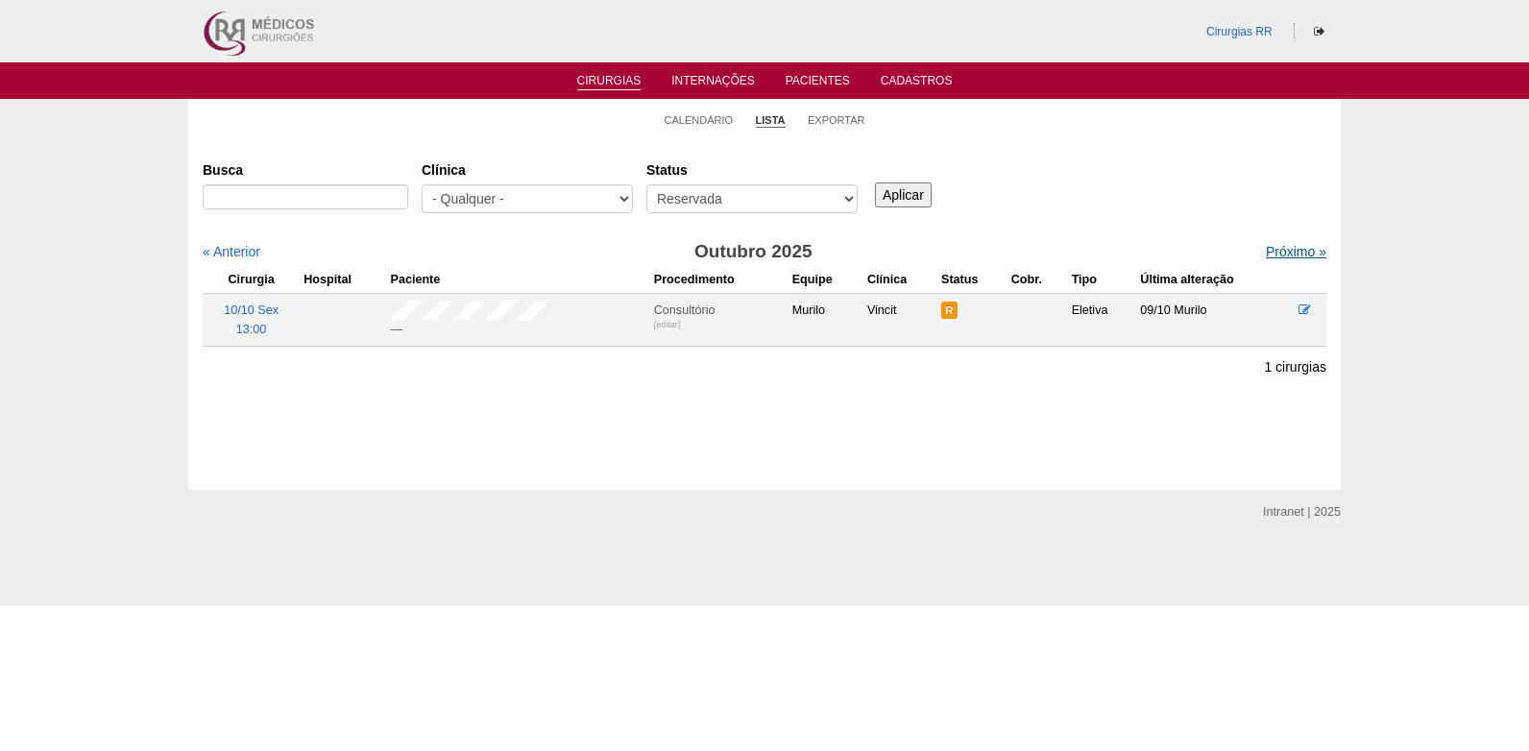
click at [1281, 254] on link "Próximo »" at bounding box center [1296, 251] width 61 height 15
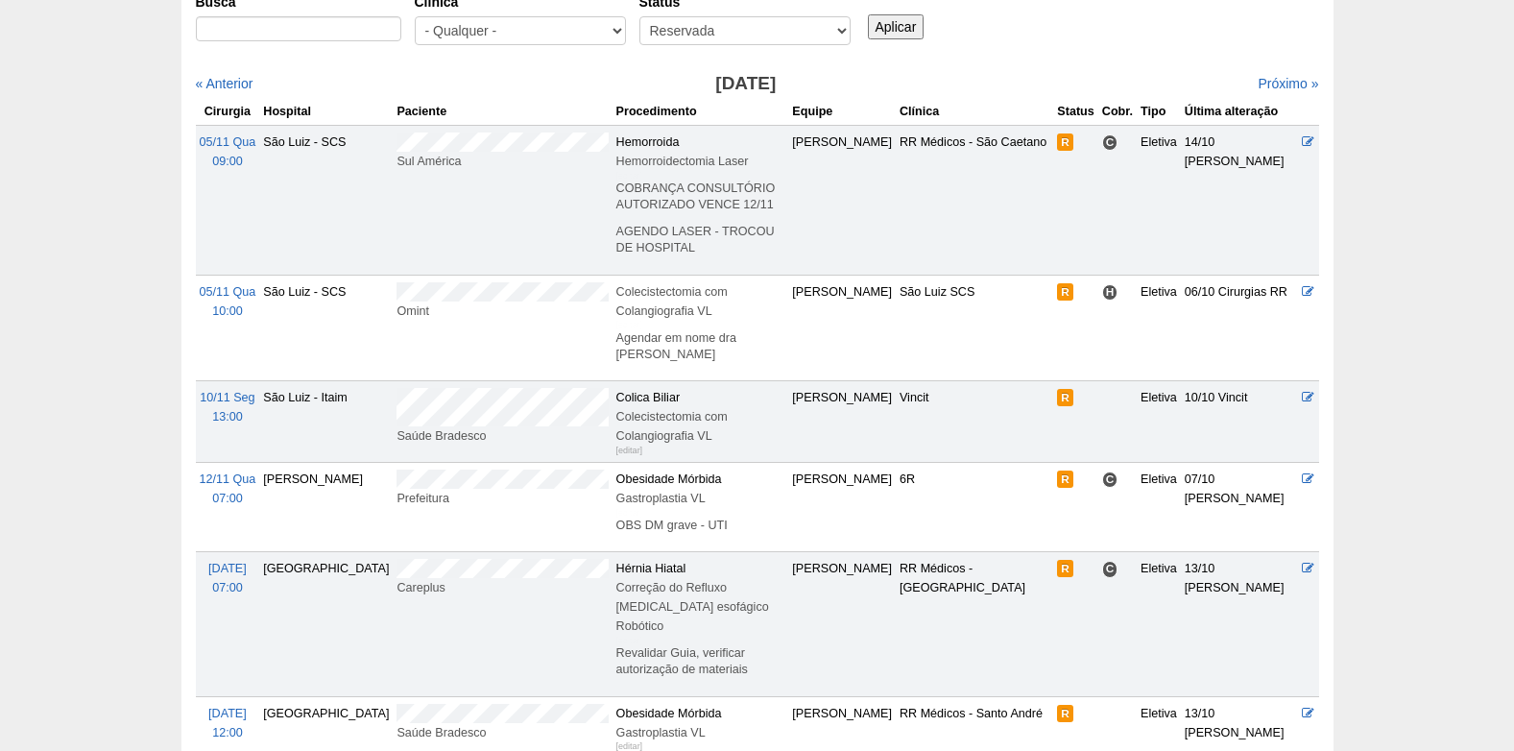
scroll to position [192, 0]
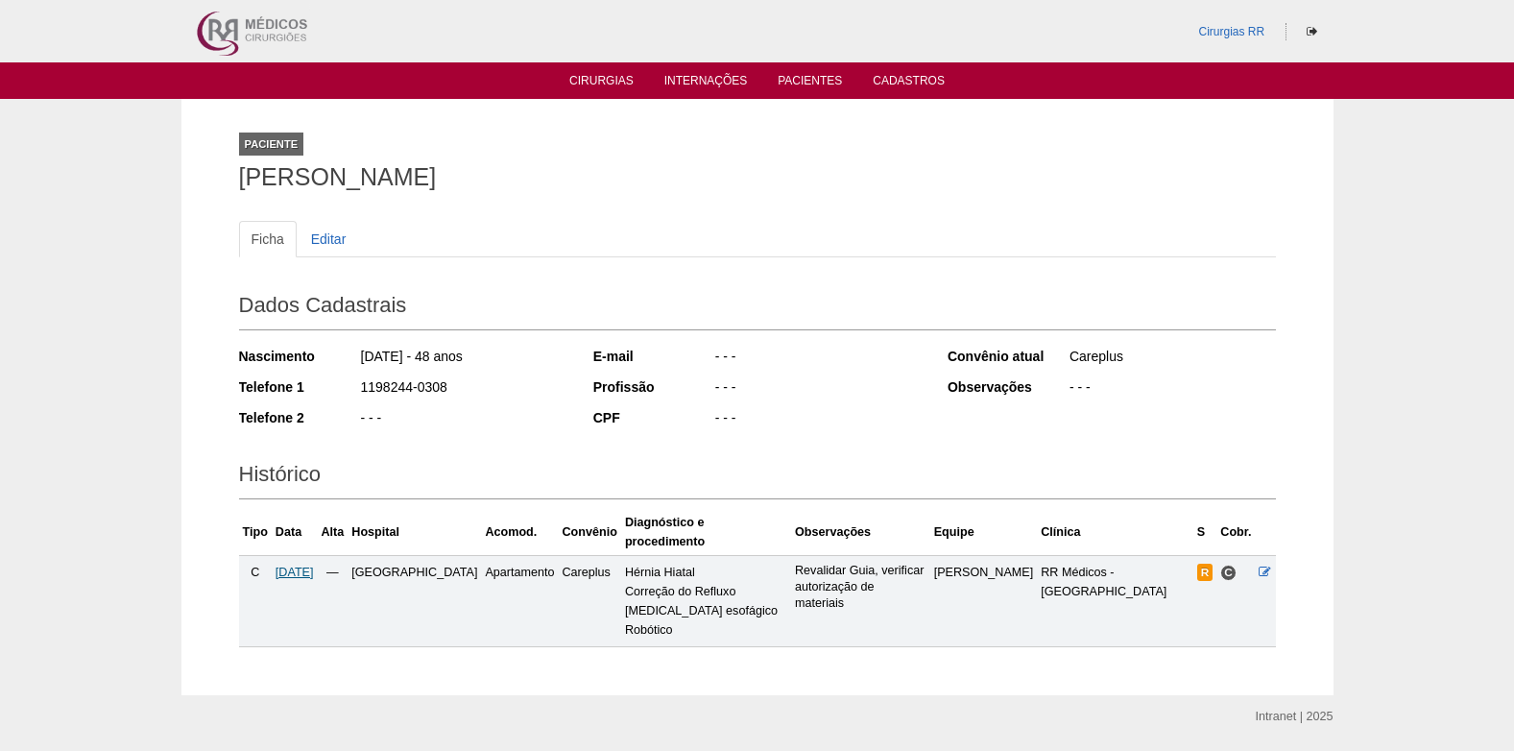
click at [305, 566] on span "[DATE]" at bounding box center [295, 572] width 38 height 13
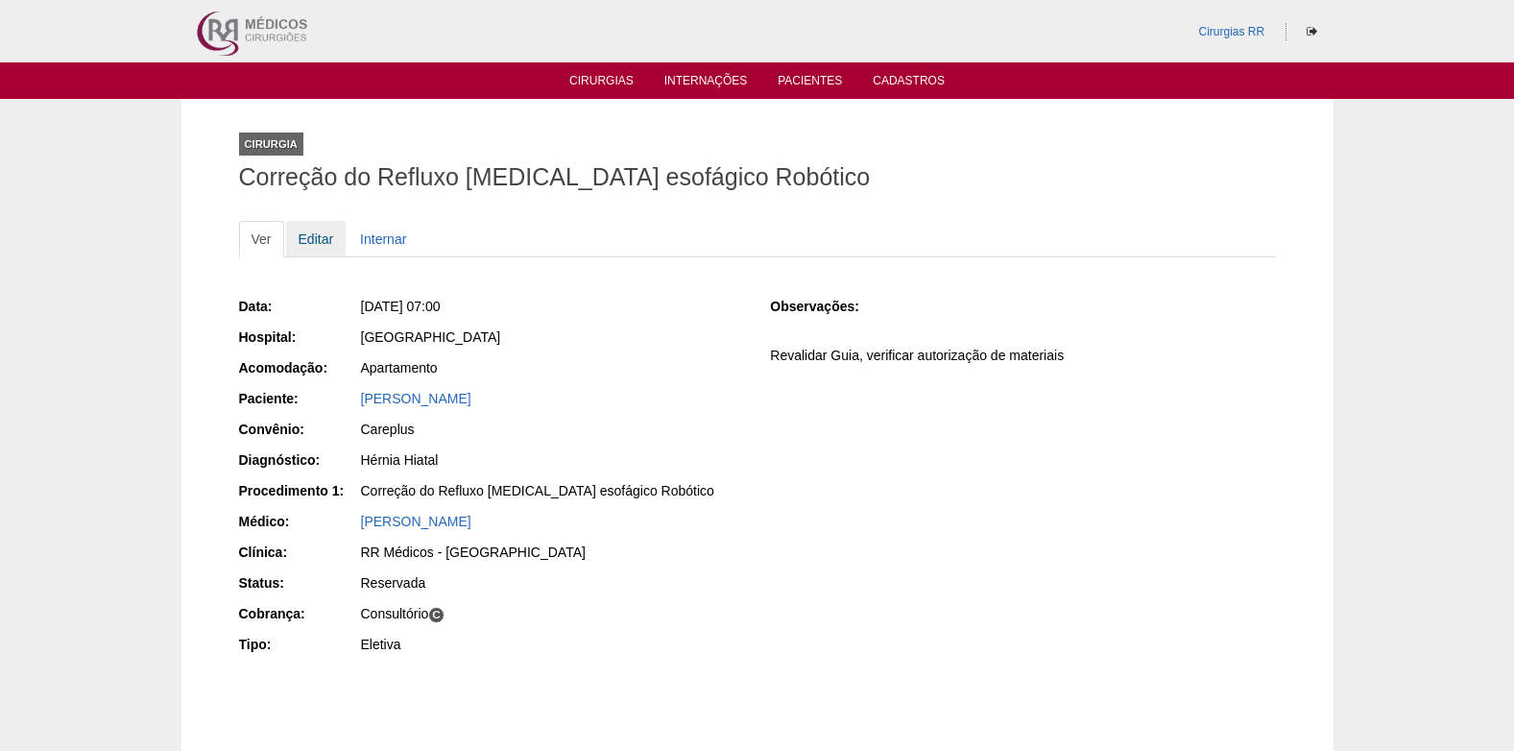
click at [311, 237] on link "Editar" at bounding box center [316, 239] width 61 height 36
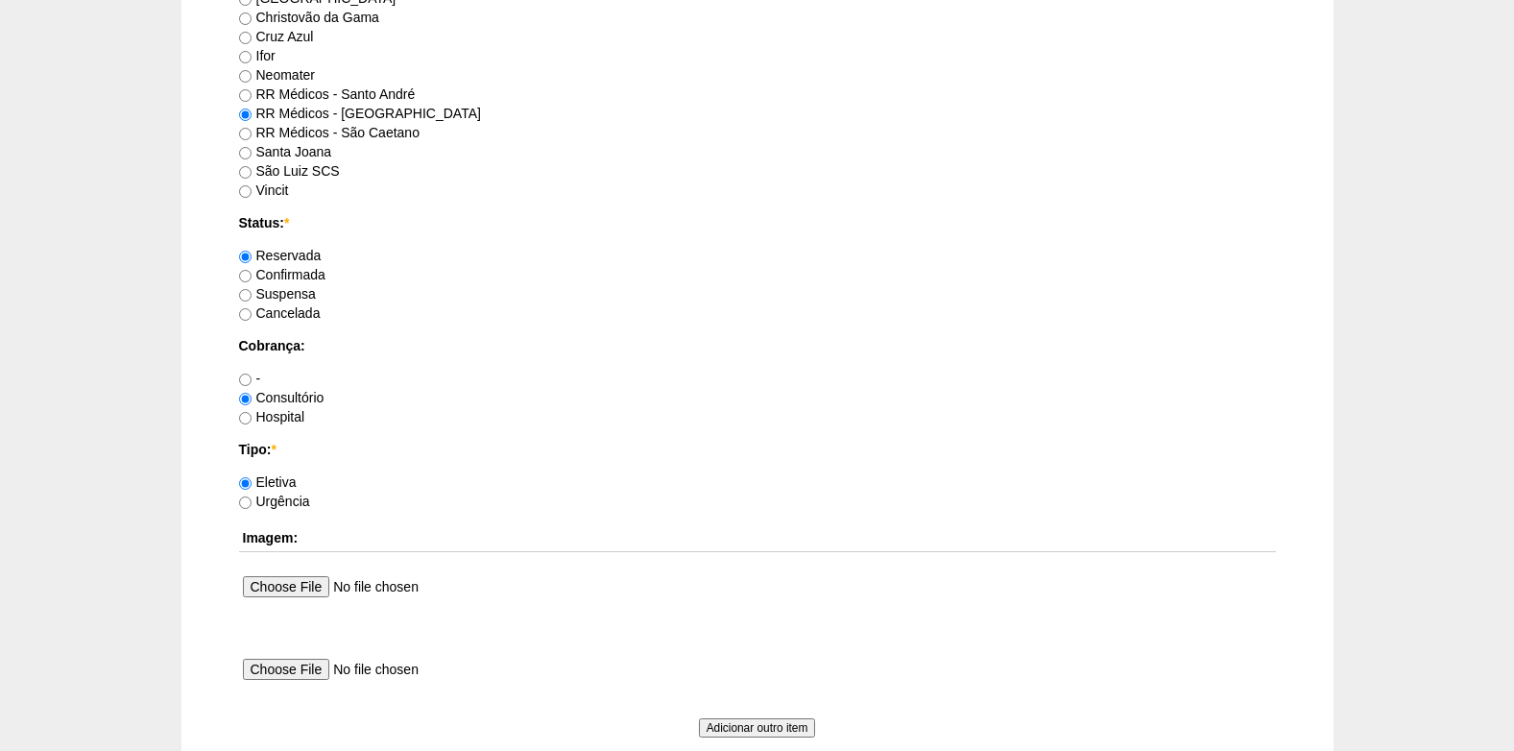
scroll to position [1345, 0]
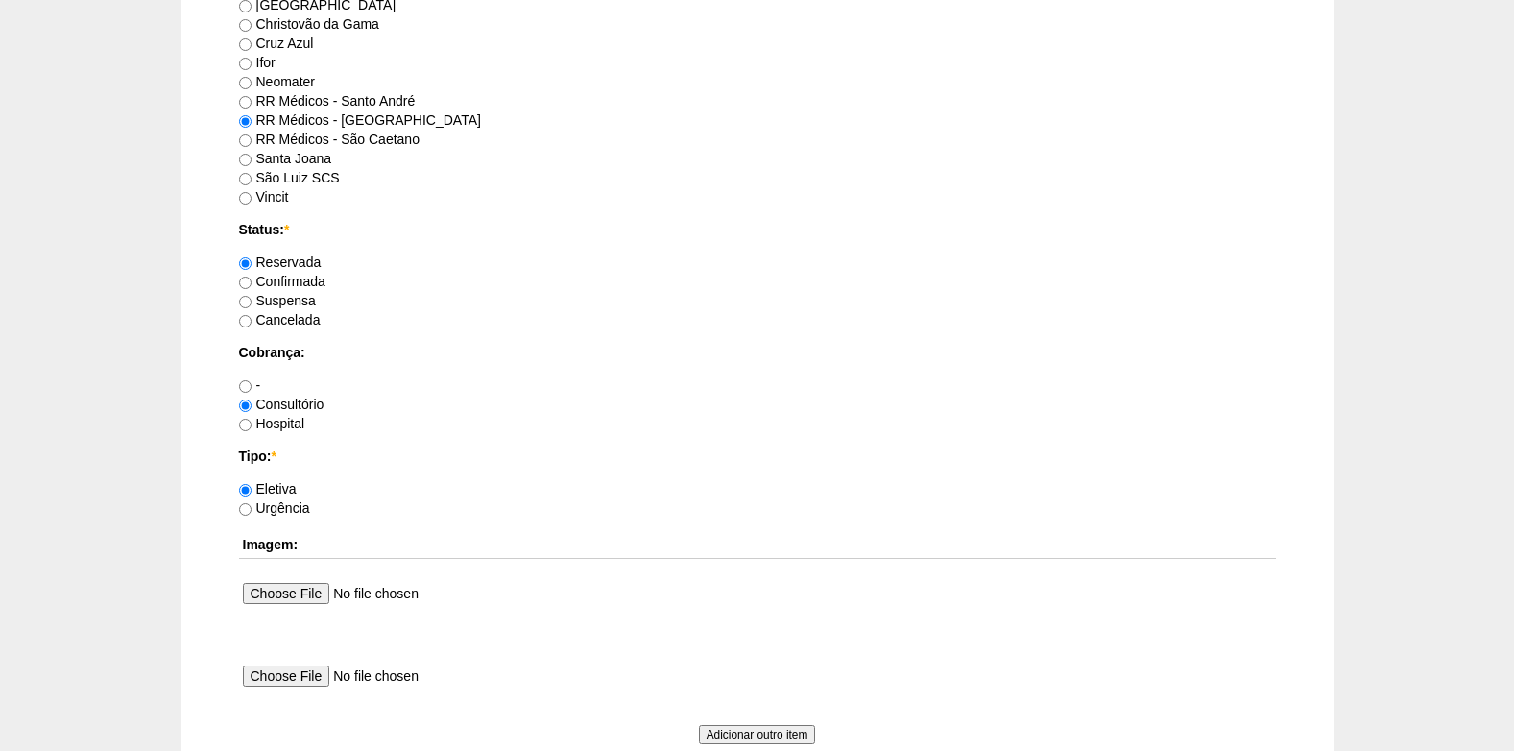
click at [258, 281] on label "Confirmada" at bounding box center [282, 281] width 86 height 15
click at [252, 281] on input "Confirmada" at bounding box center [245, 283] width 12 height 12
radio input "true"
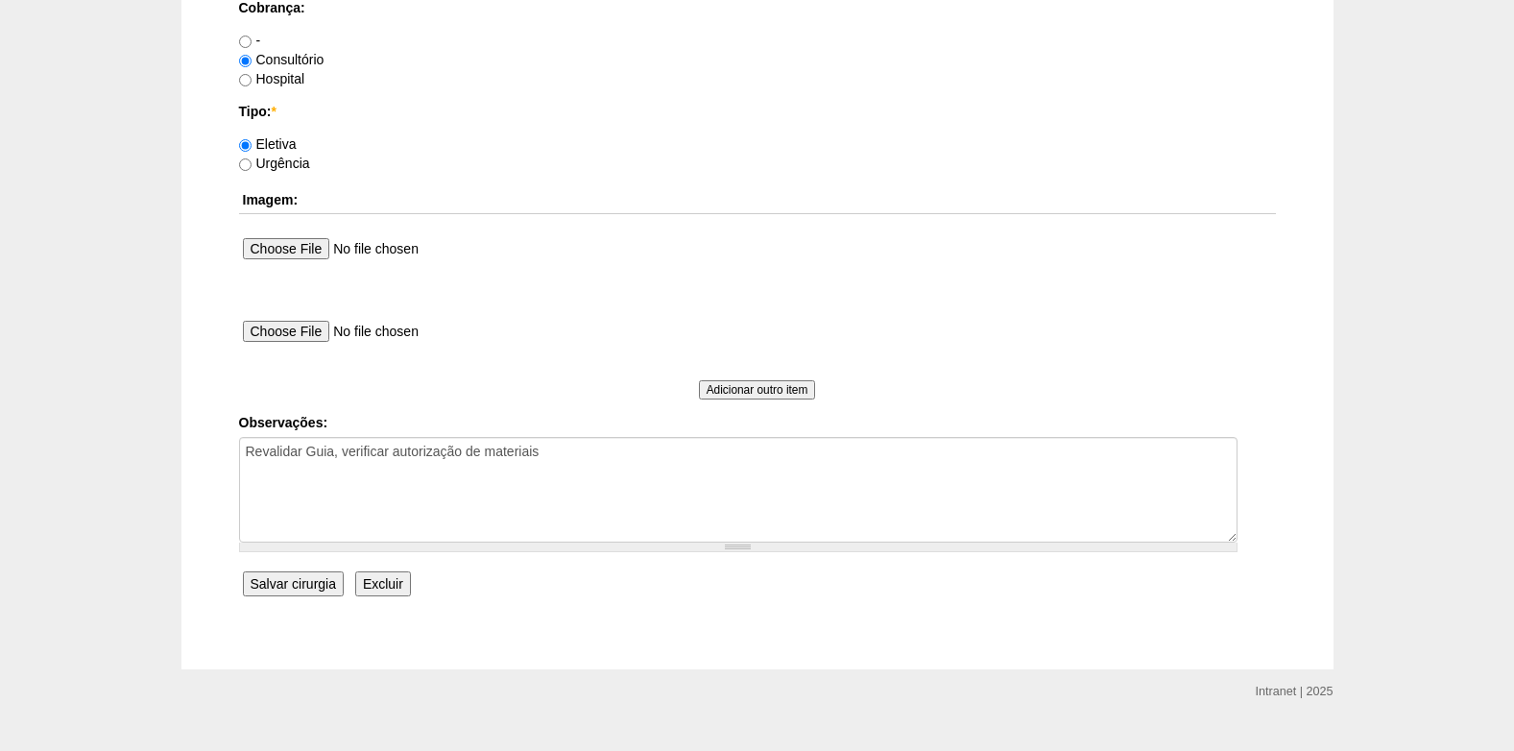
scroll to position [1724, 0]
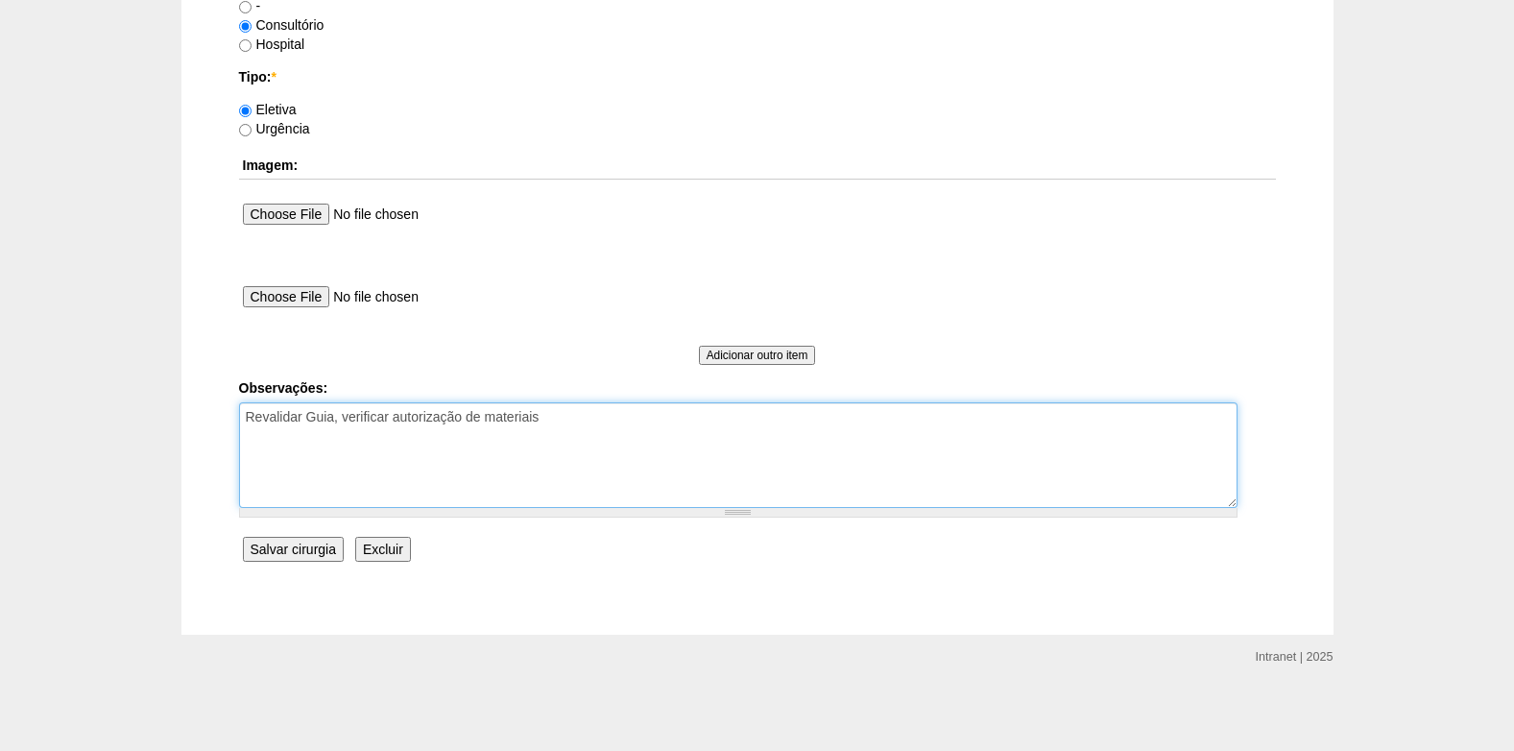
click at [662, 441] on textarea "Revalidar Guia, verificar autorização de materiais" at bounding box center [738, 455] width 999 height 106
click at [337, 476] on textarea "Revalidar Guia, verificar autorização de materiais" at bounding box center [738, 455] width 999 height 106
click at [617, 477] on textarea "Revalidar Guia, verificar autorização de materiais" at bounding box center [738, 455] width 999 height 106
paste textarea "NEGADO REINTERVENÇÃO E TROCARTER"
click at [551, 436] on textarea "Revalidar Guia, verificar autorização de materiais" at bounding box center [738, 455] width 999 height 106
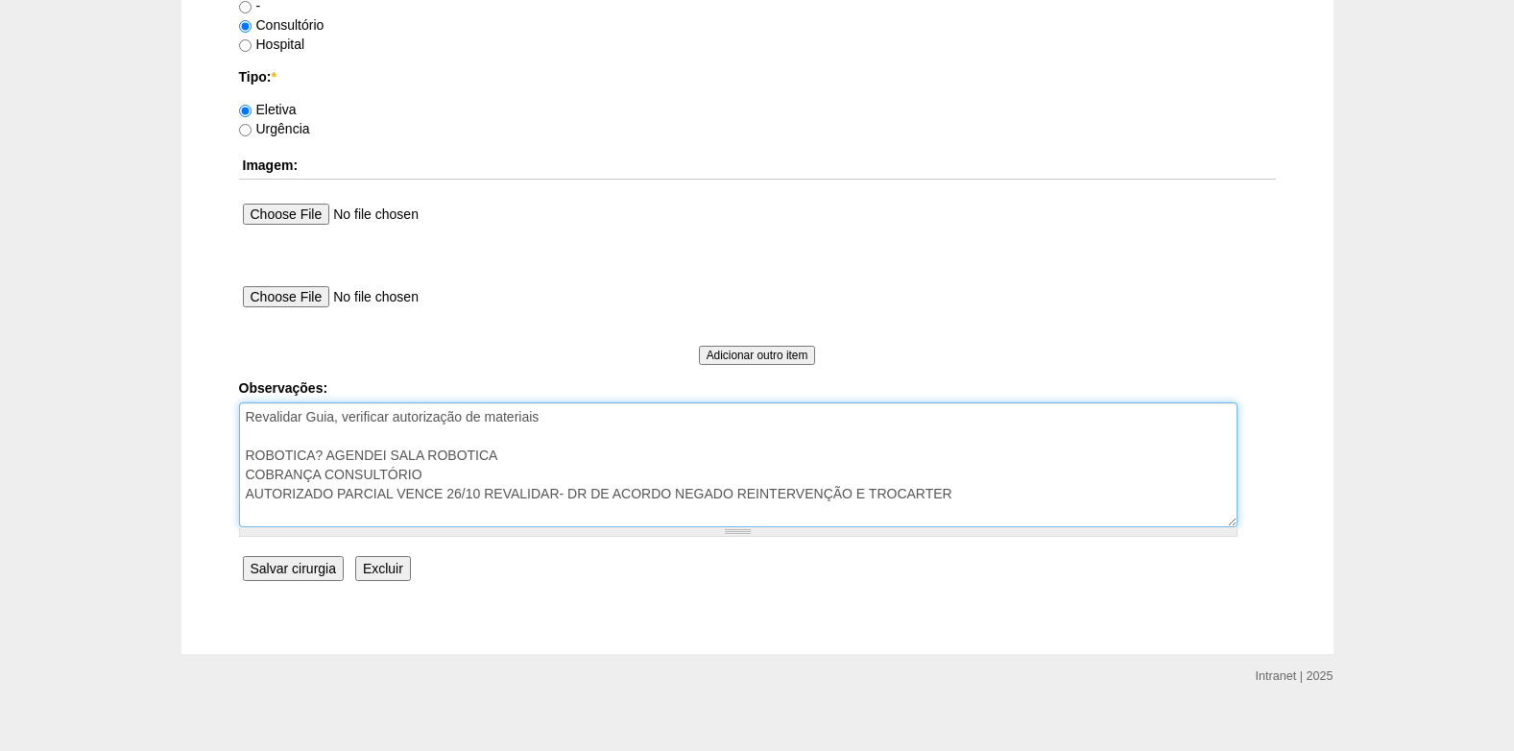
type textarea "Revalidar Guia, verificar autorização de materiais ROBOTICA? AGENDEI SALA ROBOT…"
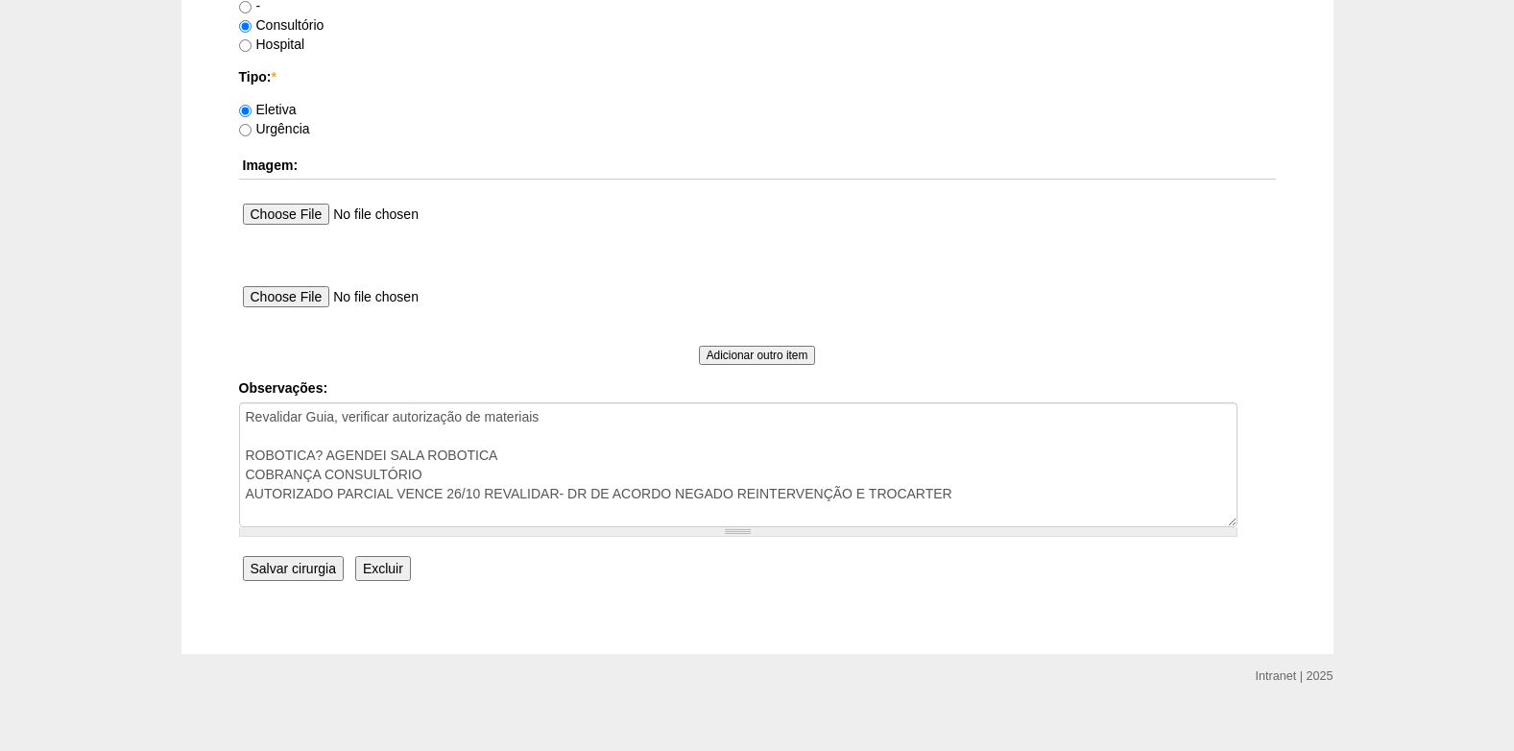
click at [277, 561] on input "Salvar cirurgia" at bounding box center [293, 568] width 101 height 25
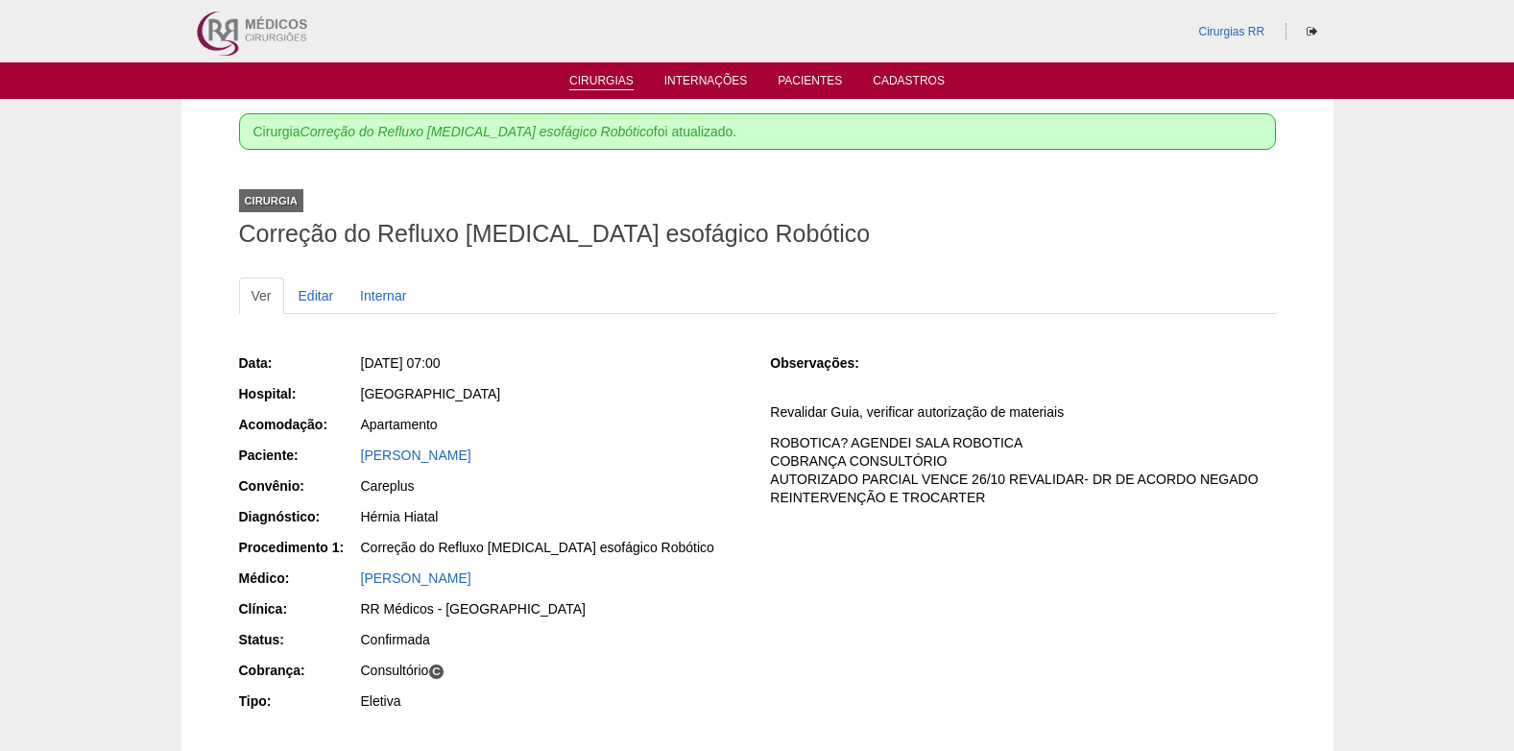
click at [620, 81] on link "Cirurgias" at bounding box center [601, 82] width 64 height 16
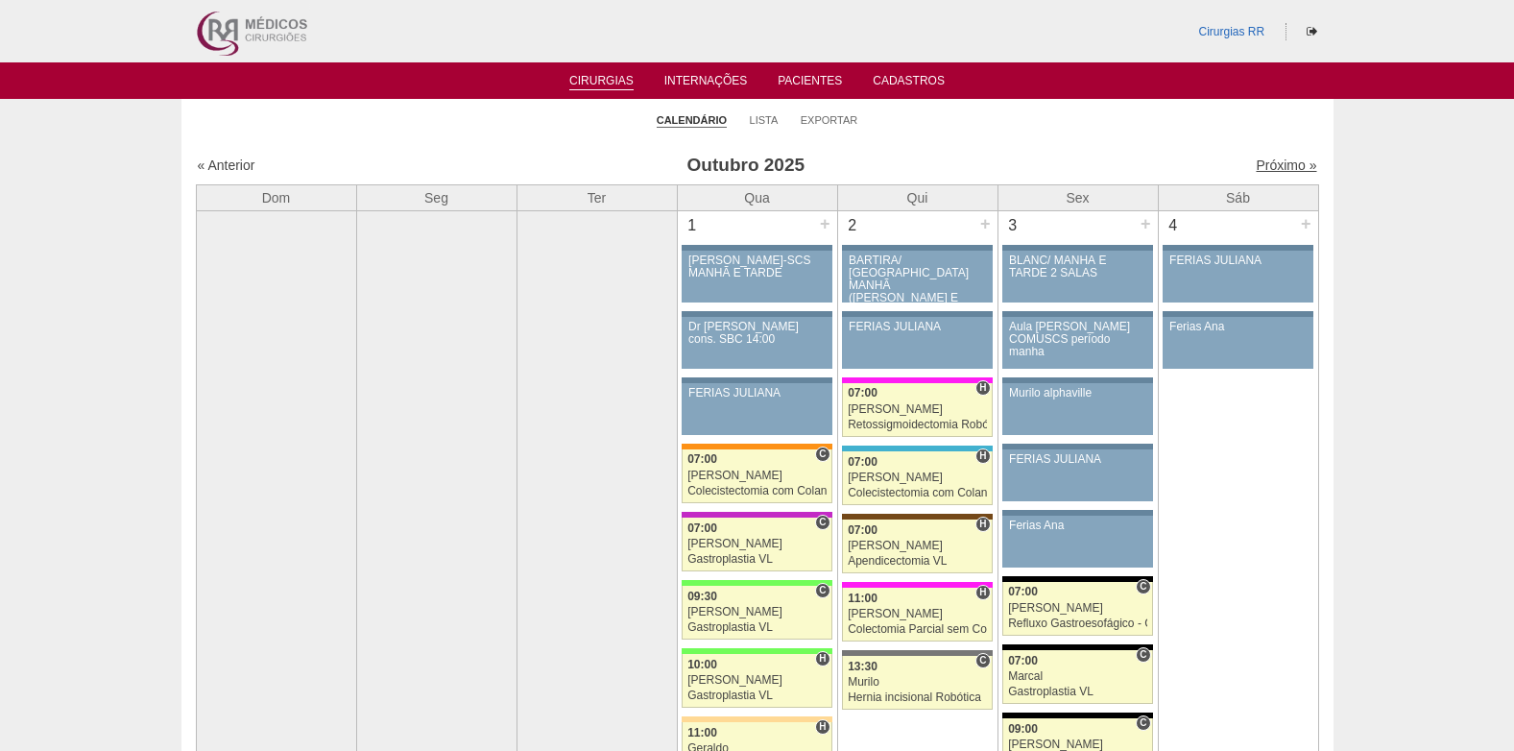
click at [1266, 166] on link "Próximo »" at bounding box center [1286, 164] width 61 height 15
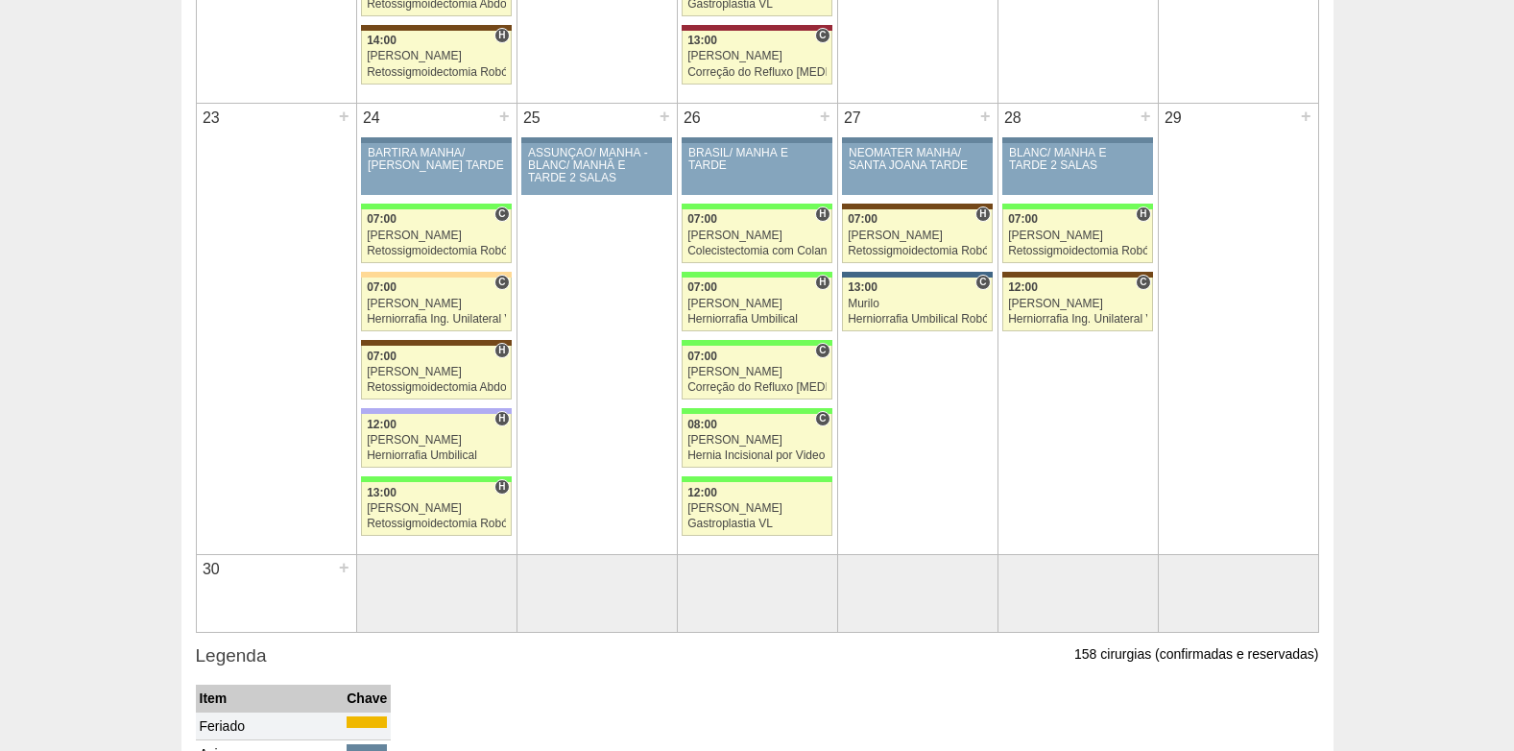
scroll to position [2017, 0]
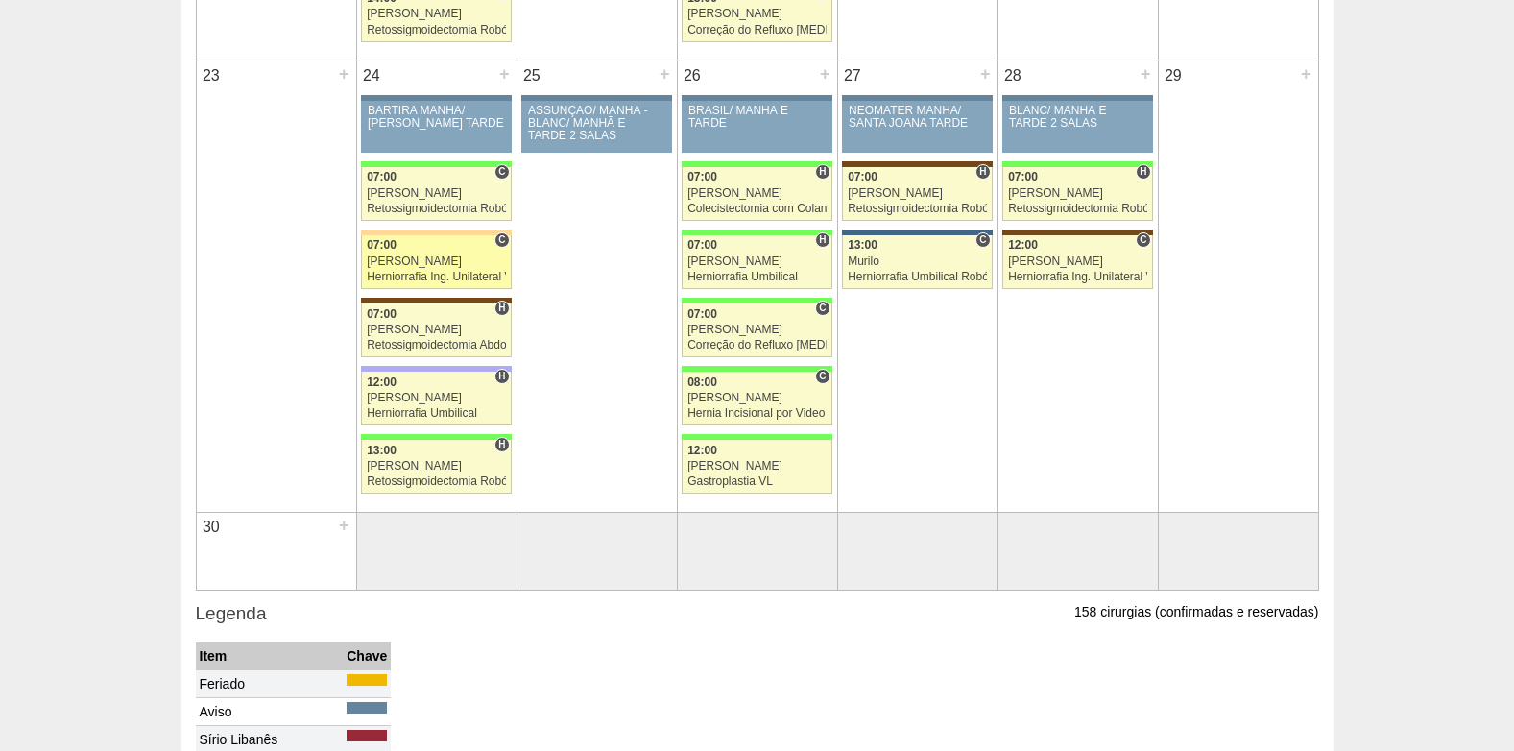
click at [430, 258] on div "[PERSON_NAME]" at bounding box center [436, 261] width 139 height 12
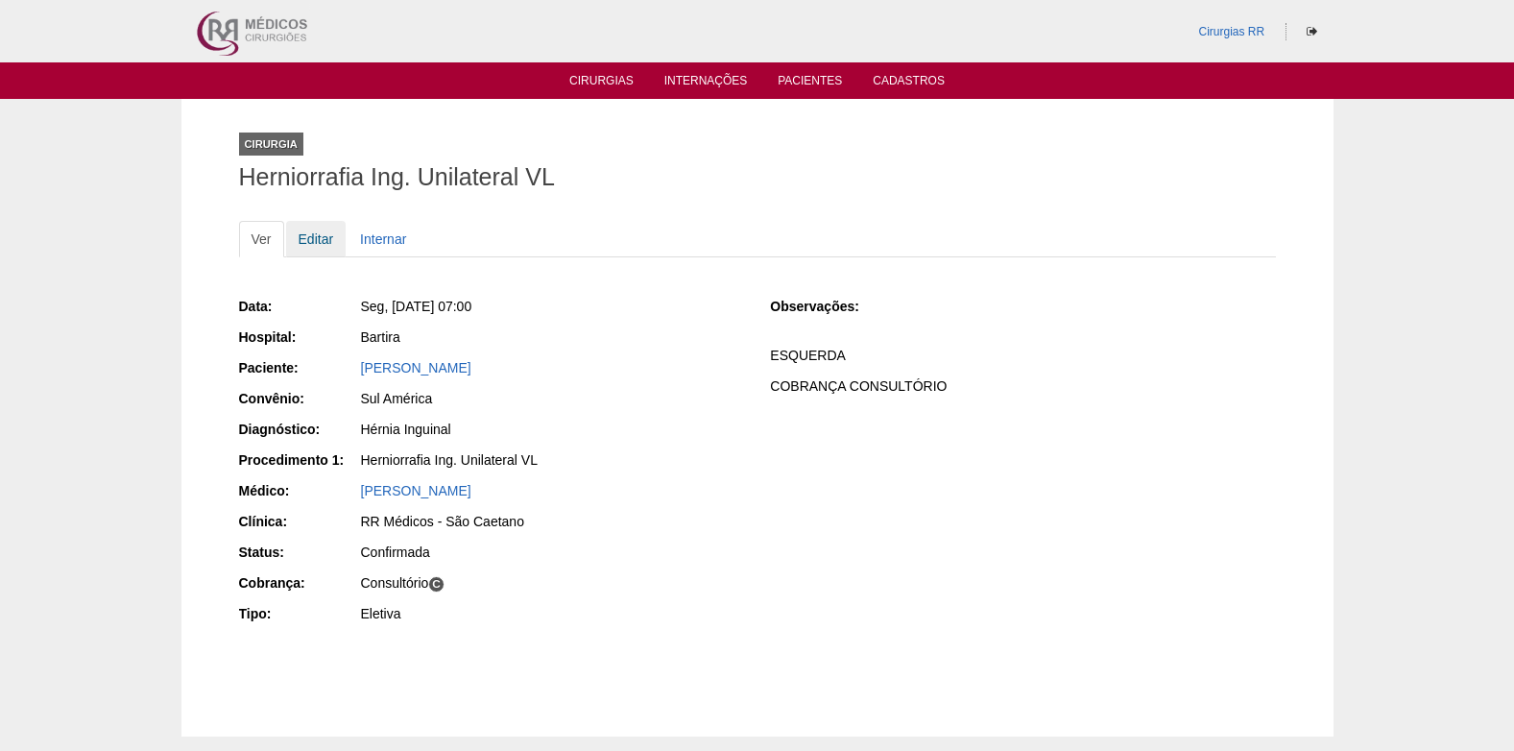
click at [304, 239] on link "Editar" at bounding box center [316, 239] width 61 height 36
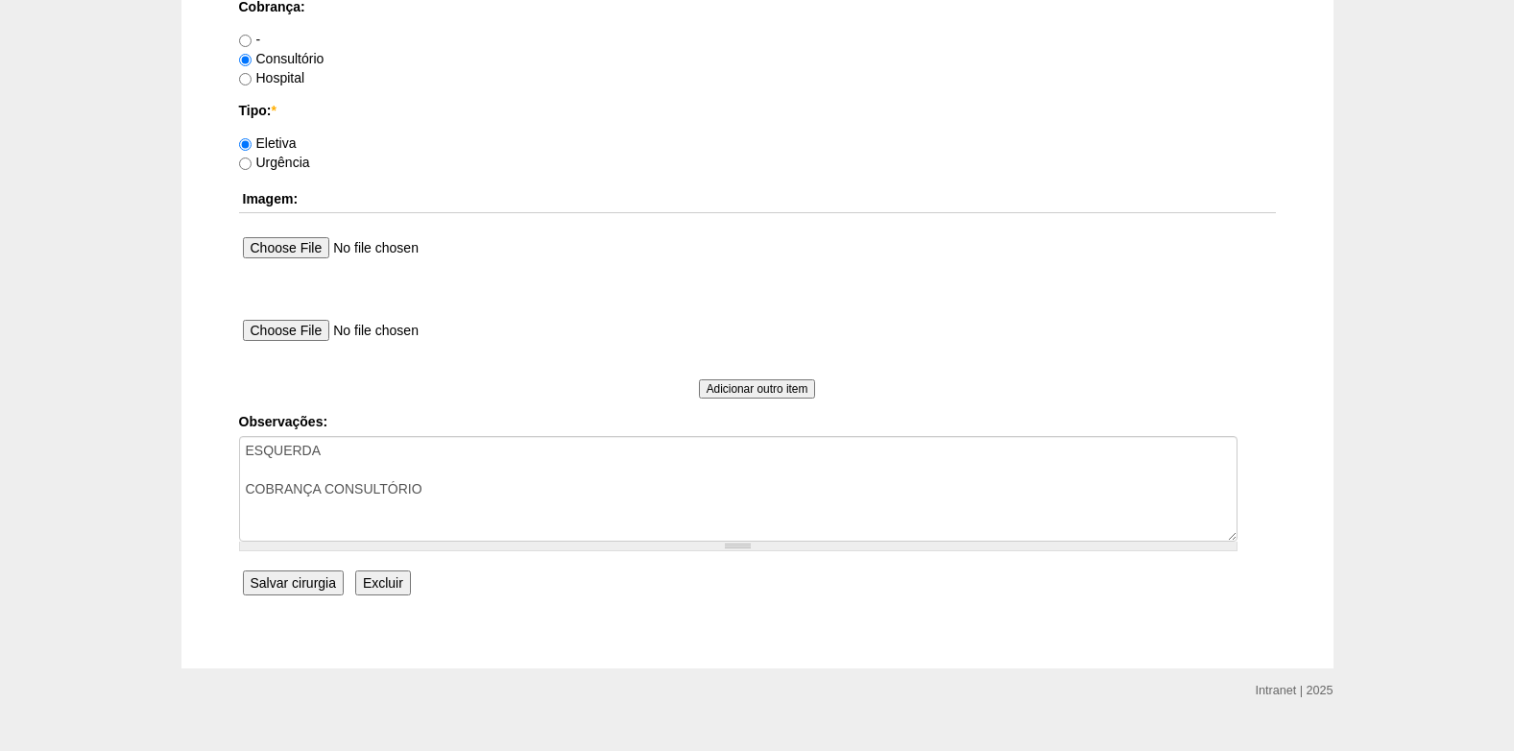
scroll to position [1724, 0]
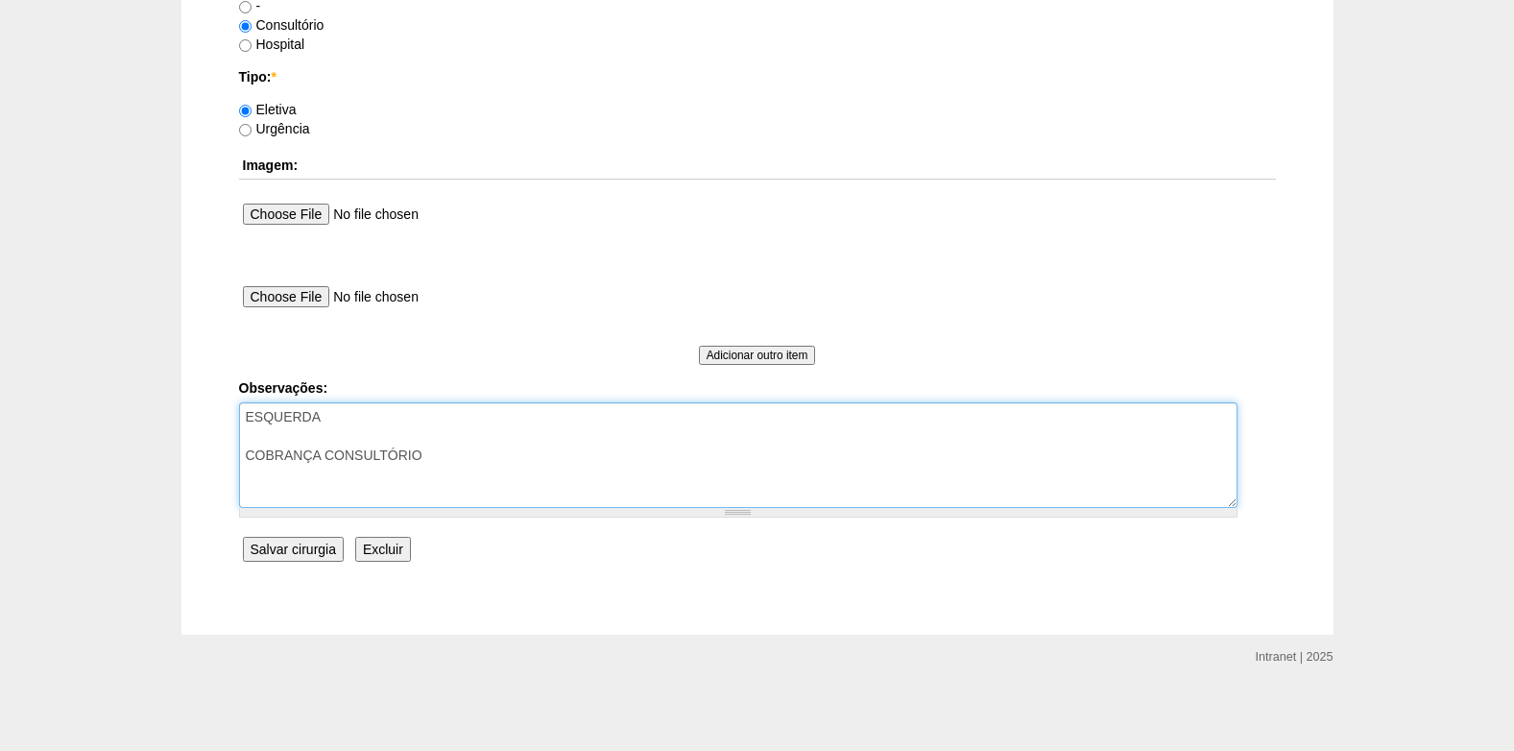
click at [474, 462] on textarea "ESQUERDA COBRANÇA CONSULTÓRIO" at bounding box center [738, 455] width 999 height 106
type textarea "ESQUERDA COBRANÇA CONSULTÓRIO AUTORIZADO VENCE 10/11 REVALIDAR"
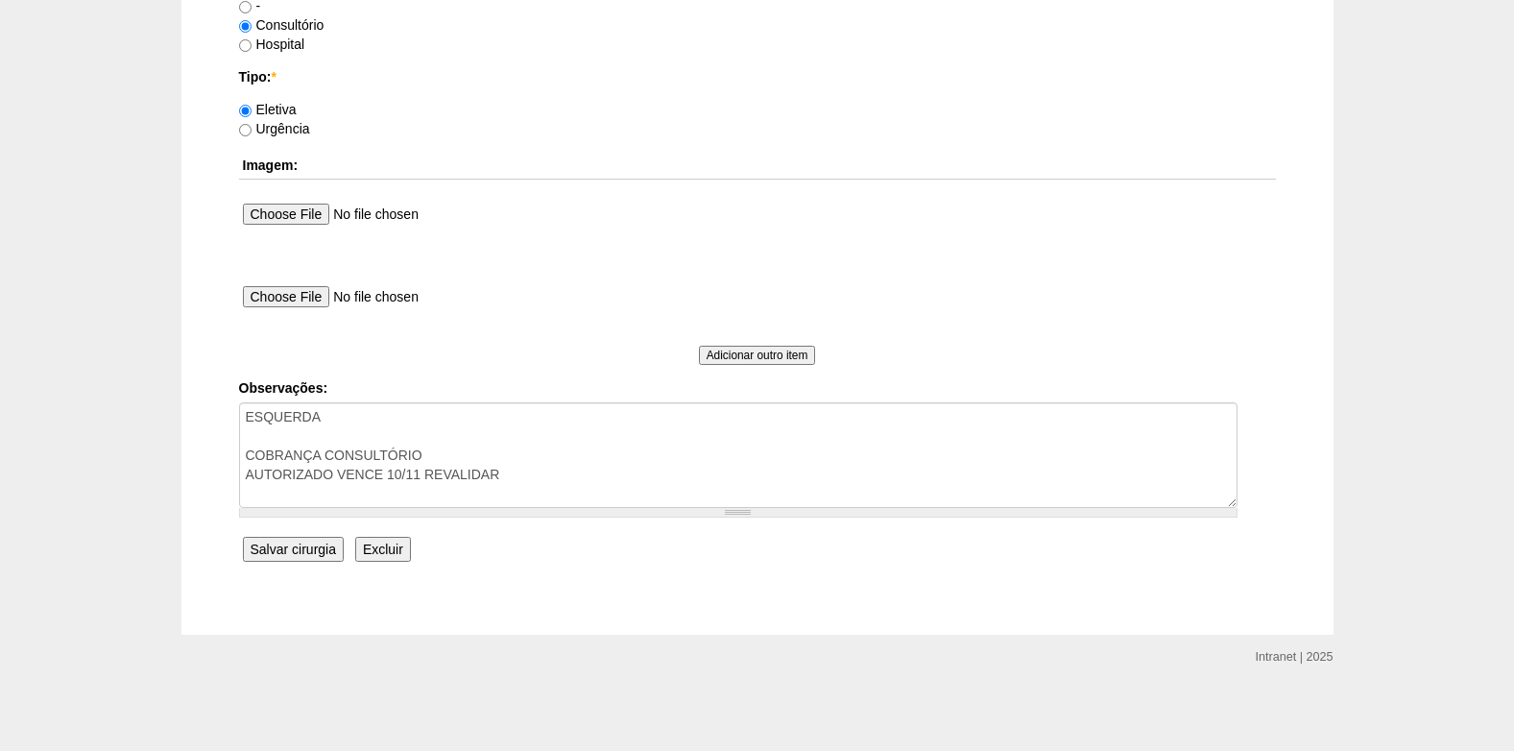
click at [259, 550] on input "Salvar cirurgia" at bounding box center [293, 549] width 101 height 25
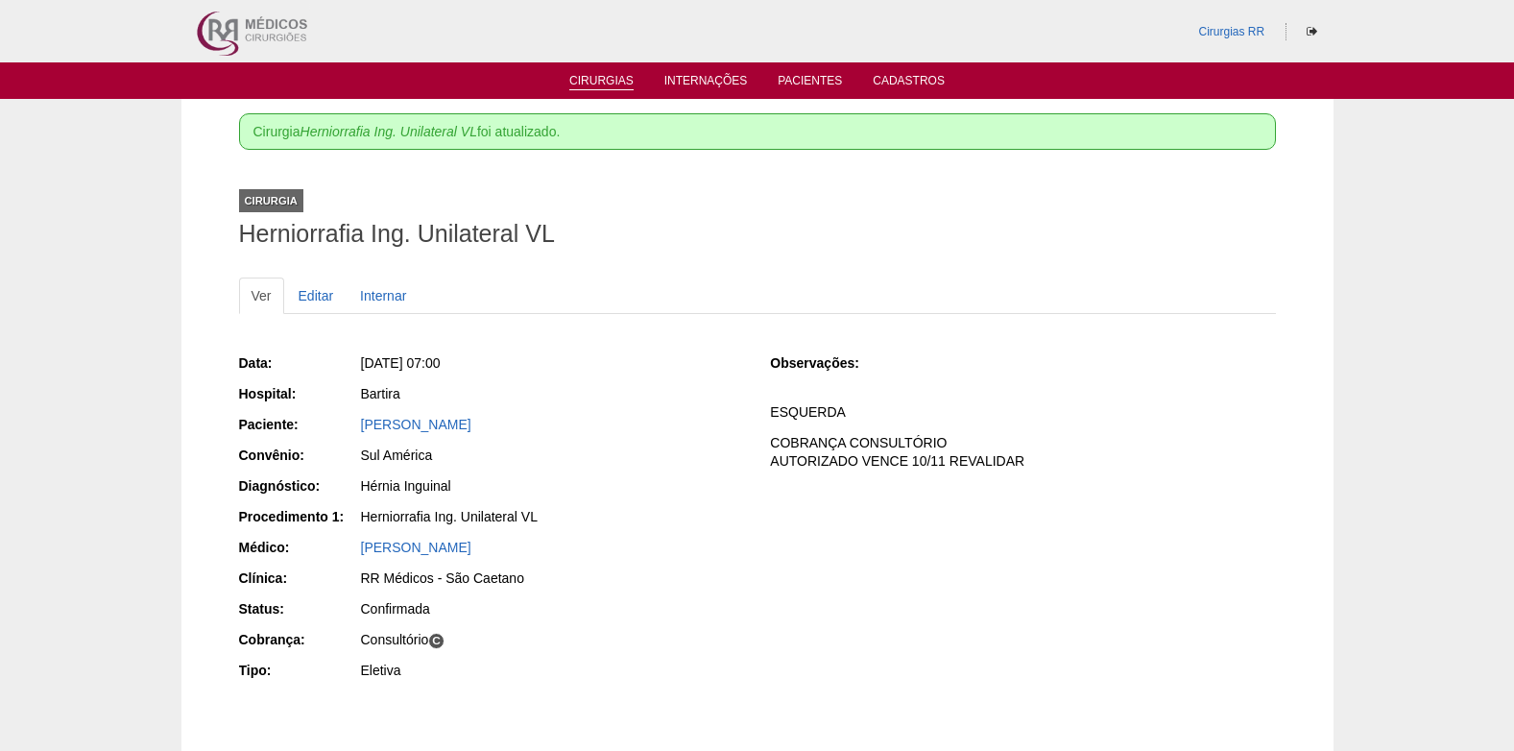
click at [619, 87] on link "Cirurgias" at bounding box center [601, 82] width 64 height 16
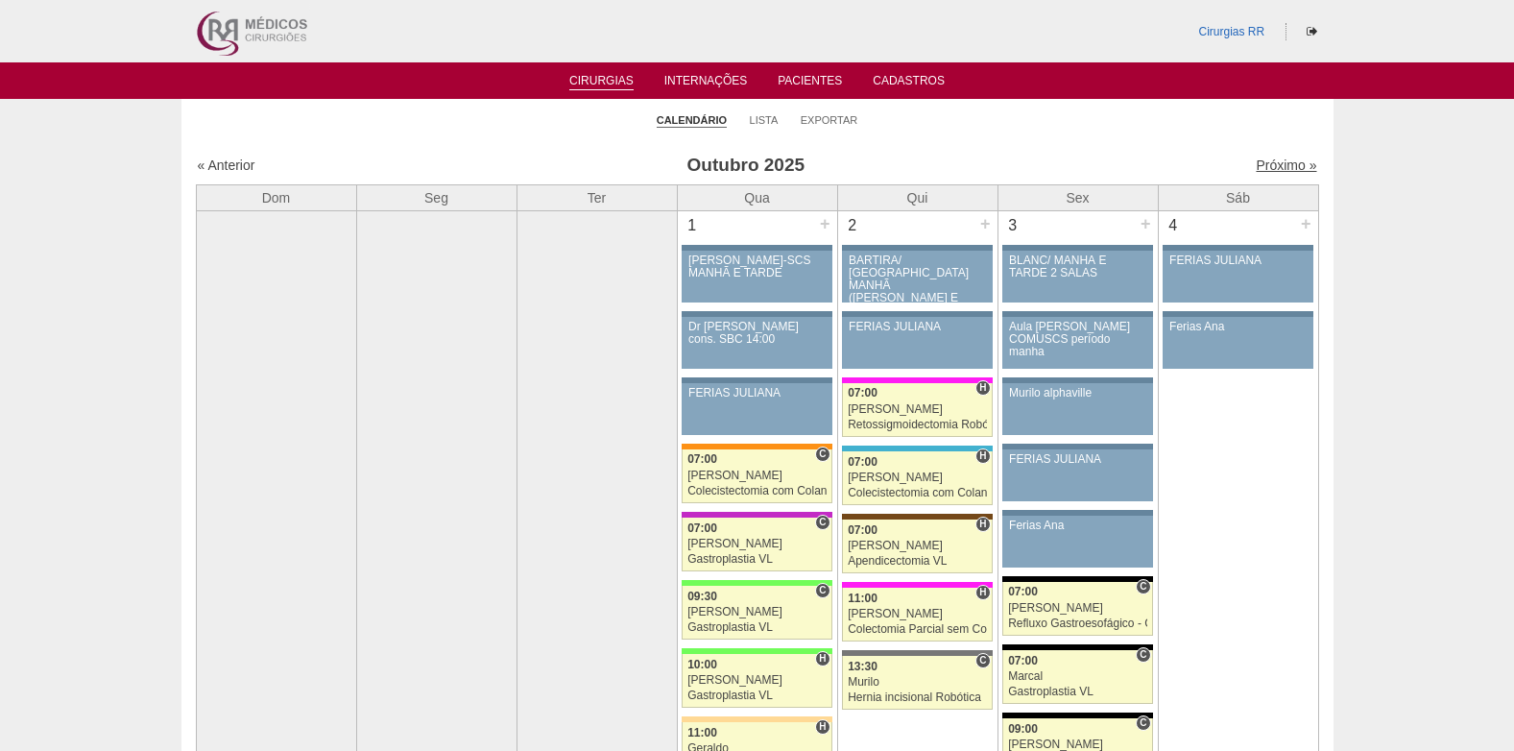
click at [1261, 161] on link "Próximo »" at bounding box center [1286, 164] width 61 height 15
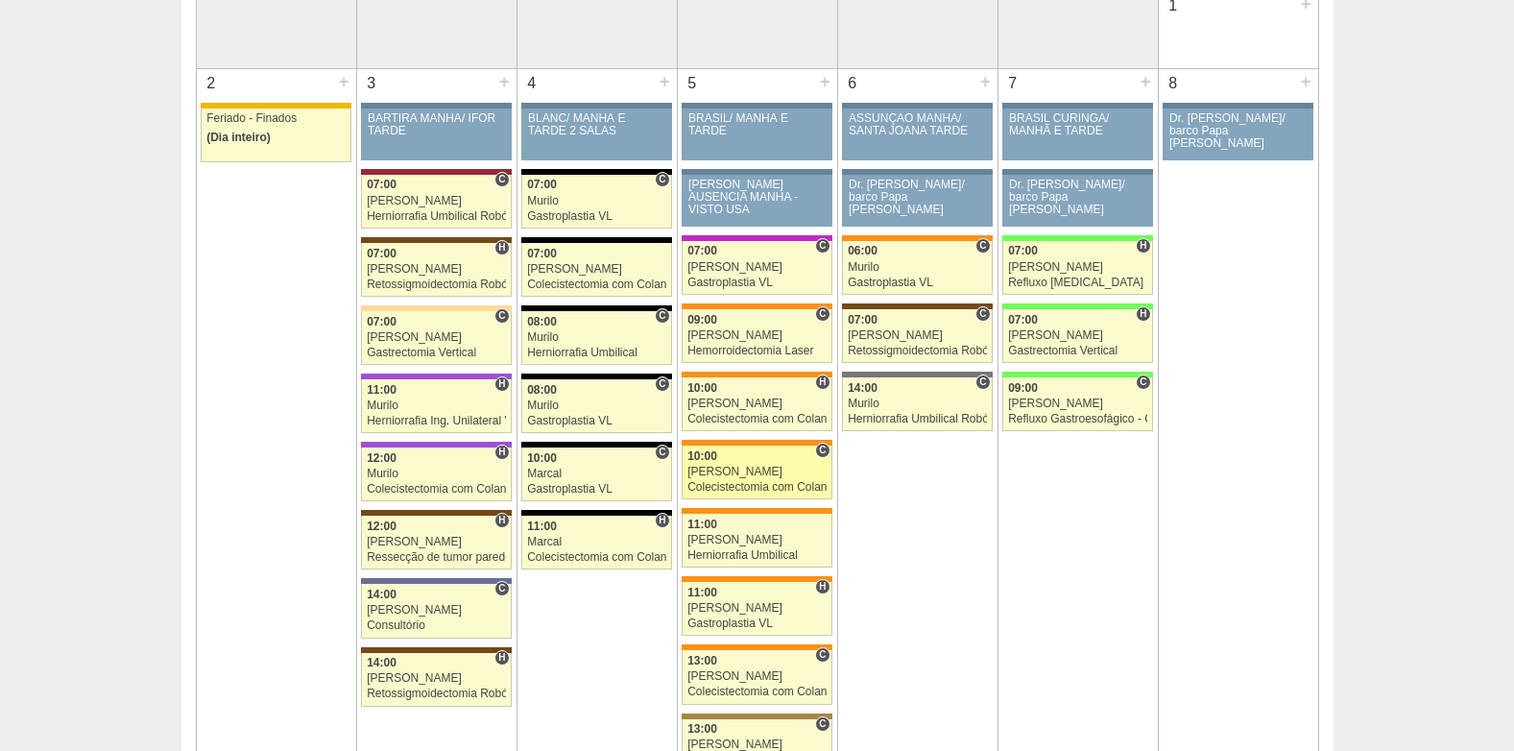
scroll to position [96, 0]
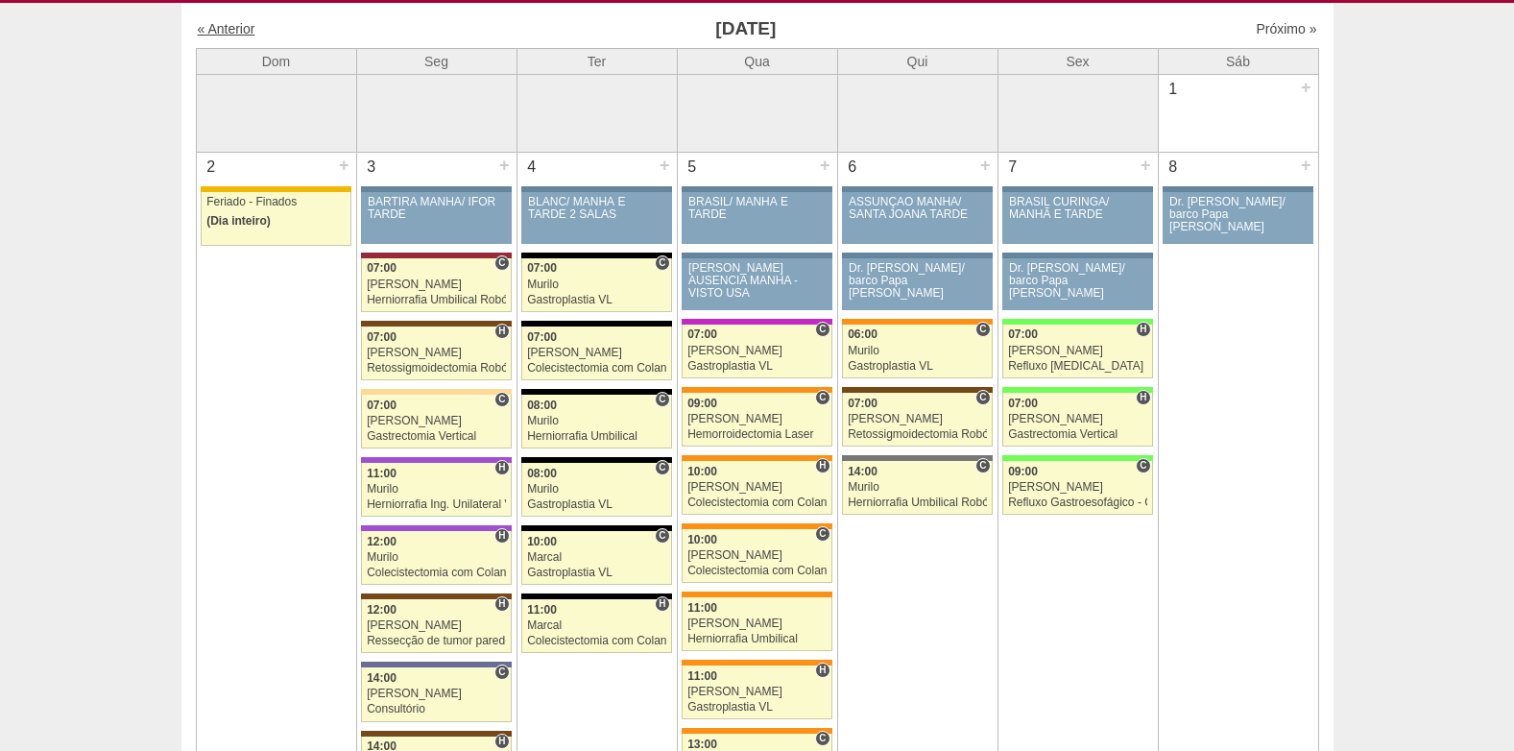
click at [234, 32] on link "« Anterior" at bounding box center [227, 28] width 58 height 15
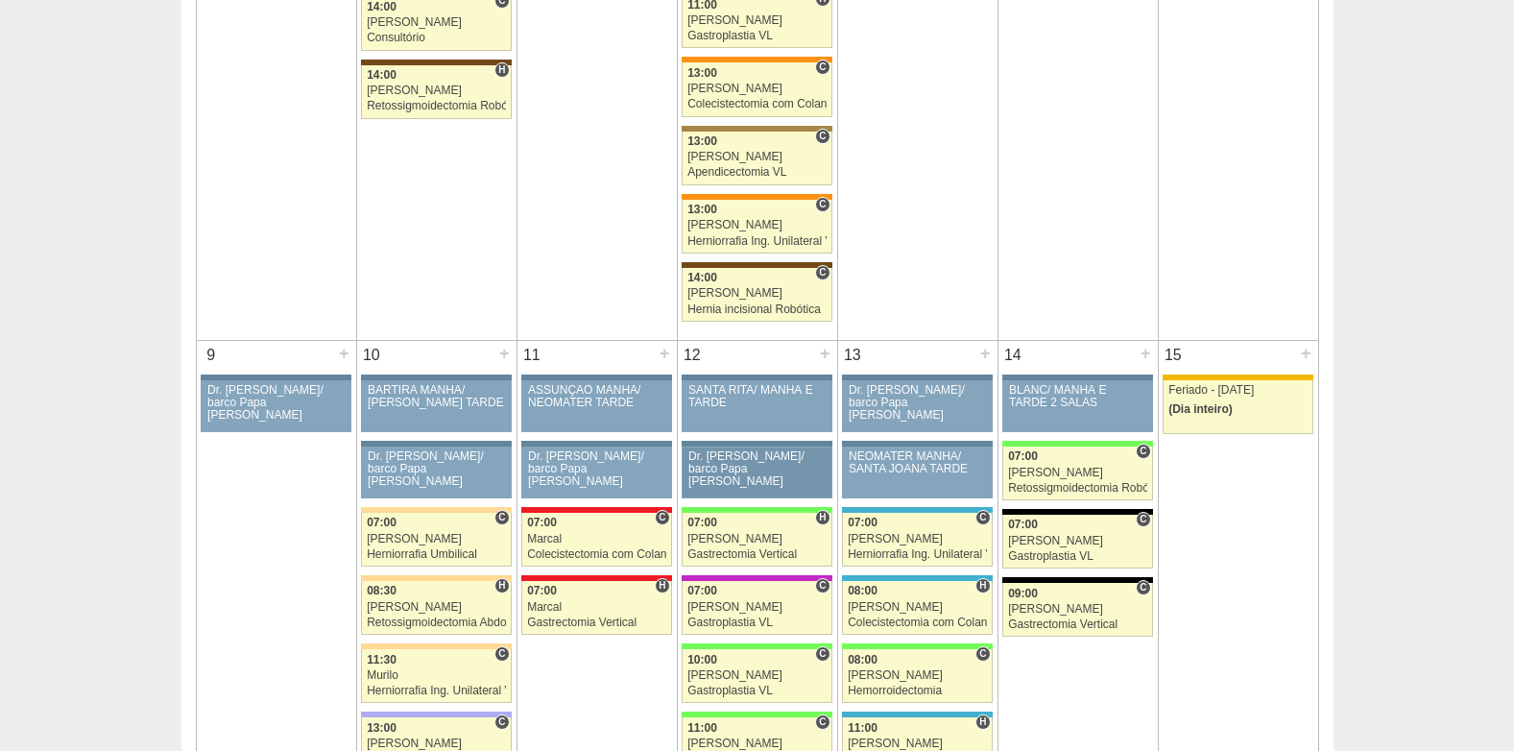
scroll to position [768, 0]
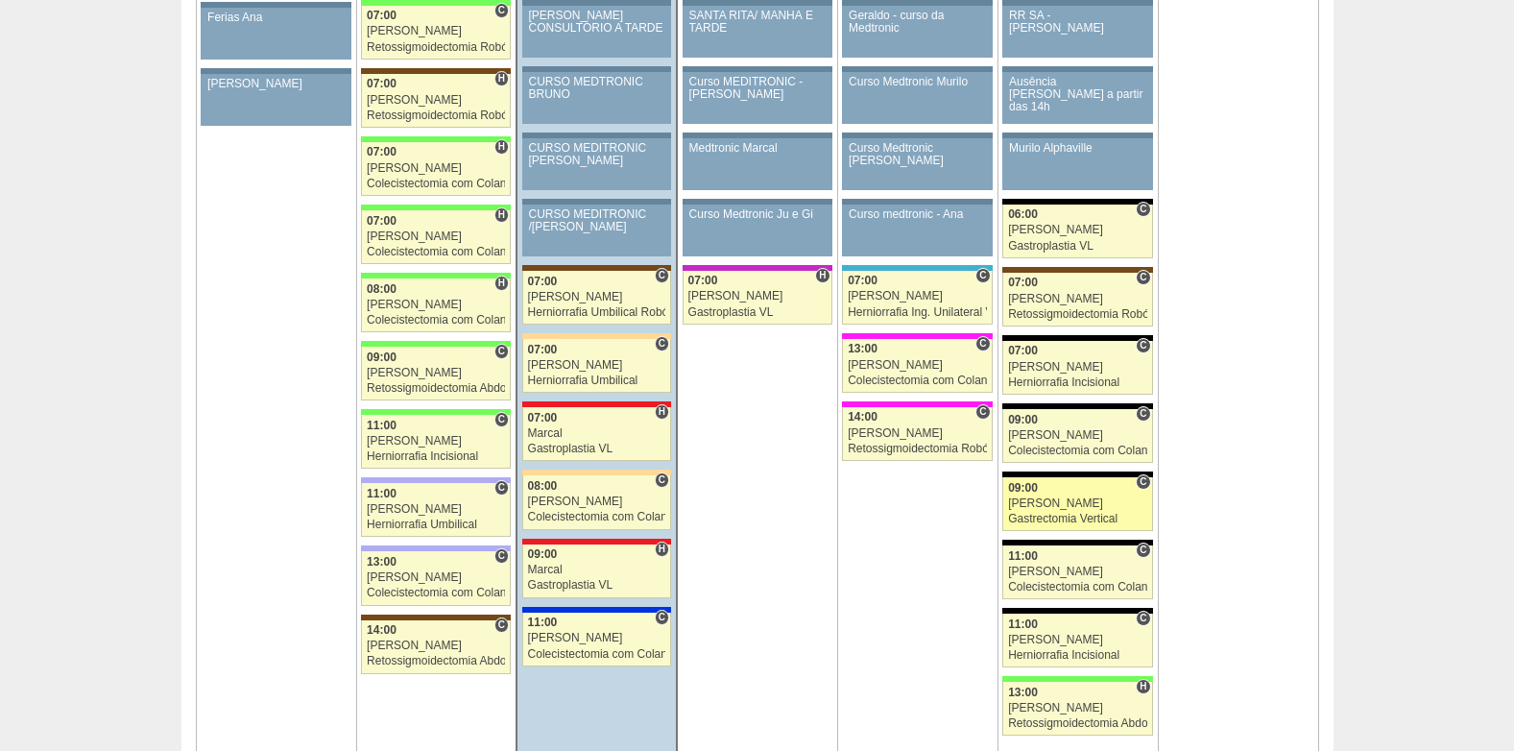
scroll to position [2209, 0]
